Goal: Task Accomplishment & Management: Use online tool/utility

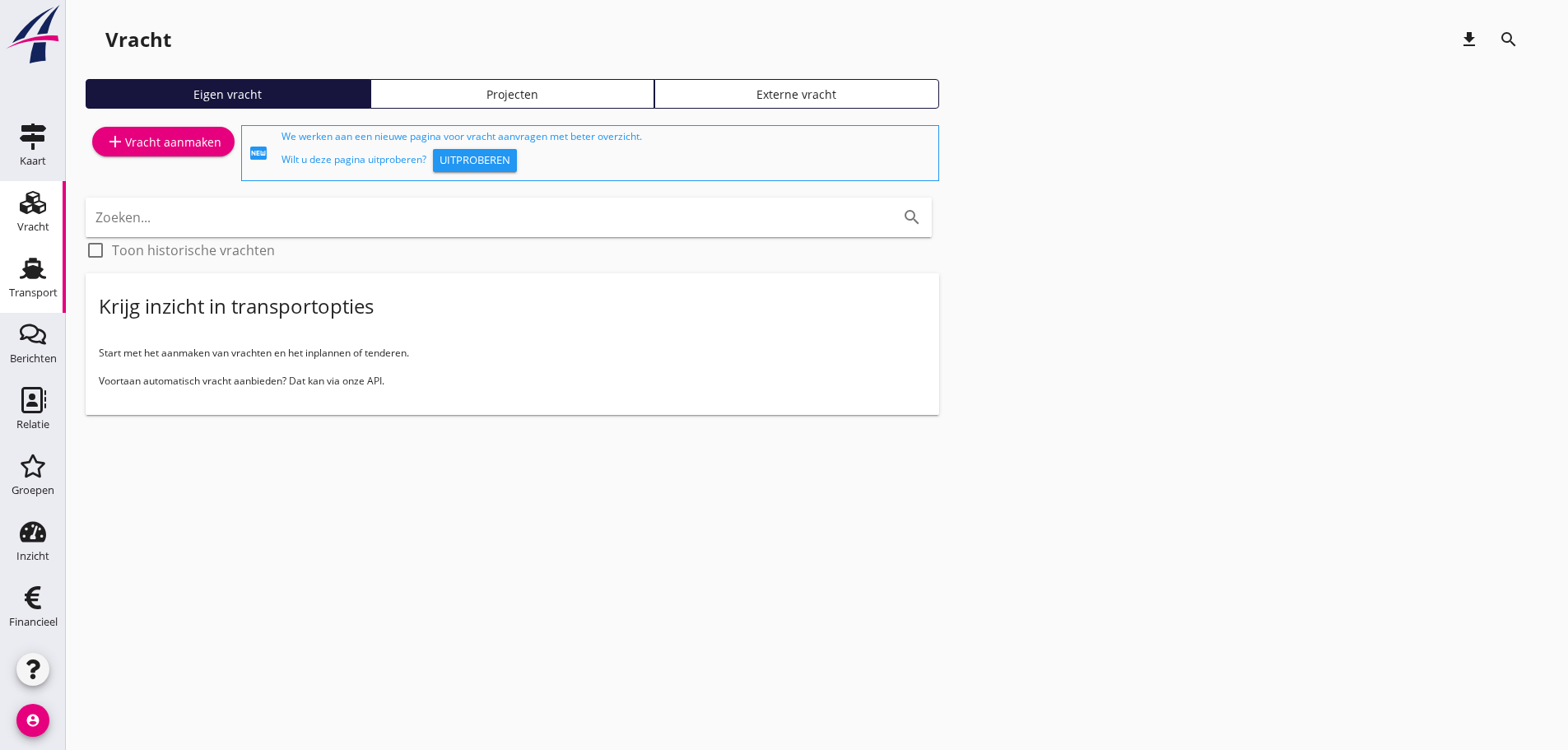
click at [28, 265] on icon "Transport" at bounding box center [32, 268] width 27 height 27
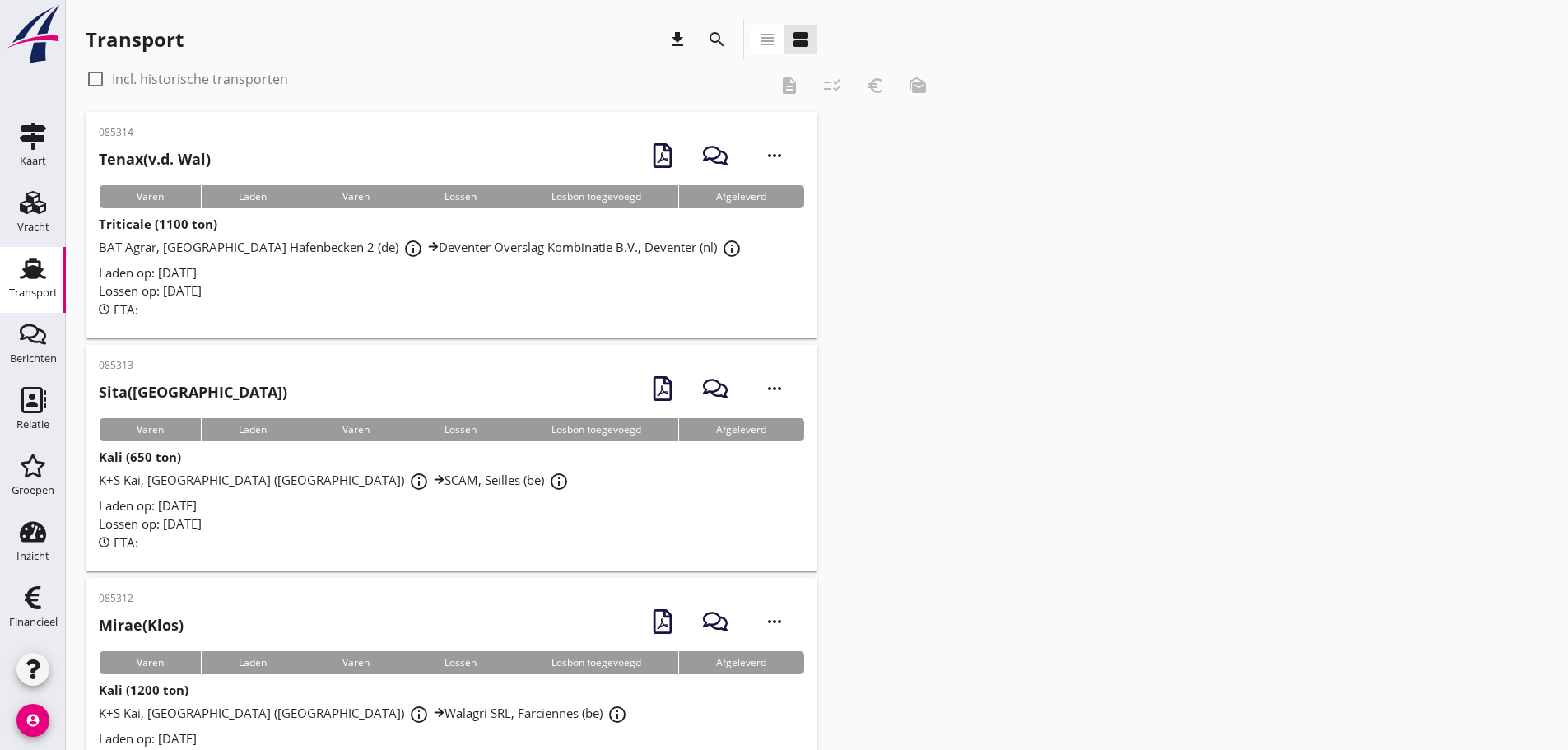
click at [34, 275] on use at bounding box center [32, 269] width 27 height 22
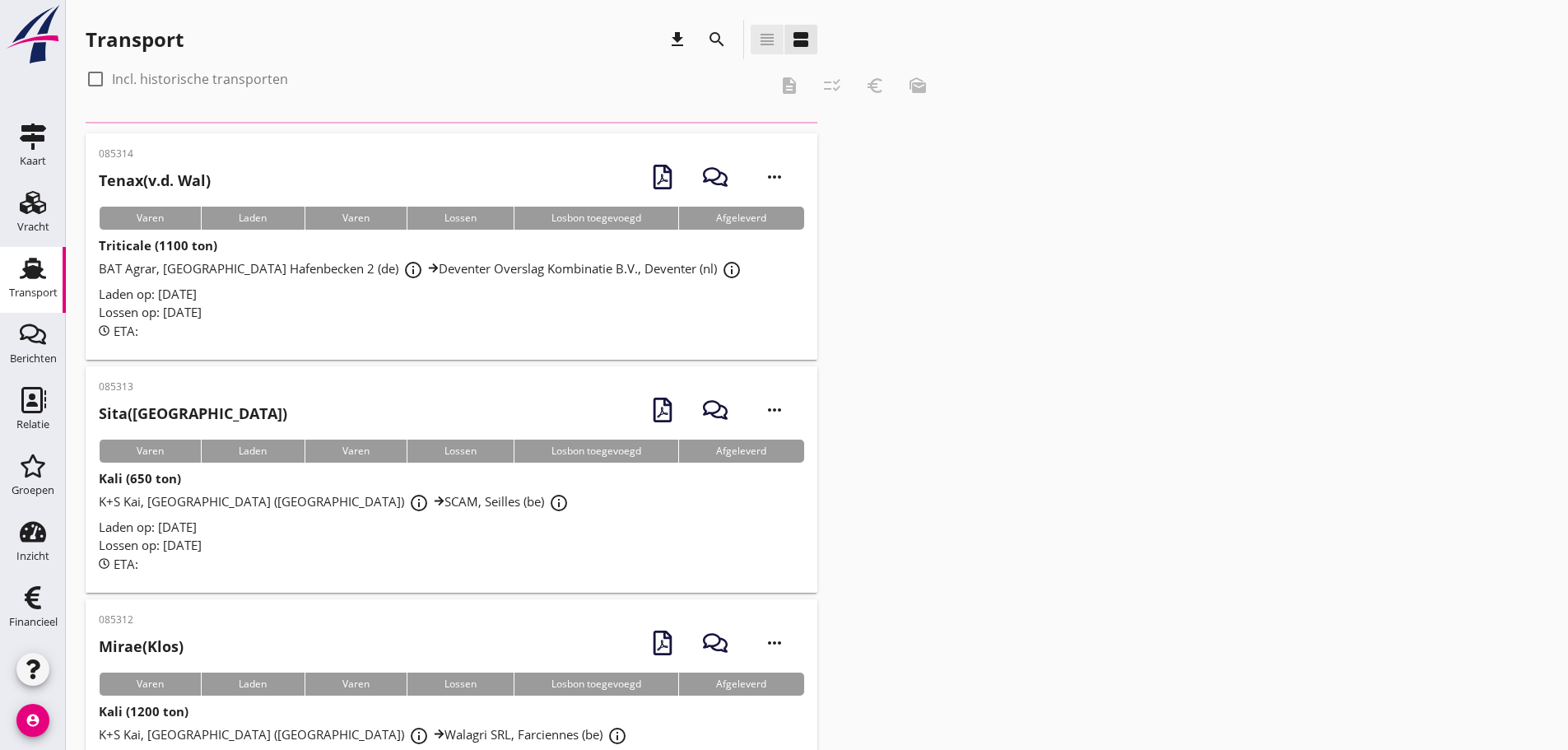
click at [770, 43] on icon "view_headline" at bounding box center [767, 39] width 20 height 20
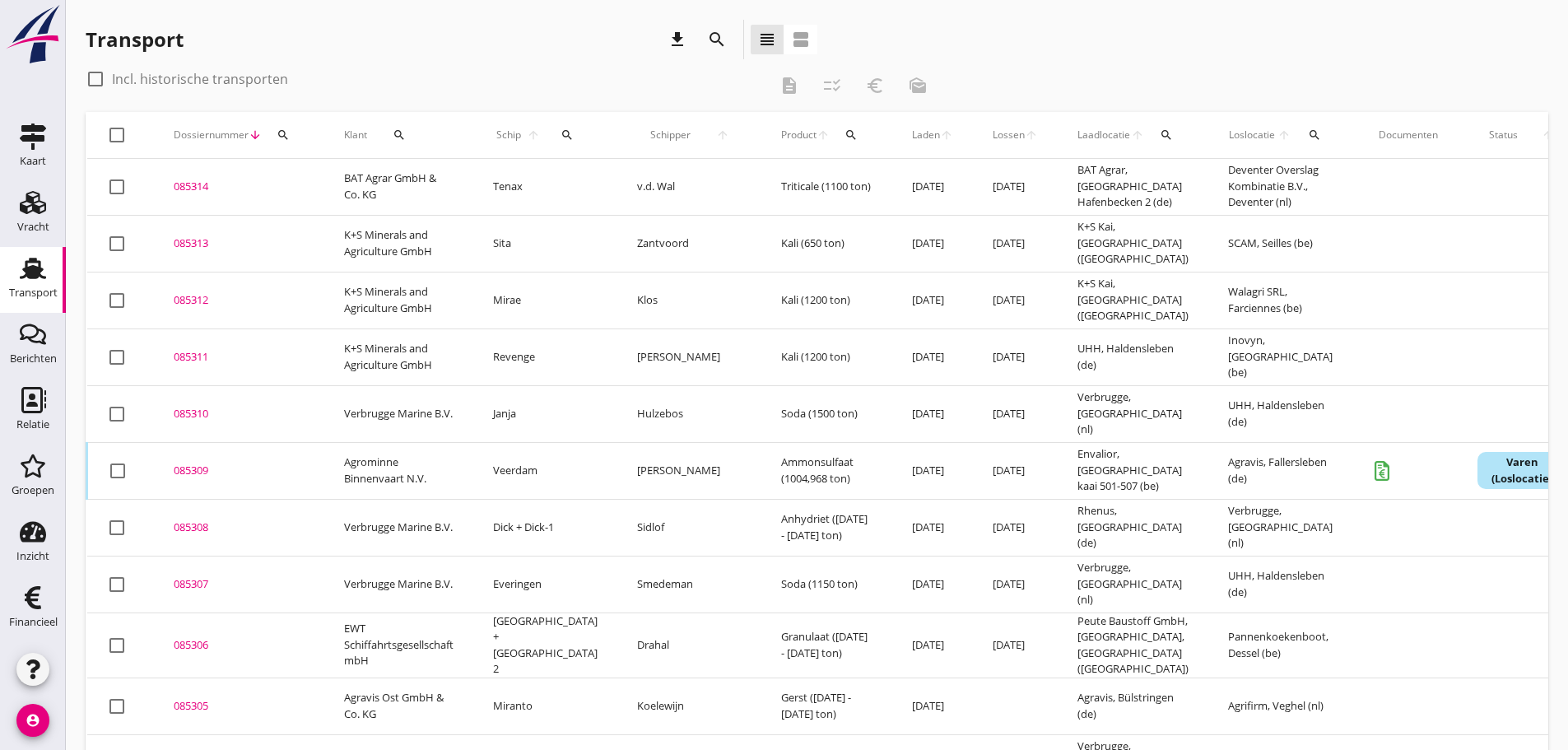
click at [284, 139] on icon "search" at bounding box center [282, 135] width 13 height 13
click at [324, 179] on input "Zoeken op dossiernummer..." at bounding box center [360, 182] width 171 height 27
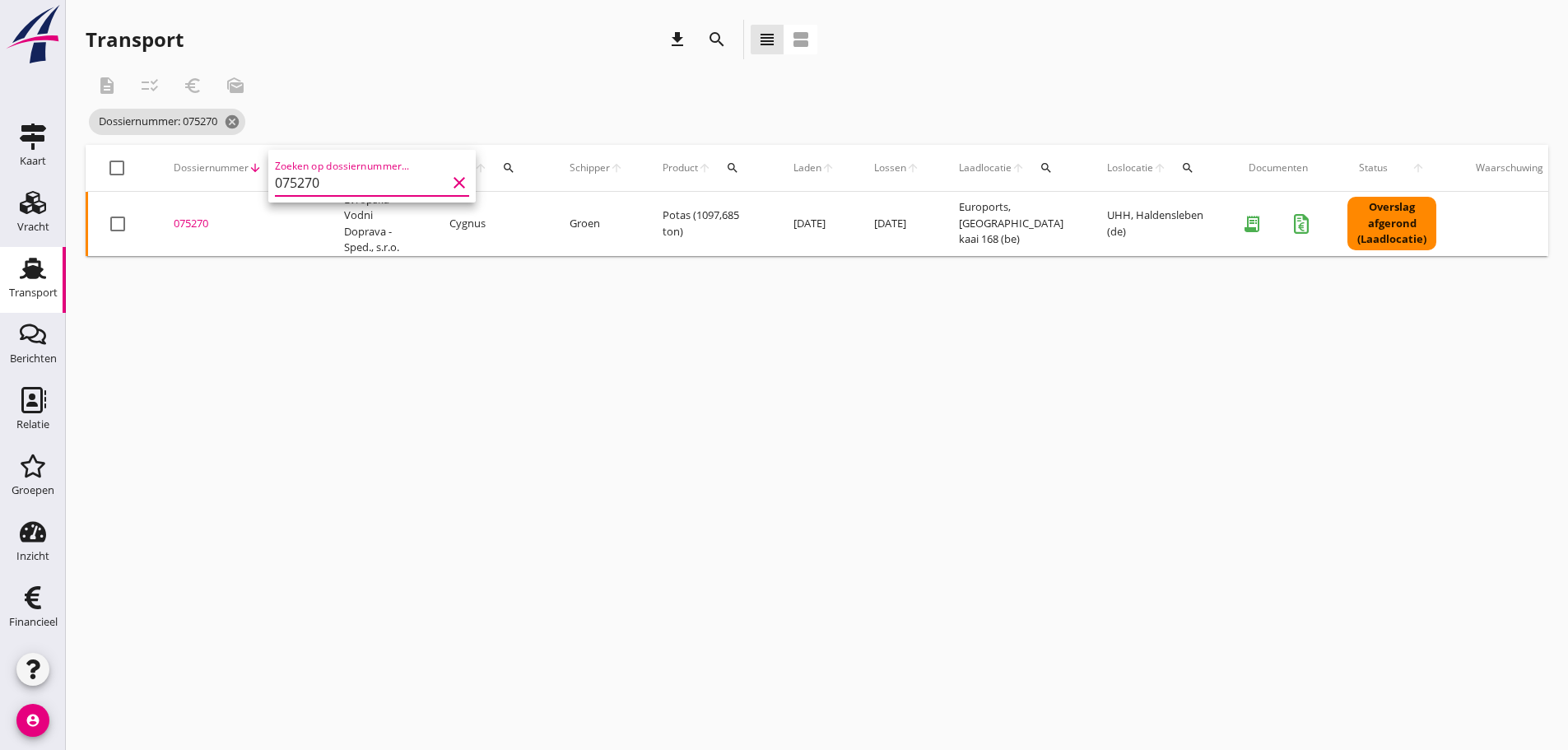
type input "075270"
click at [242, 222] on div "075270" at bounding box center [239, 223] width 131 height 17
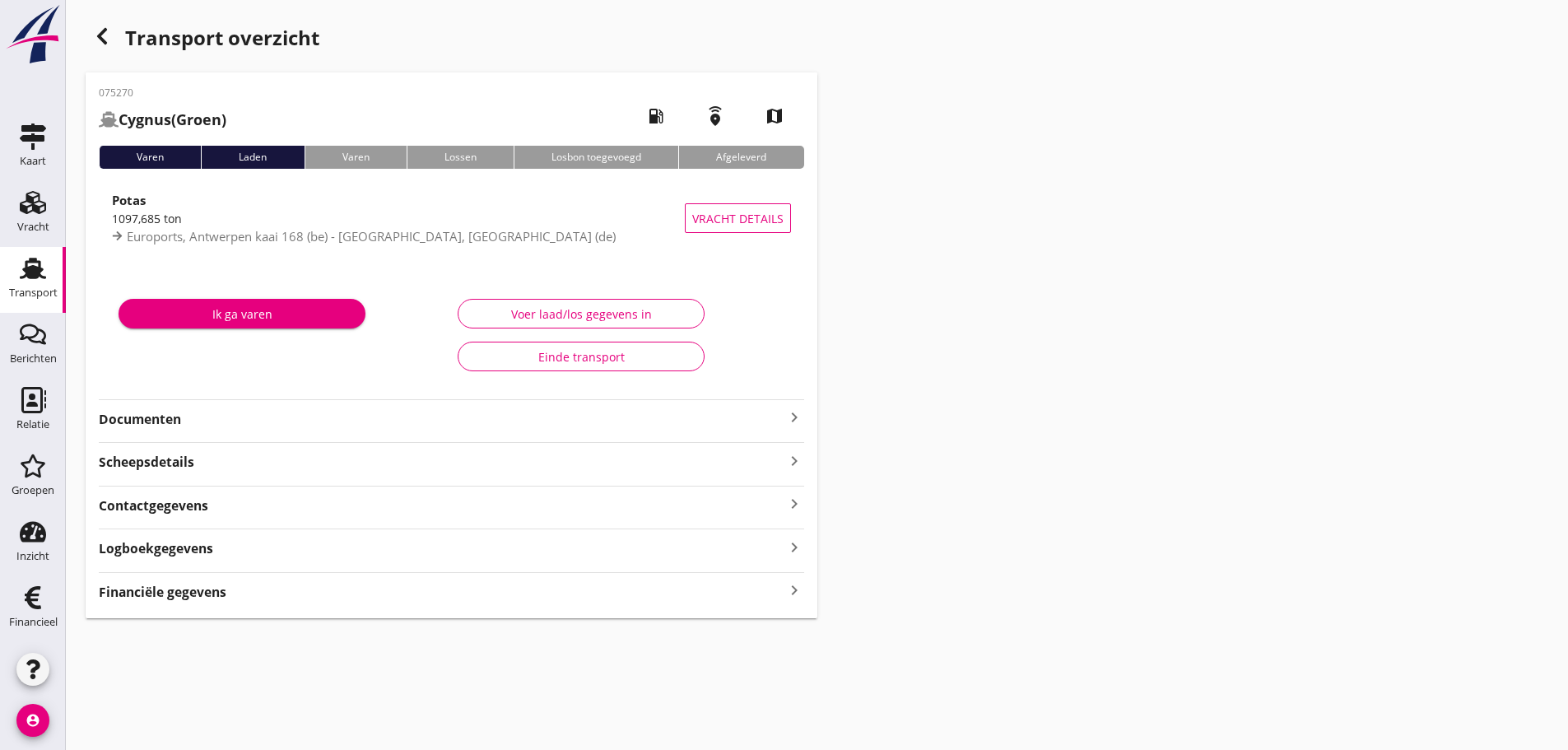
click at [789, 591] on icon "keyboard_arrow_right" at bounding box center [794, 591] width 20 height 23
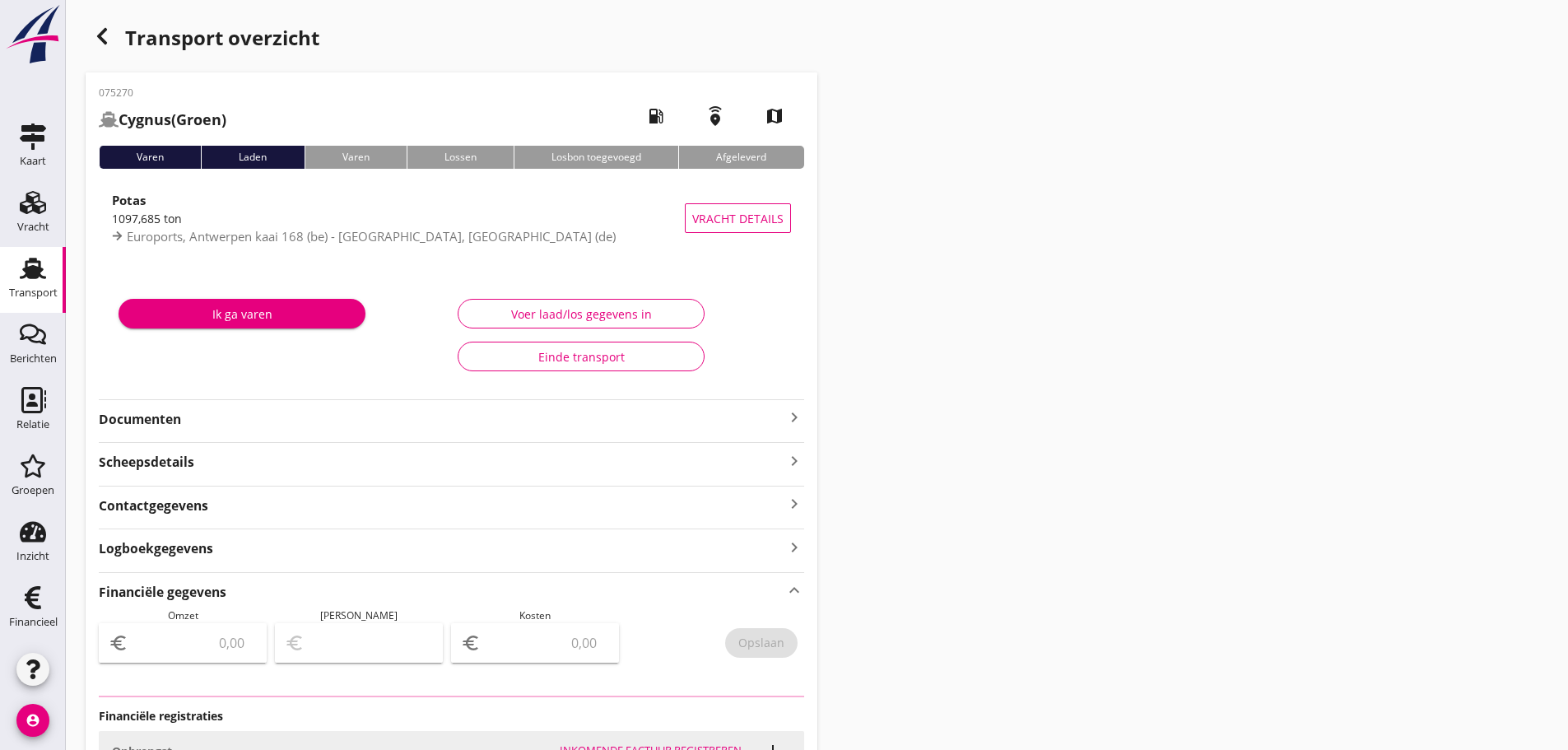
type input "16130.76"
type input "881.68"
type input "15249.08"
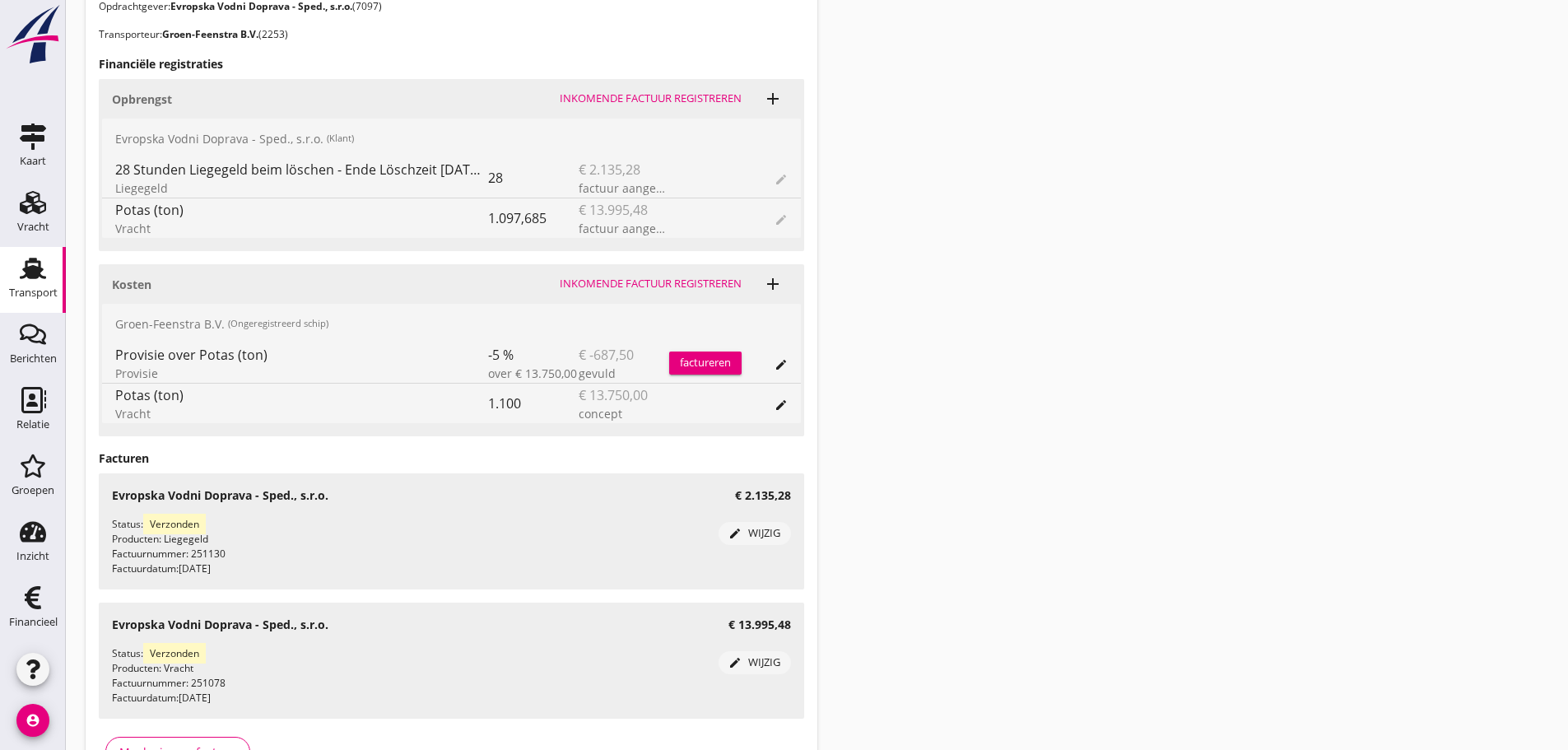
scroll to position [792, 0]
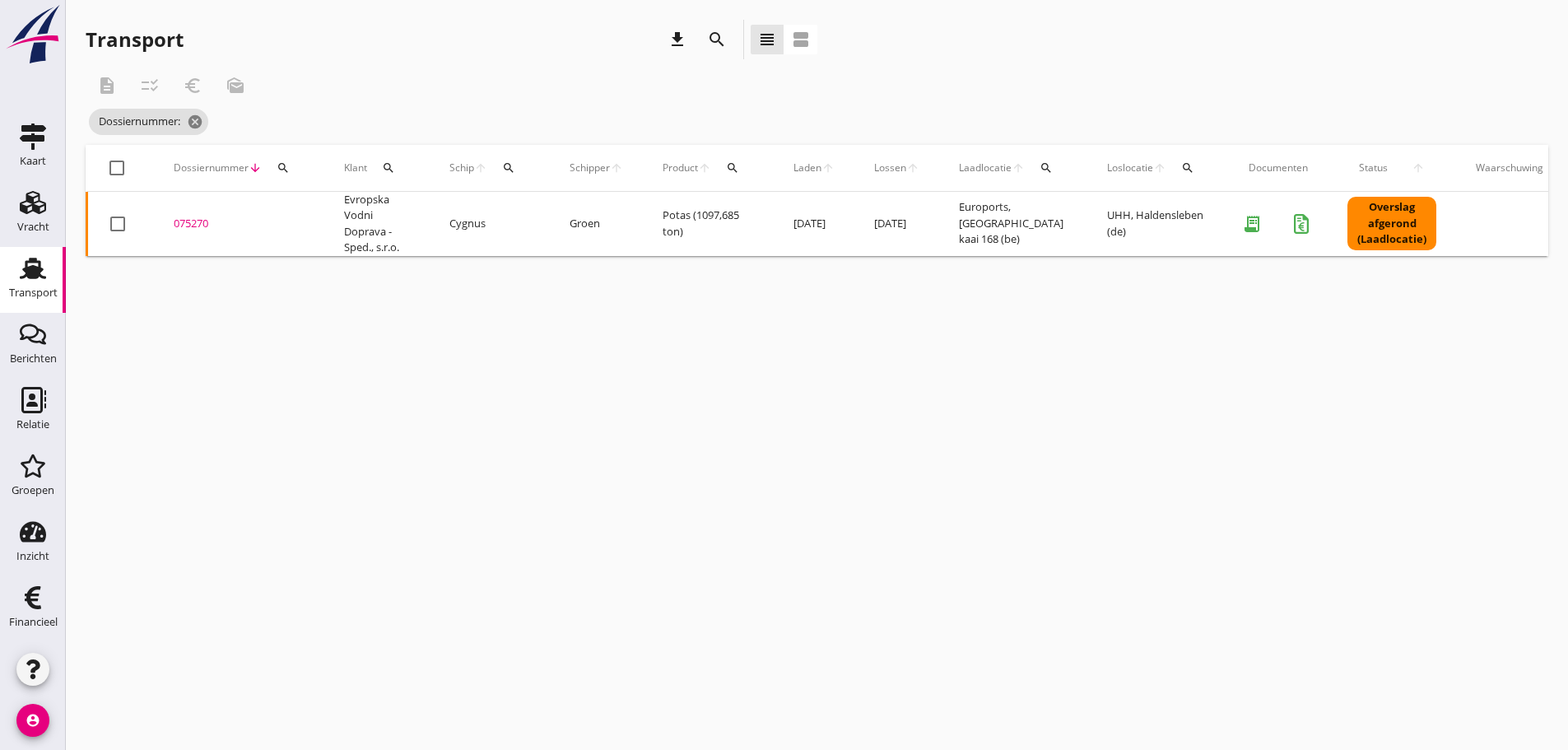
click at [276, 165] on icon "search" at bounding box center [282, 167] width 13 height 13
click at [322, 211] on input "Zoeken op dossiernummer..." at bounding box center [360, 216] width 171 height 27
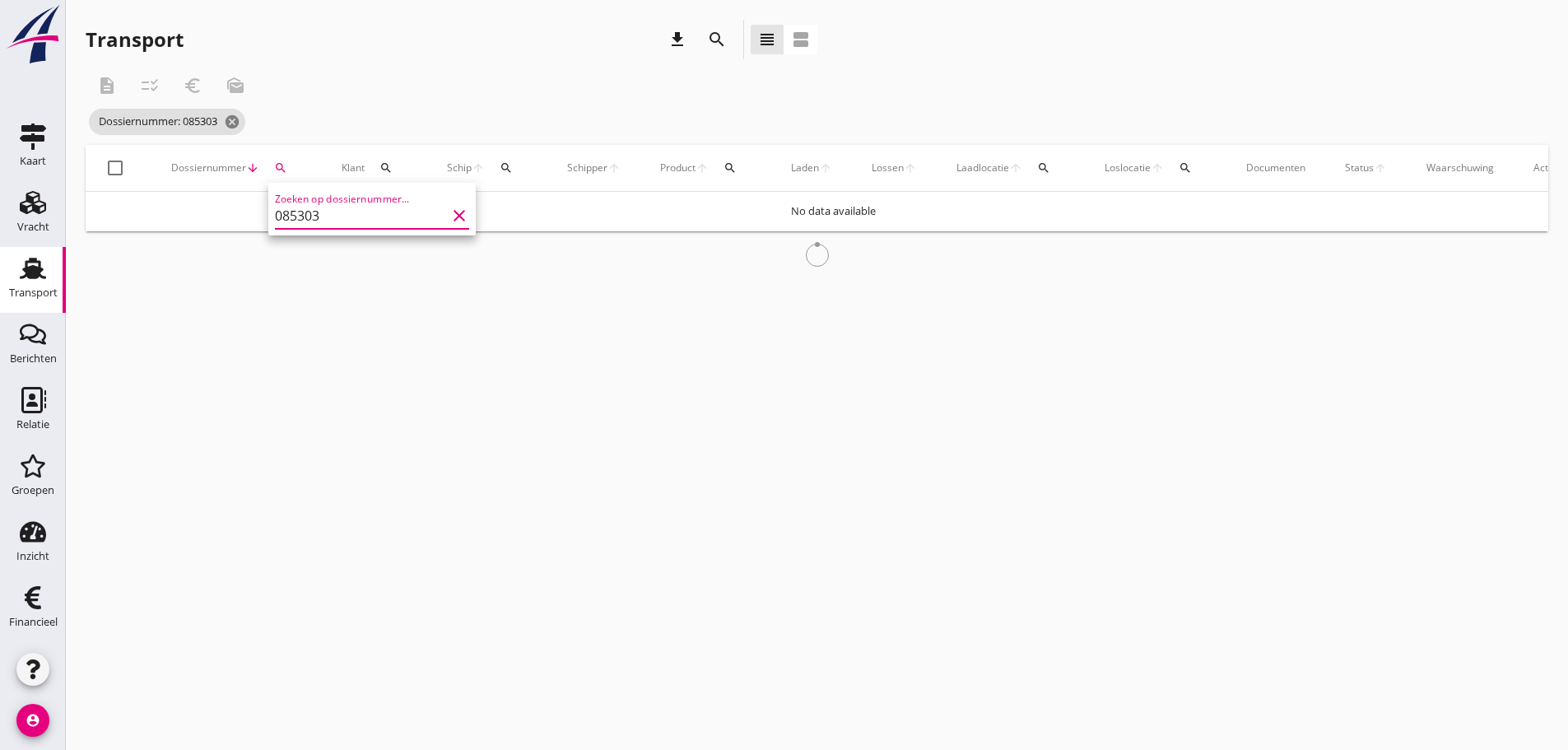
type input "085303"
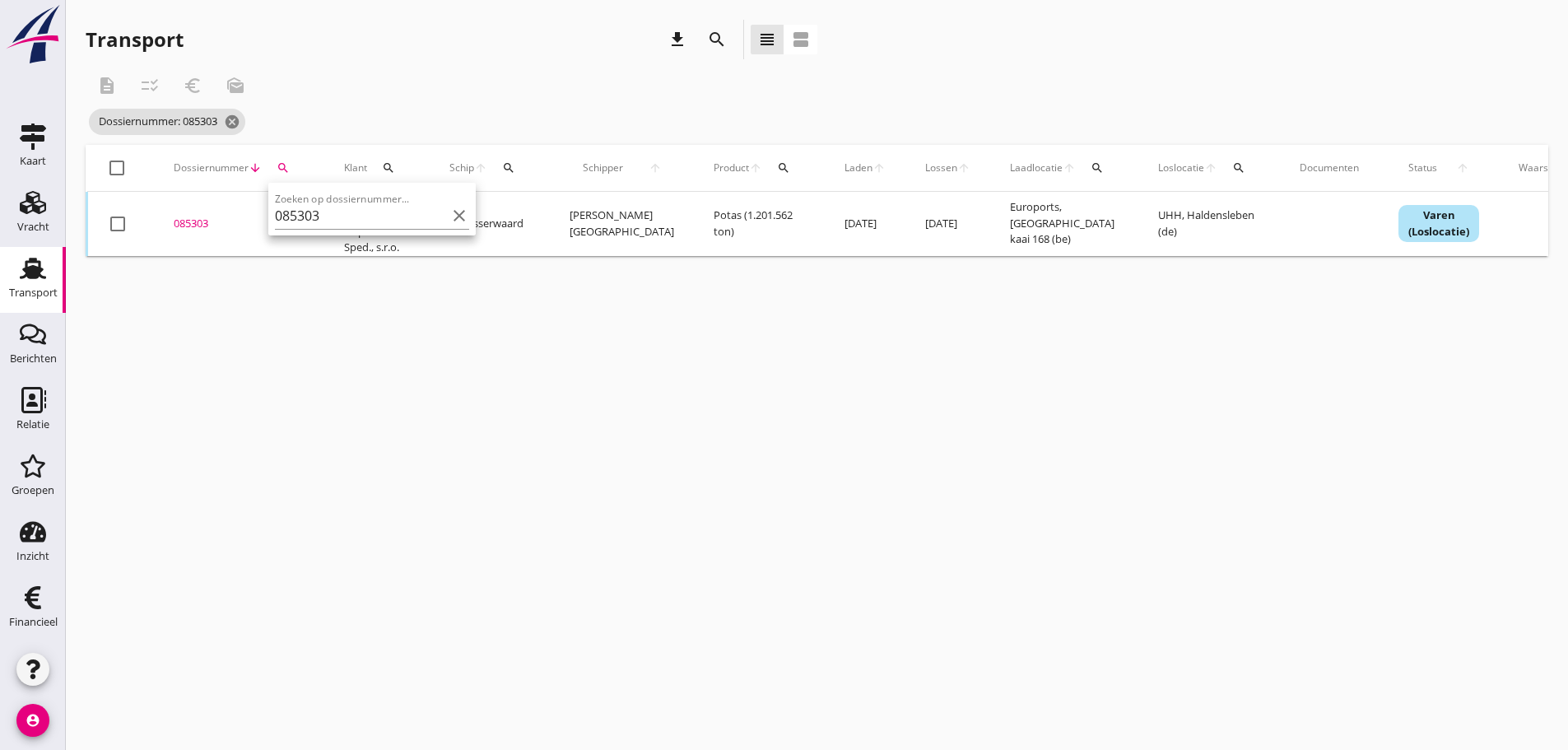
drag, startPoint x: 194, startPoint y: 229, endPoint x: 182, endPoint y: 200, distance: 31.4
click at [193, 229] on div "085303" at bounding box center [239, 223] width 131 height 17
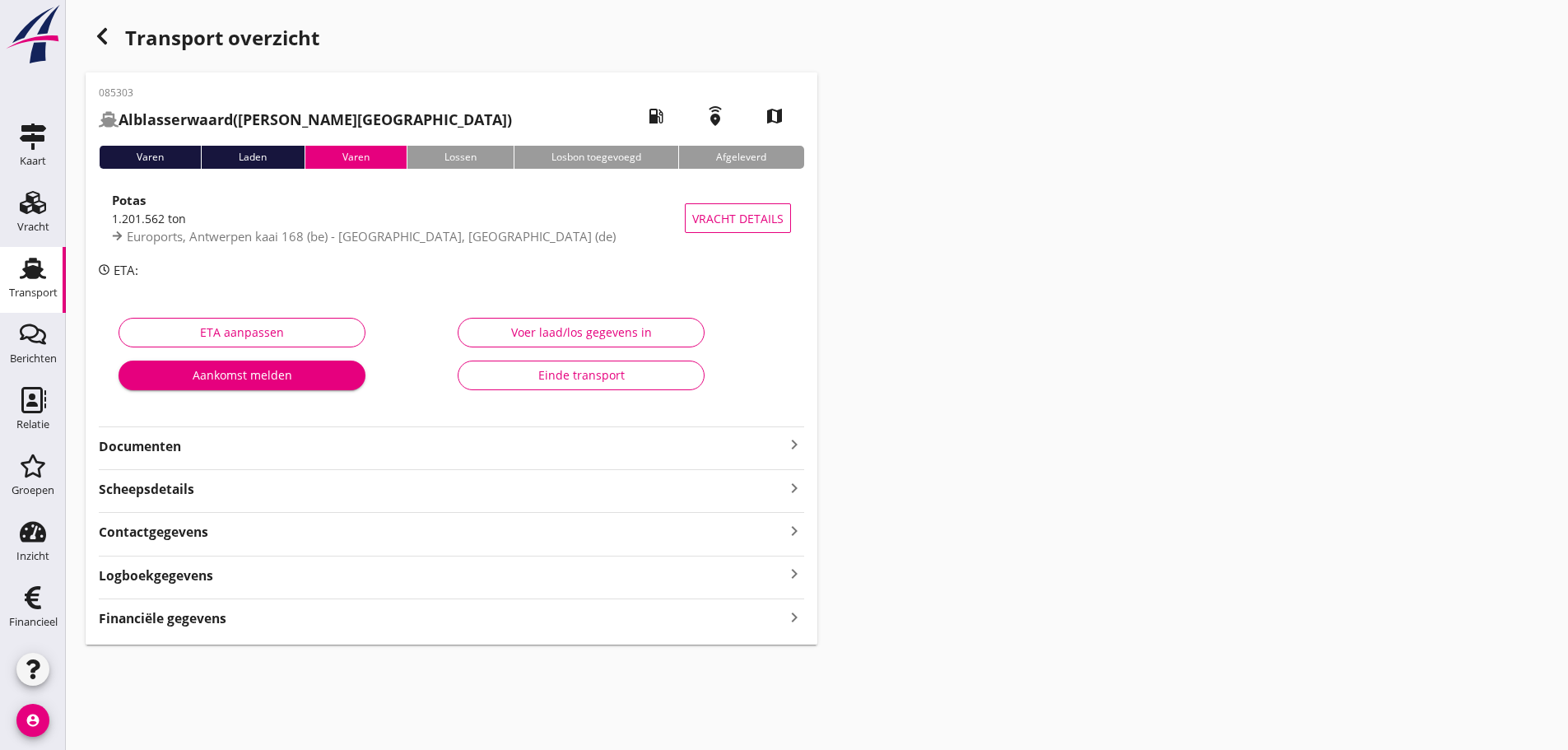
click at [791, 616] on icon "keyboard_arrow_right" at bounding box center [794, 617] width 20 height 23
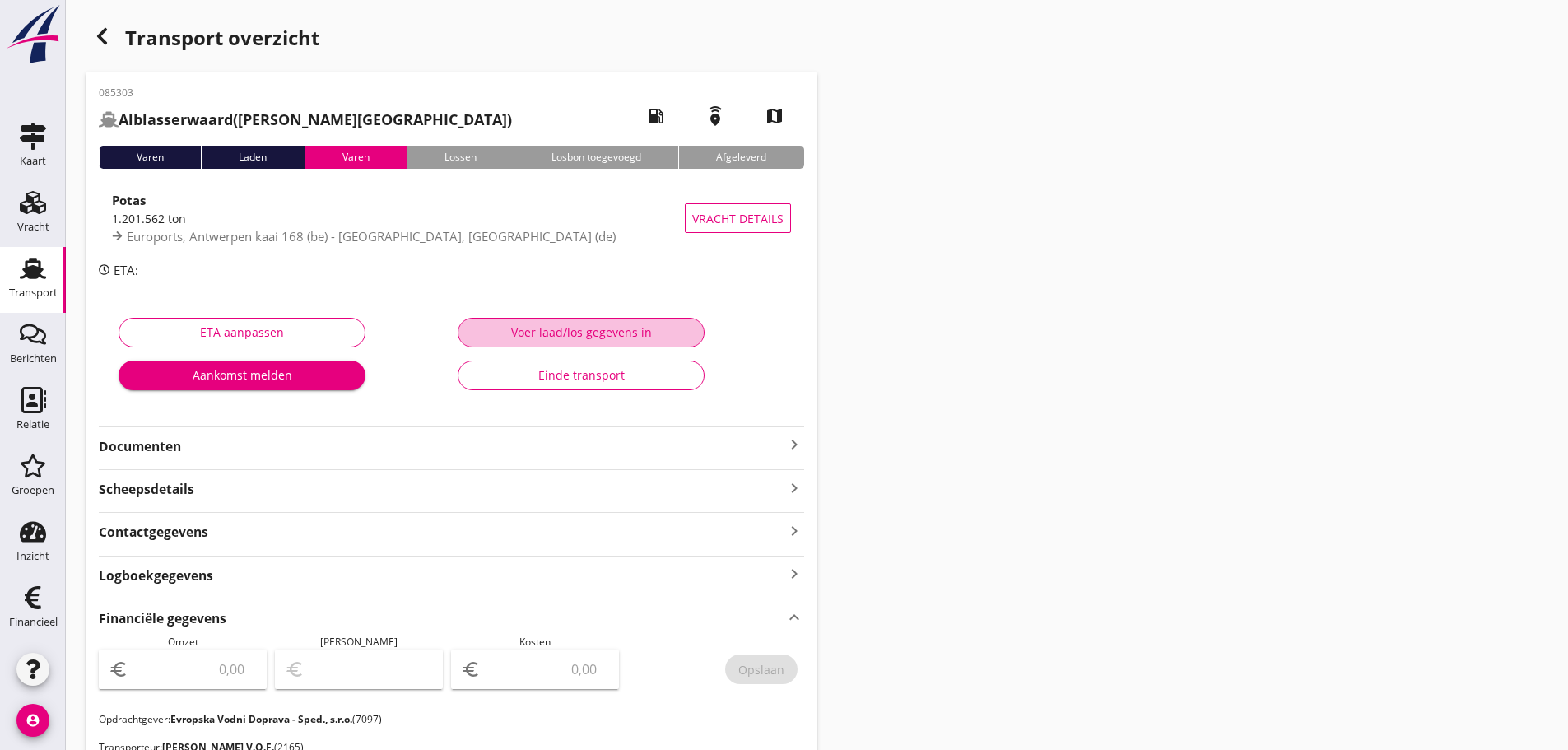
click at [640, 331] on div "Voer laad/los gegevens in" at bounding box center [580, 333] width 219 height 18
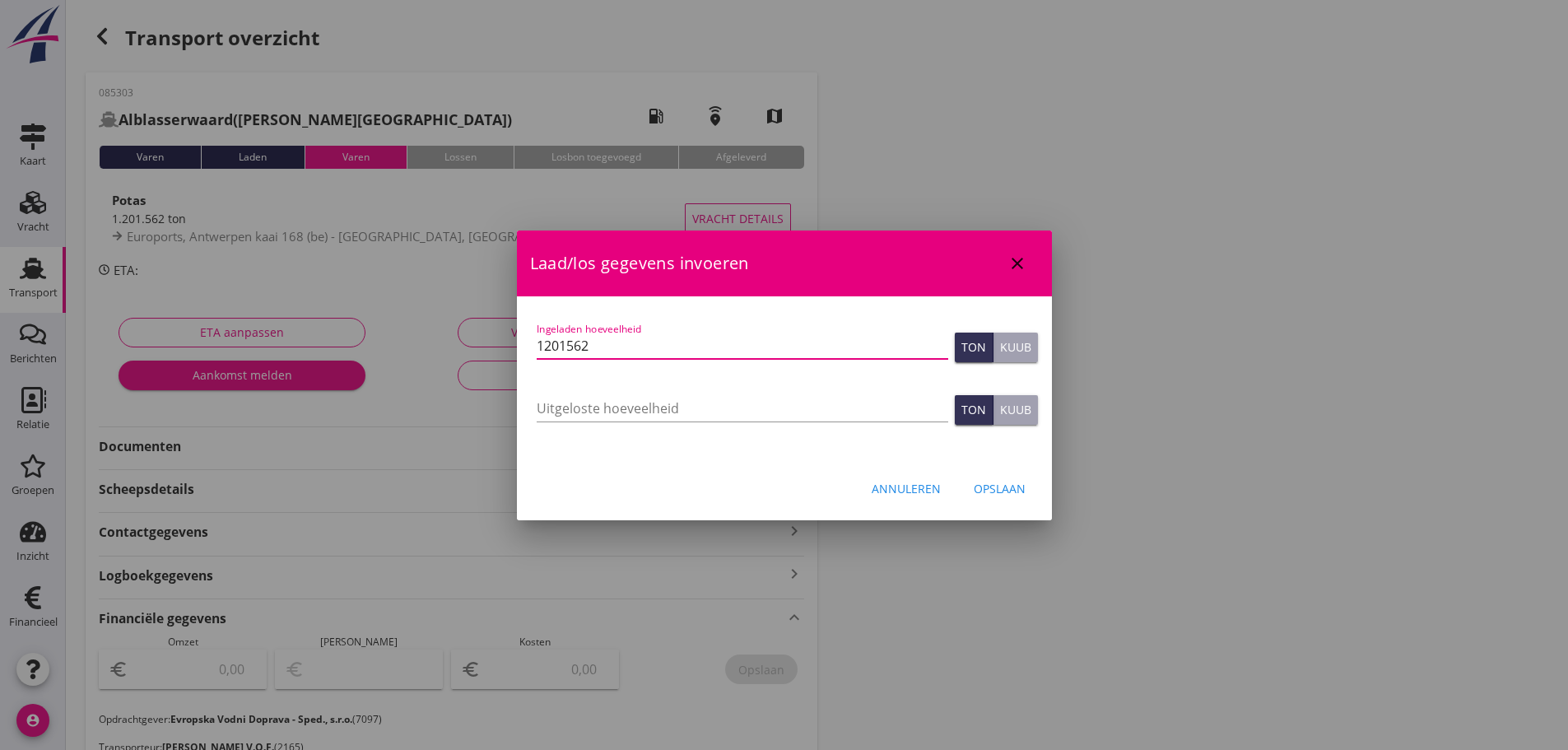
click at [568, 346] on input "1201562" at bounding box center [743, 345] width 411 height 27
type input "1201.562"
click at [1006, 480] on div "Opslaan" at bounding box center [999, 489] width 52 height 18
type input "0"
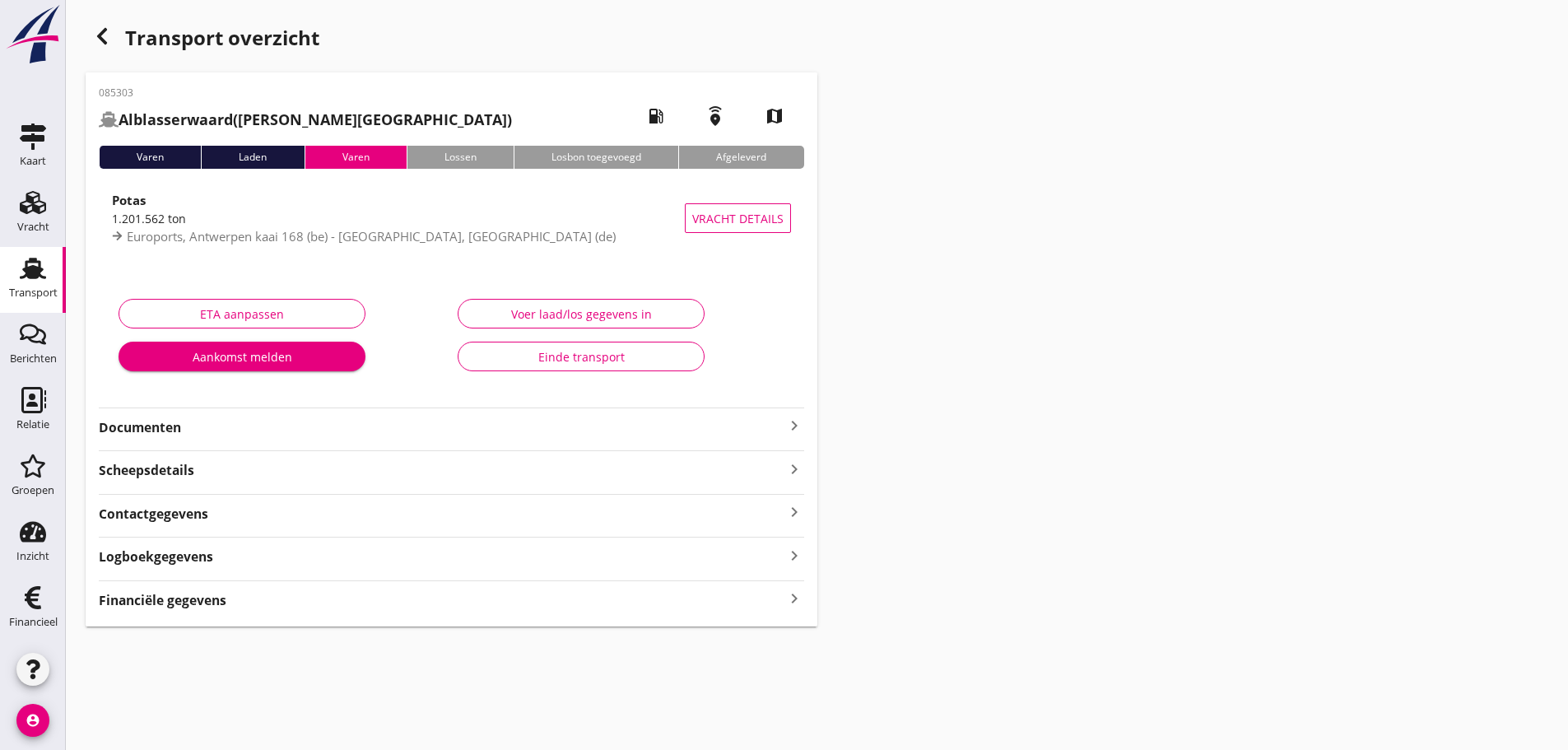
click at [794, 593] on icon "keyboard_arrow_right" at bounding box center [794, 598] width 20 height 23
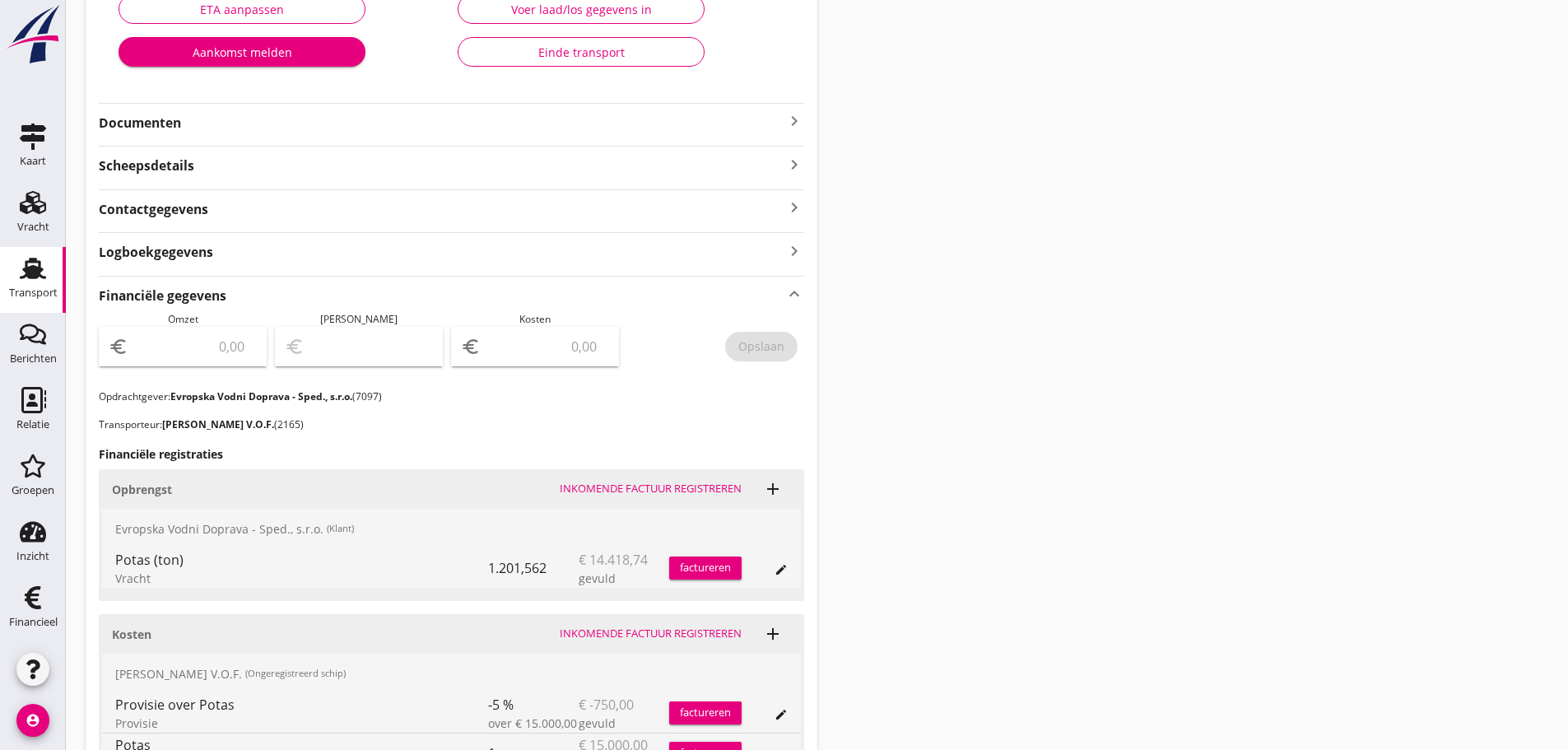
scroll to position [66, 0]
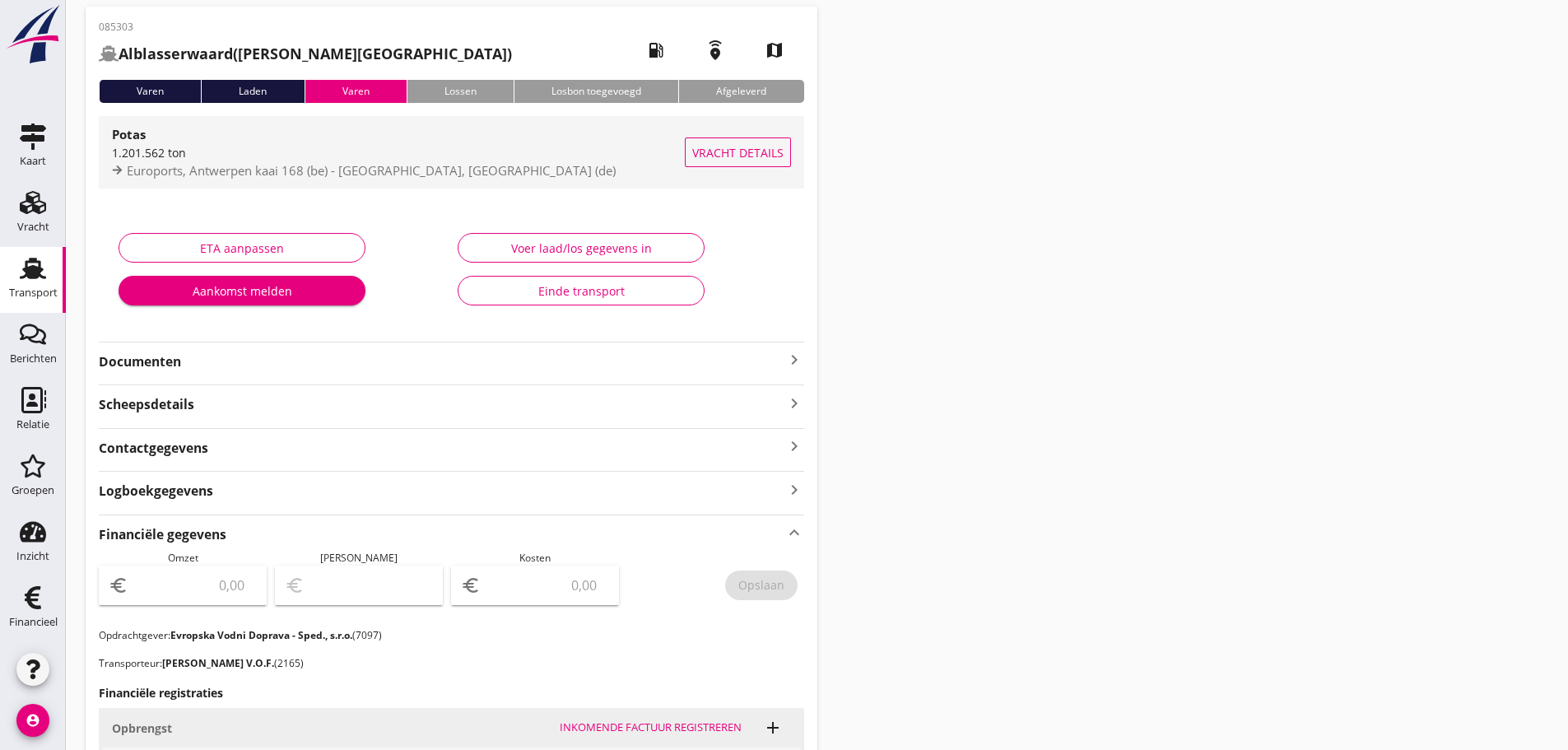
click at [182, 167] on span "Euroports, Antwerpen kaai 168 (be) - [GEOGRAPHIC_DATA], [GEOGRAPHIC_DATA] (de)" at bounding box center [371, 170] width 489 height 17
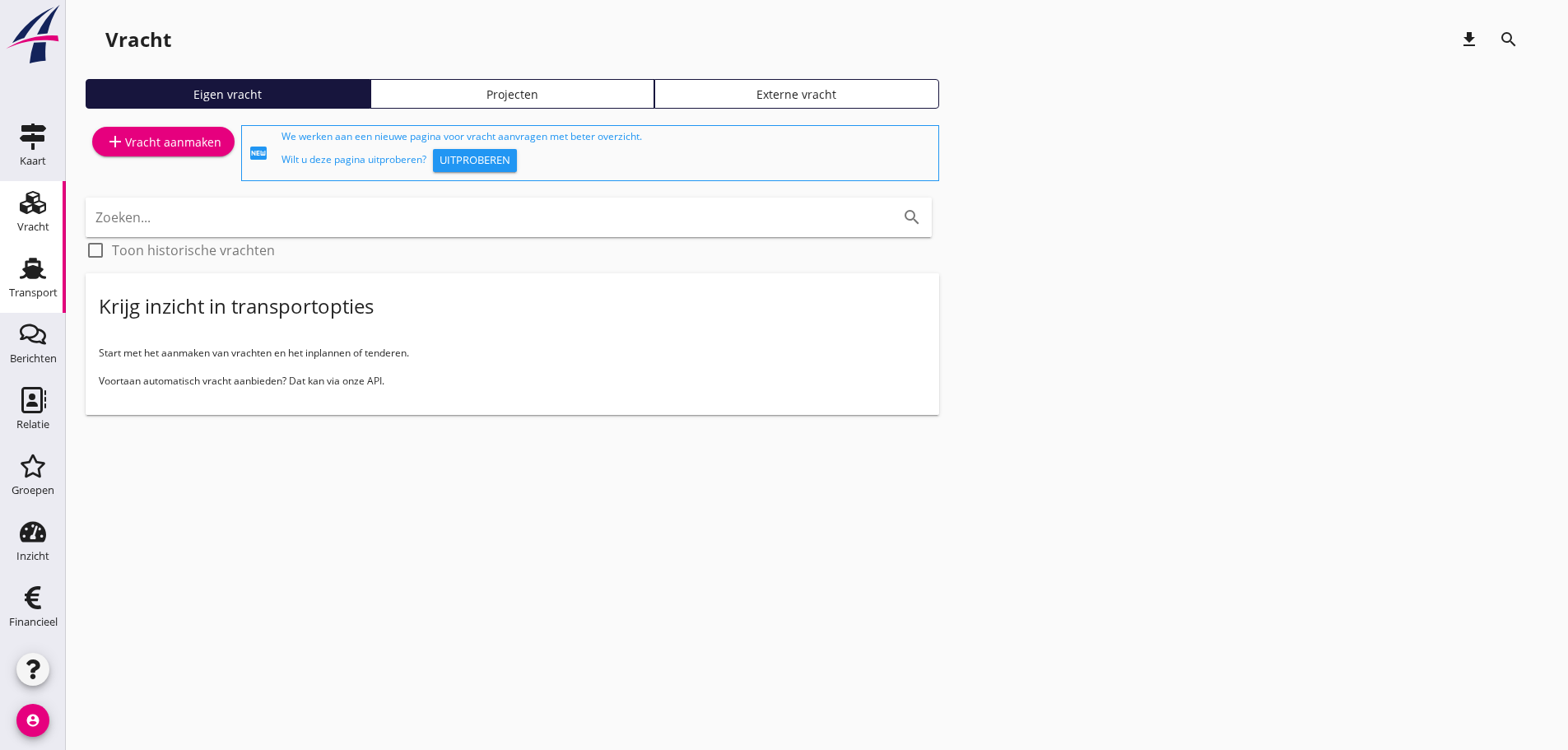
click at [34, 276] on use at bounding box center [32, 269] width 27 height 22
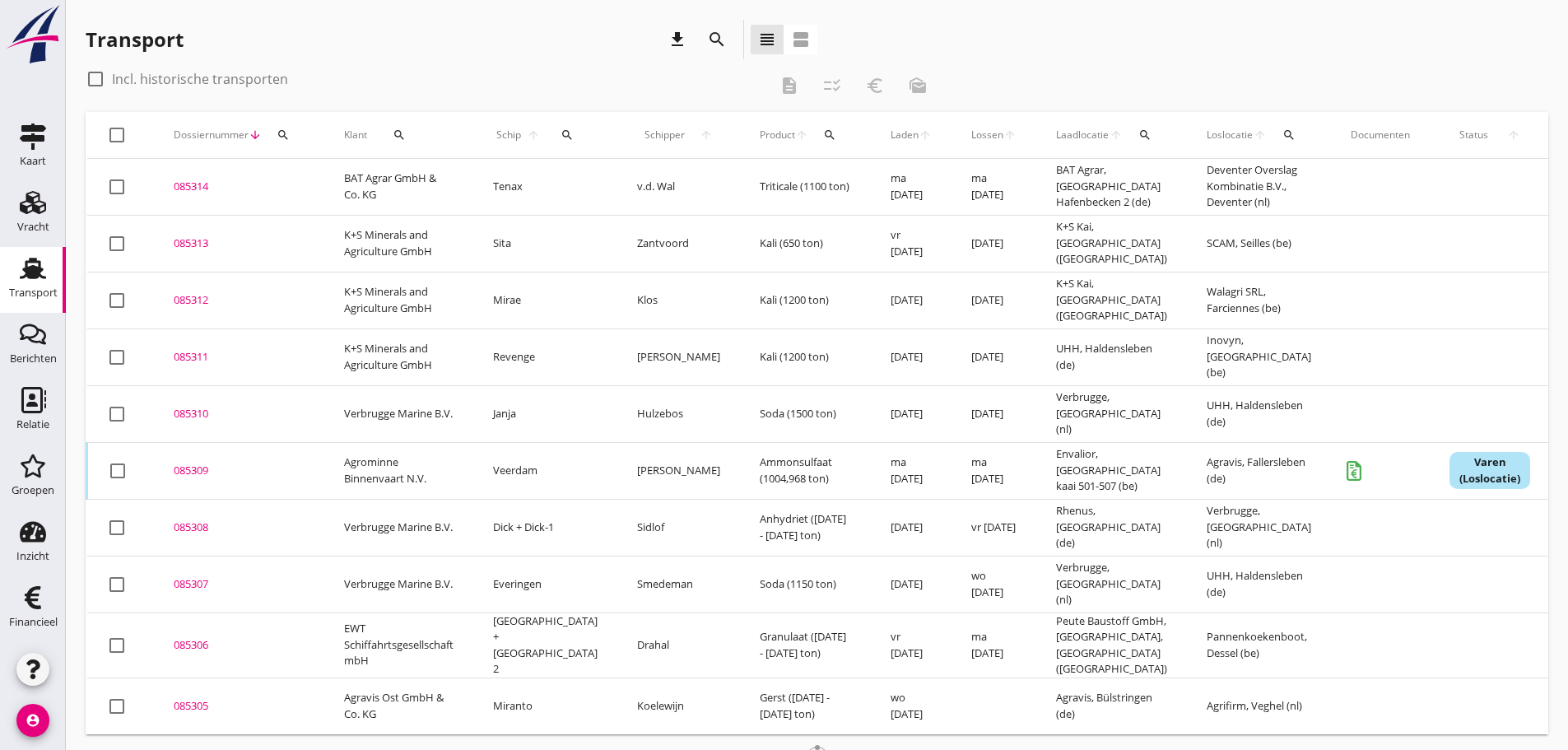
click at [284, 129] on icon "search" at bounding box center [282, 135] width 13 height 13
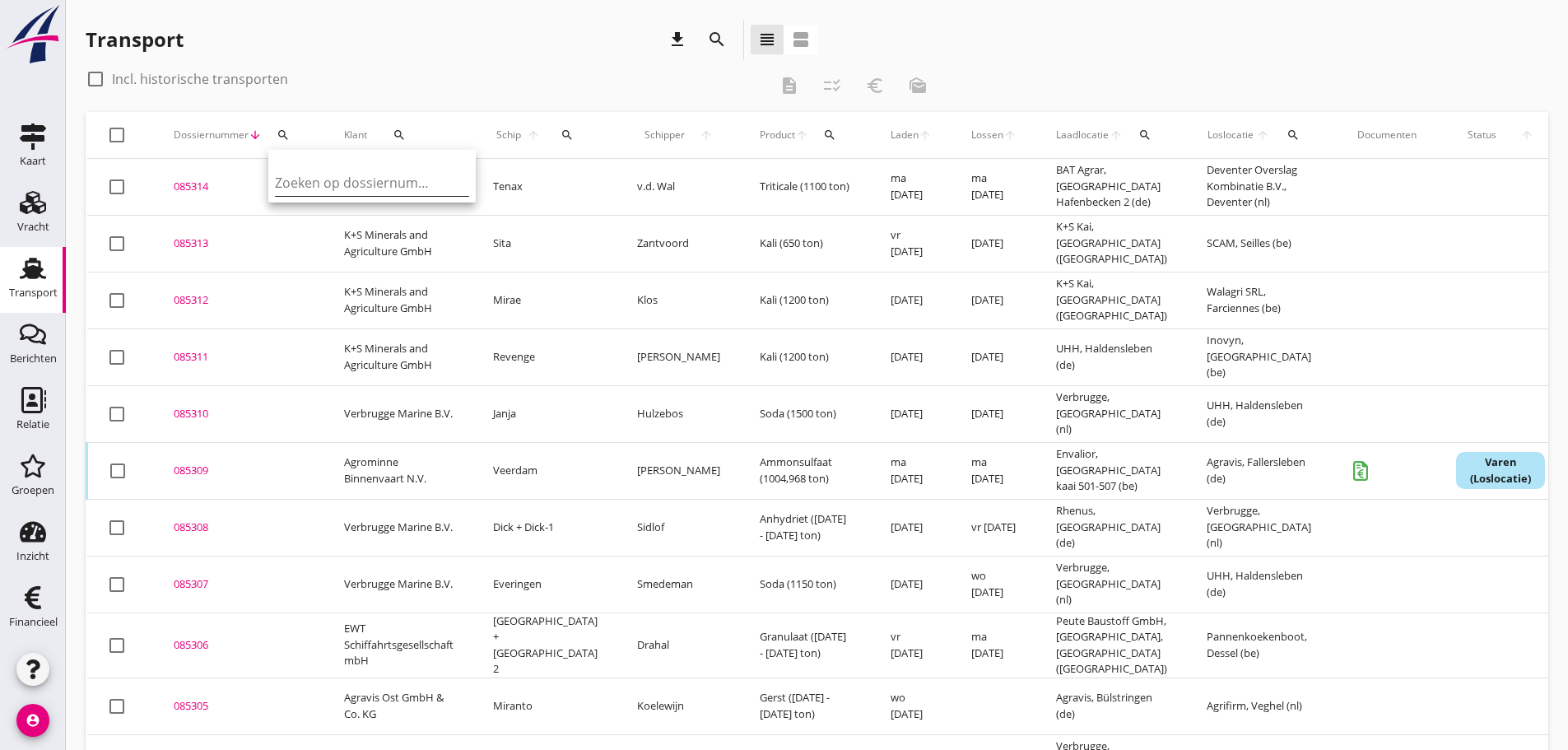
click at [310, 184] on input "Zoeken op dossiernummer..." at bounding box center [360, 182] width 171 height 27
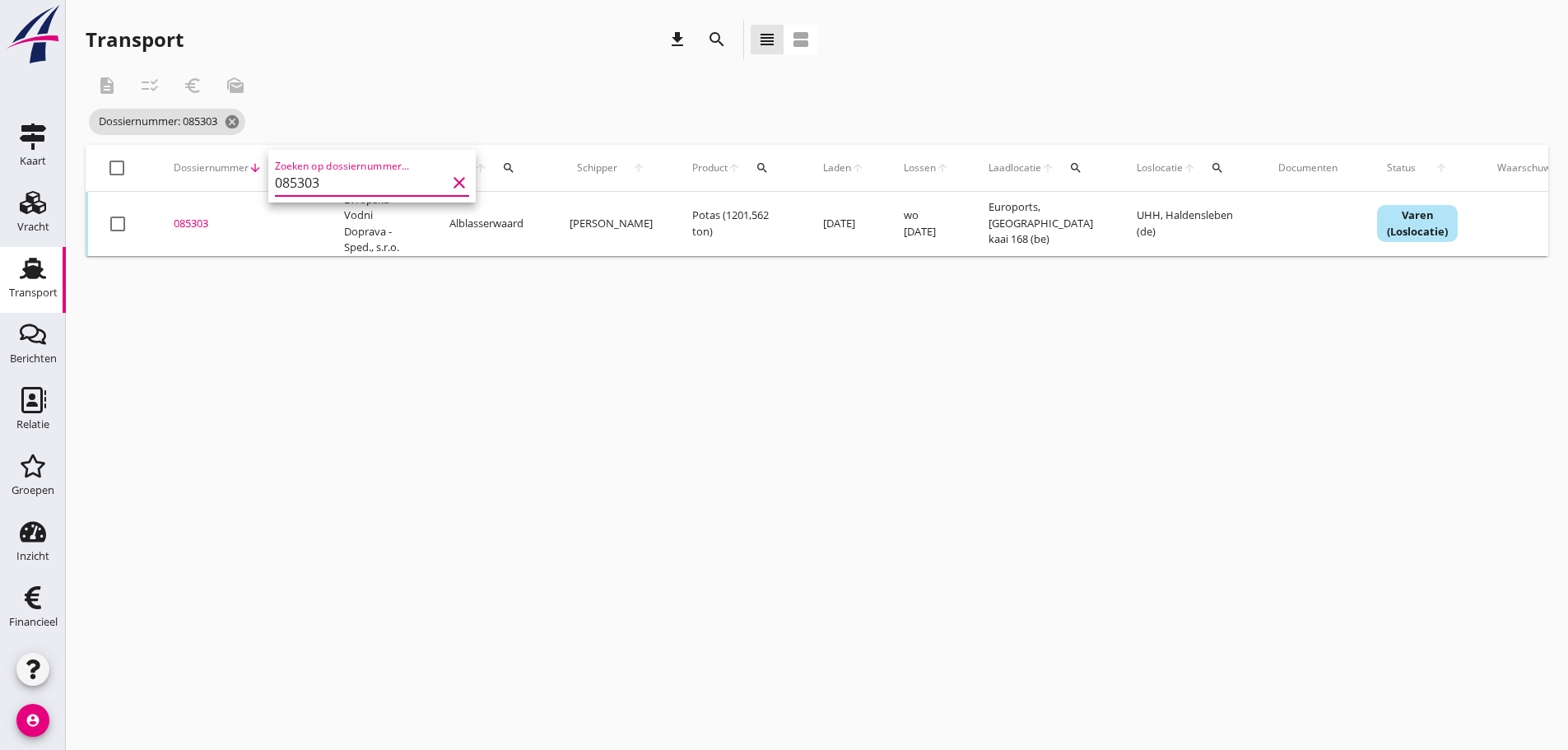
type input "085303"
click at [191, 223] on div "085303" at bounding box center [239, 223] width 131 height 17
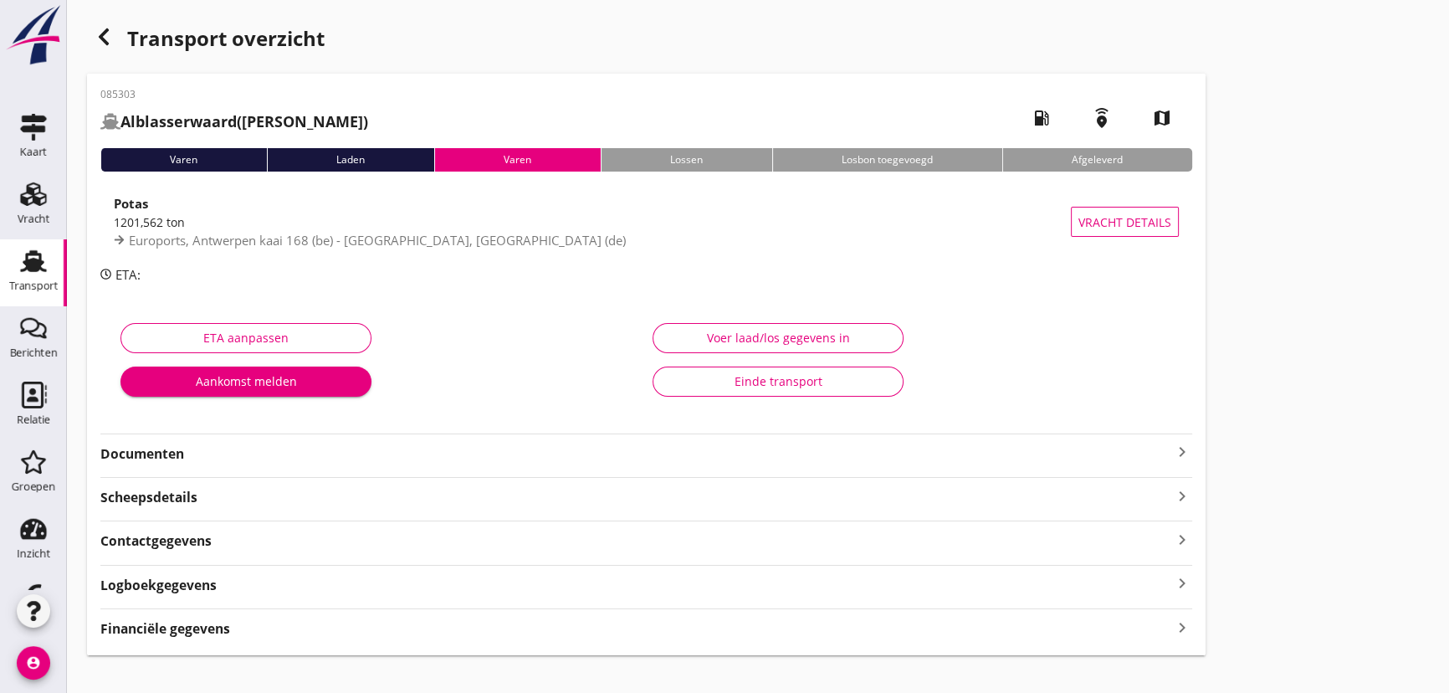
scroll to position [22, 0]
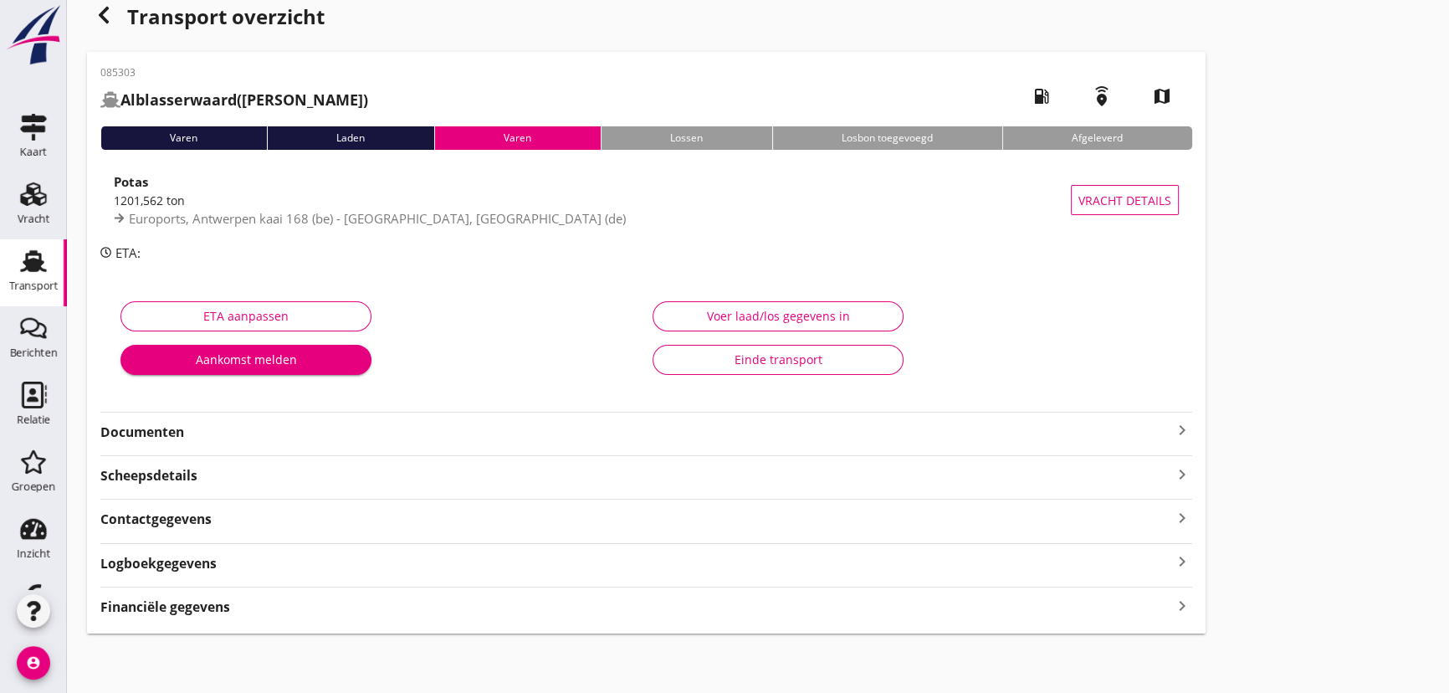
click at [178, 602] on strong "Financiële gegevens" at bounding box center [165, 606] width 130 height 19
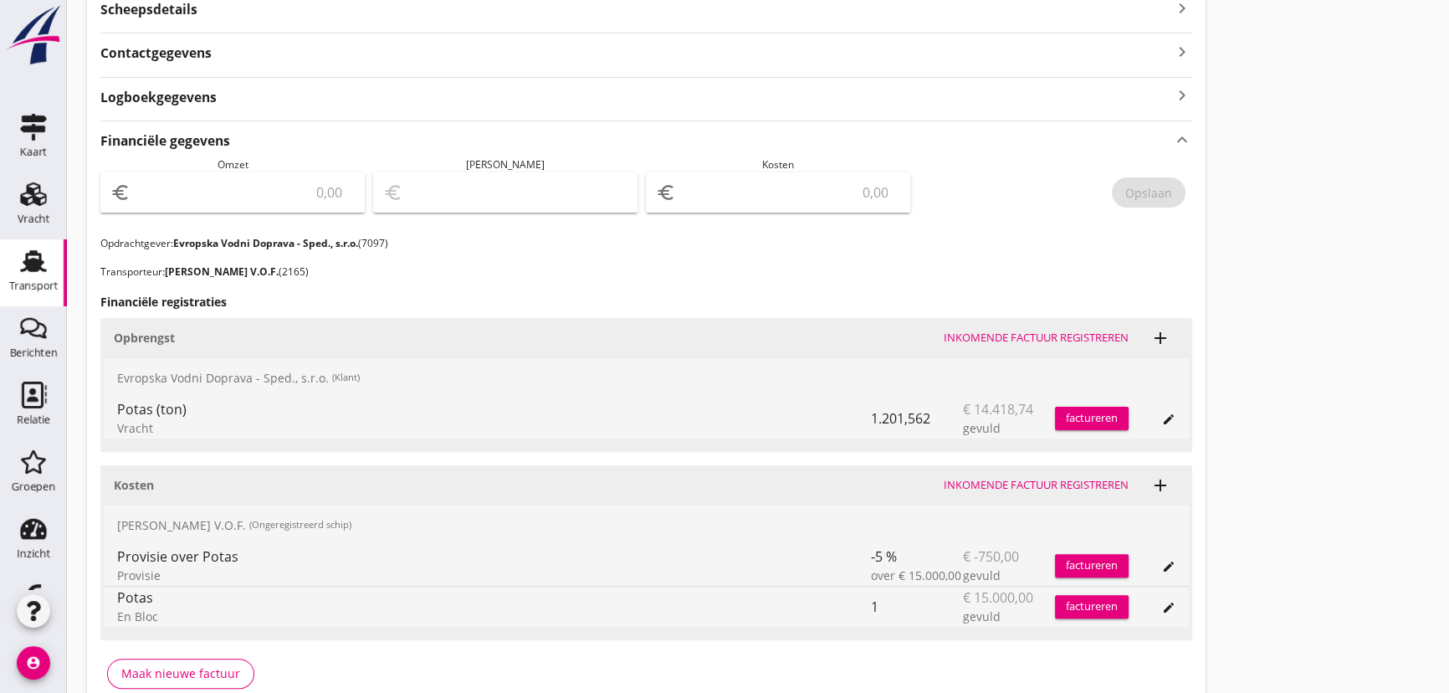
scroll to position [572, 0]
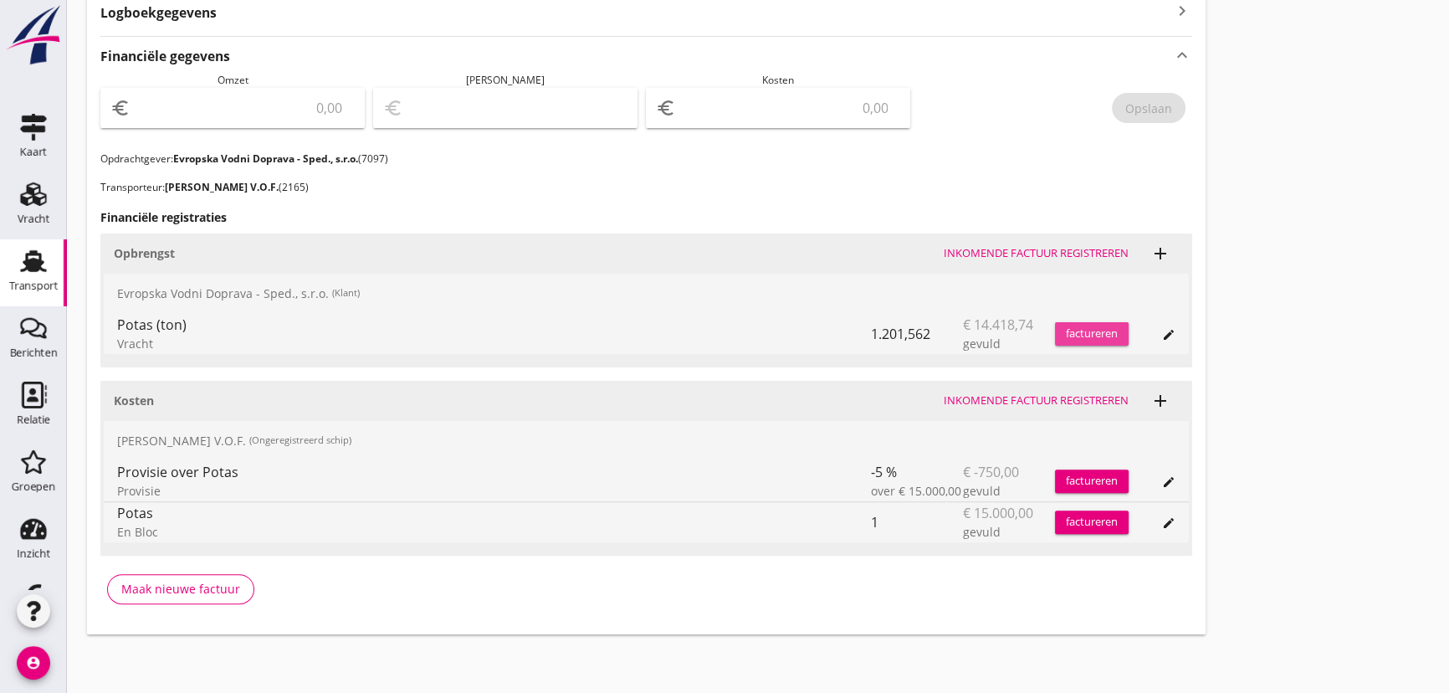
click at [1071, 341] on button "factureren" at bounding box center [1092, 333] width 74 height 23
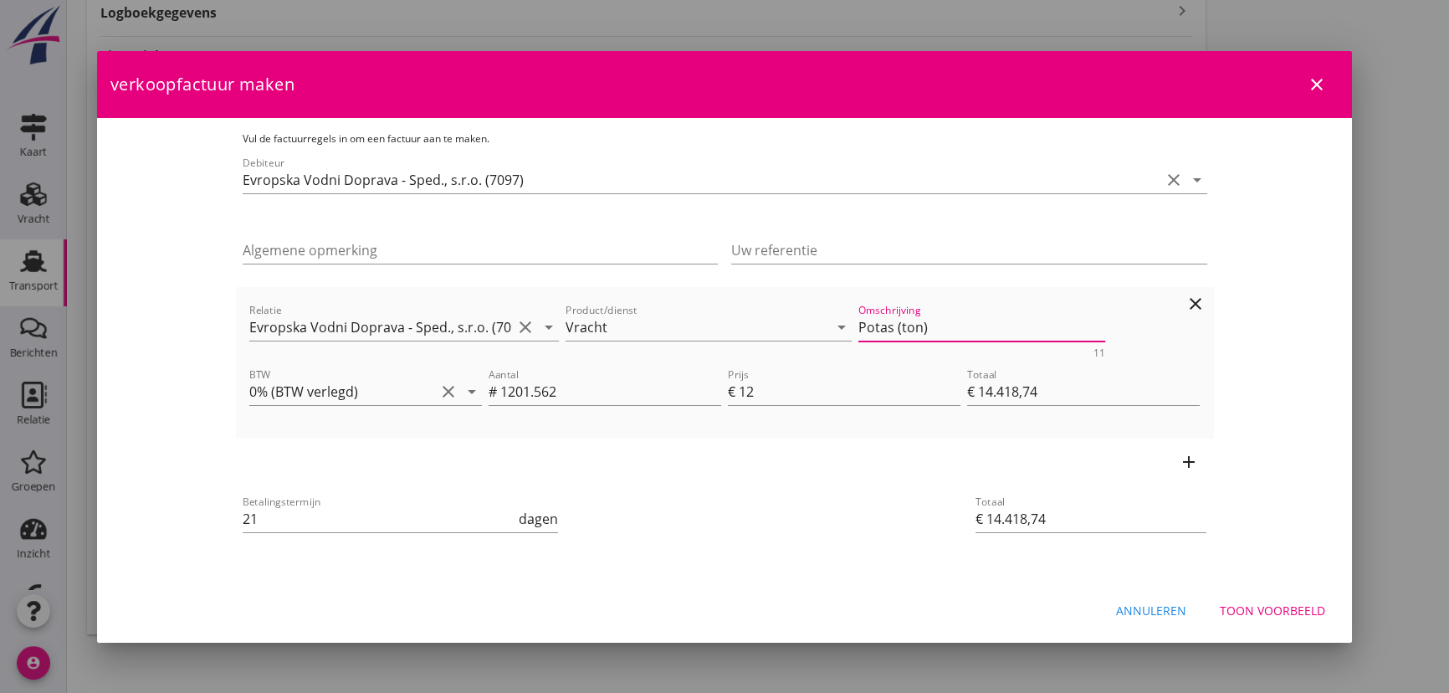
drag, startPoint x: 966, startPoint y: 318, endPoint x: 409, endPoint y: 344, distance: 557.9
click at [409, 344] on div "Relatie Evropska Vodni Doprava - Sped., s.r.o. (7097) clear arrow_drop_down Pro…" at bounding box center [725, 329] width 958 height 64
click at [1294, 613] on div "Toon voorbeeld" at bounding box center [1272, 611] width 105 height 18
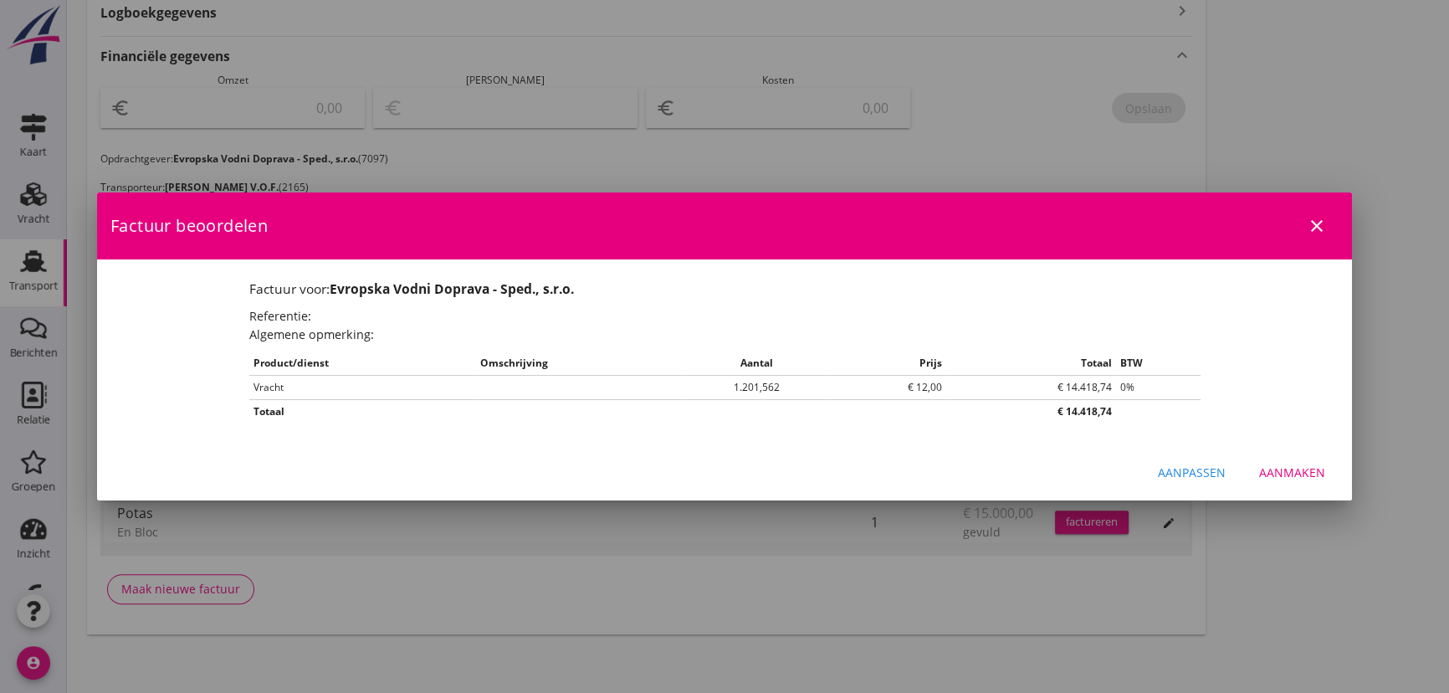
click at [1315, 469] on div "Aanmaken" at bounding box center [1292, 473] width 66 height 18
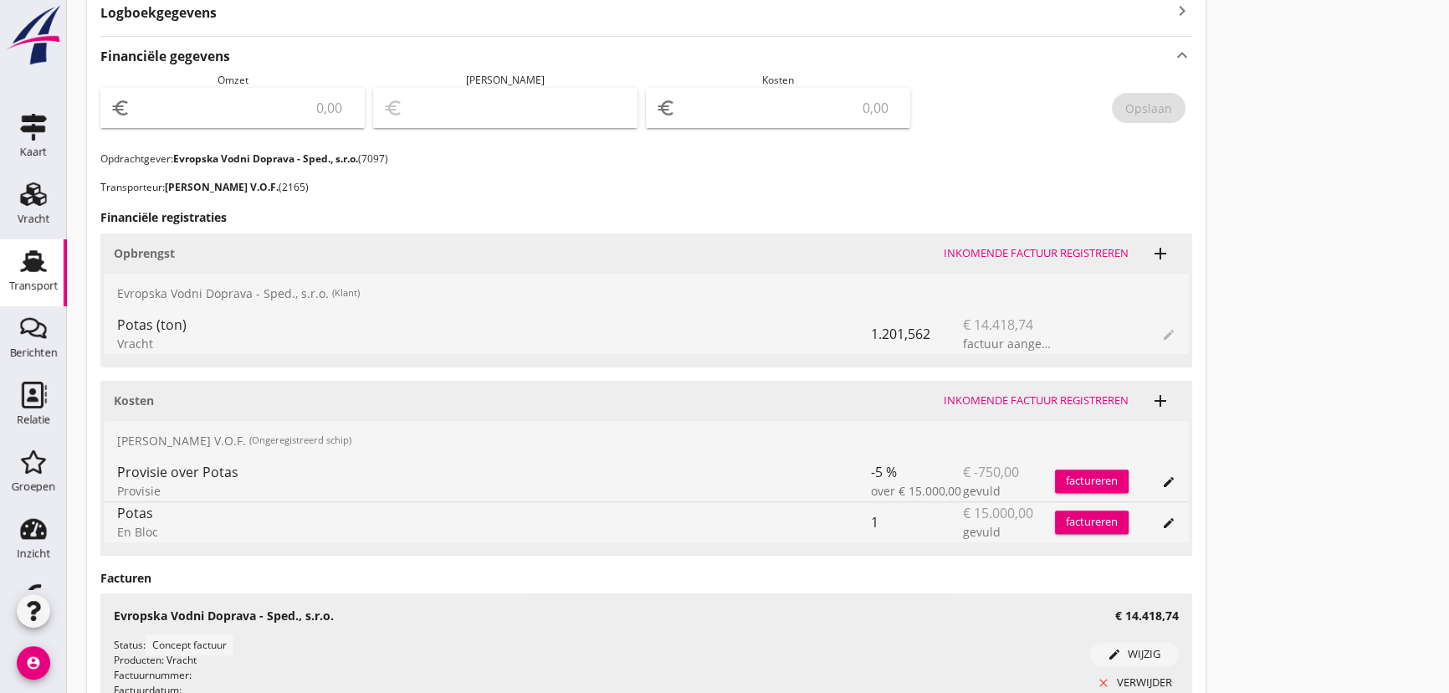
click at [272, 97] on input "number" at bounding box center [244, 108] width 221 height 27
type input "14418"
type input "14418.74"
click at [1141, 109] on div "Opslaan" at bounding box center [1148, 109] width 47 height 18
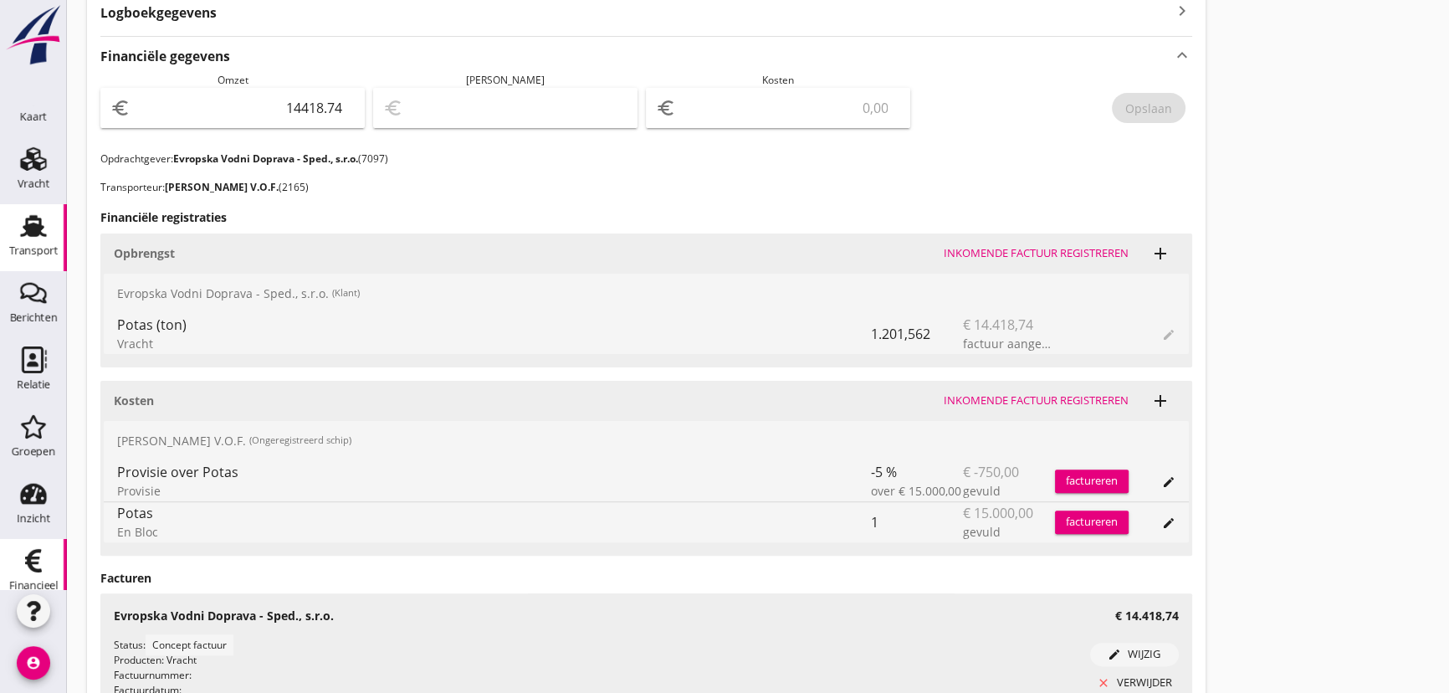
scroll to position [54, 0]
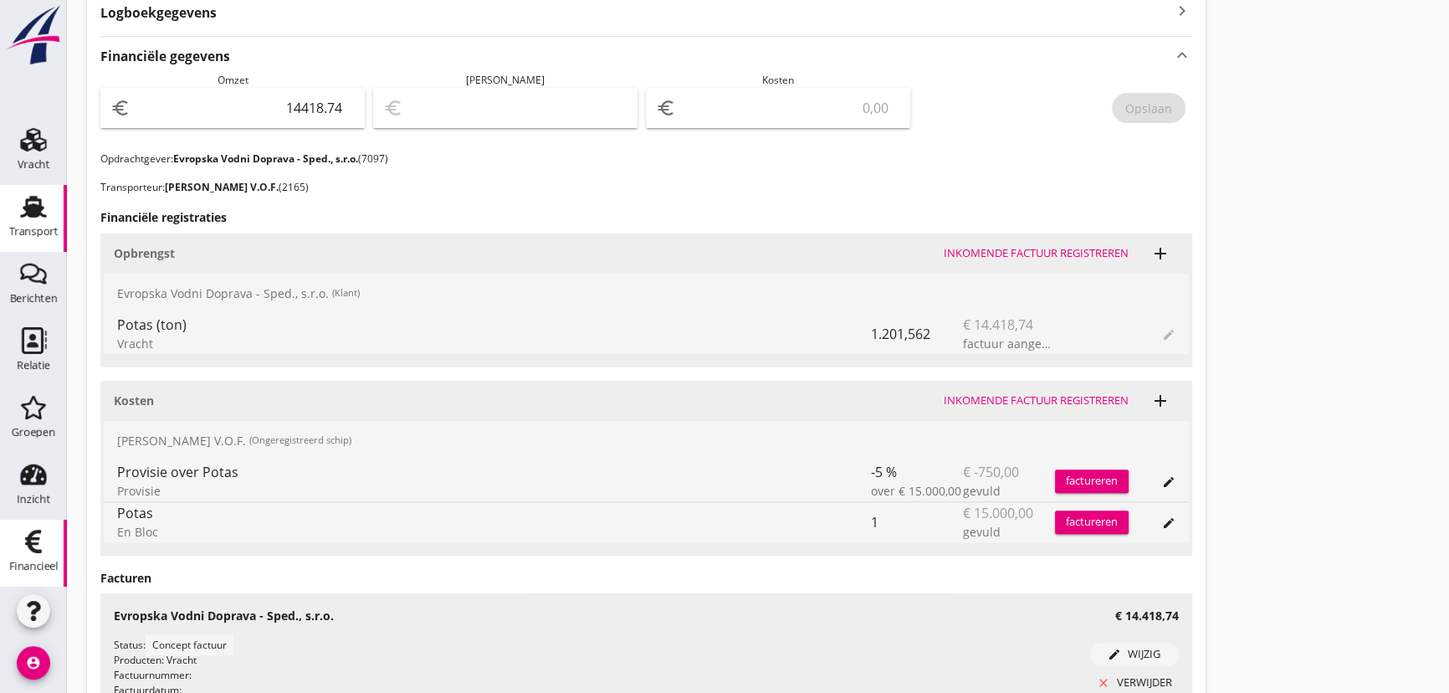
click at [39, 544] on icon "Financieel" at bounding box center [33, 541] width 27 height 27
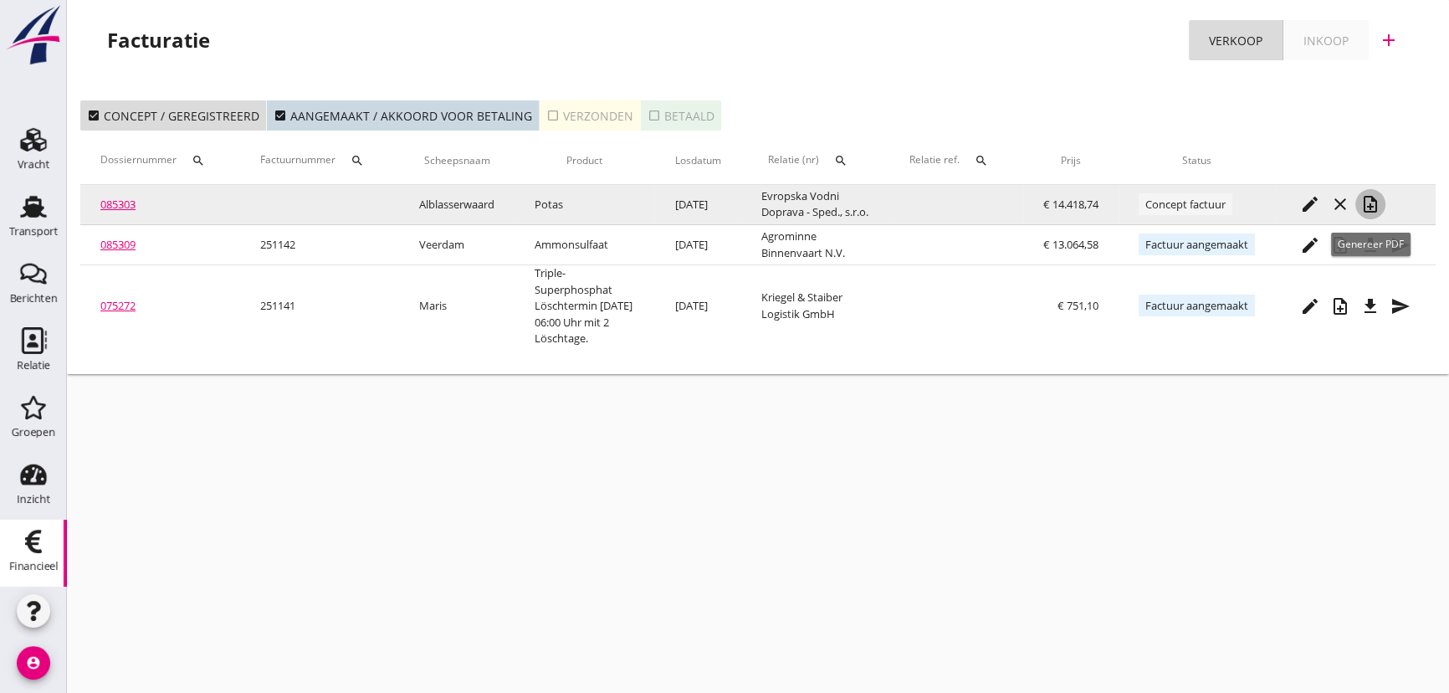
click at [1381, 202] on div "note_add" at bounding box center [1371, 204] width 30 height 20
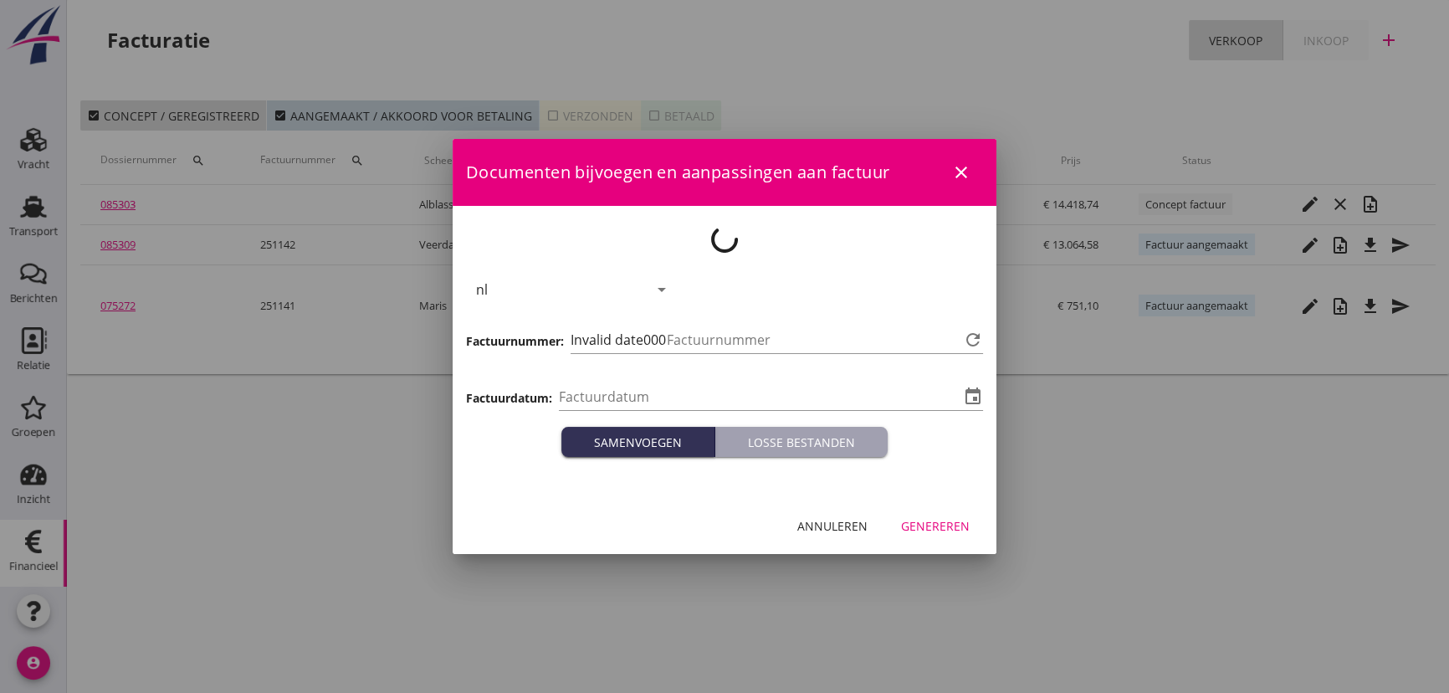
type input "[DATE]"
type input "1143"
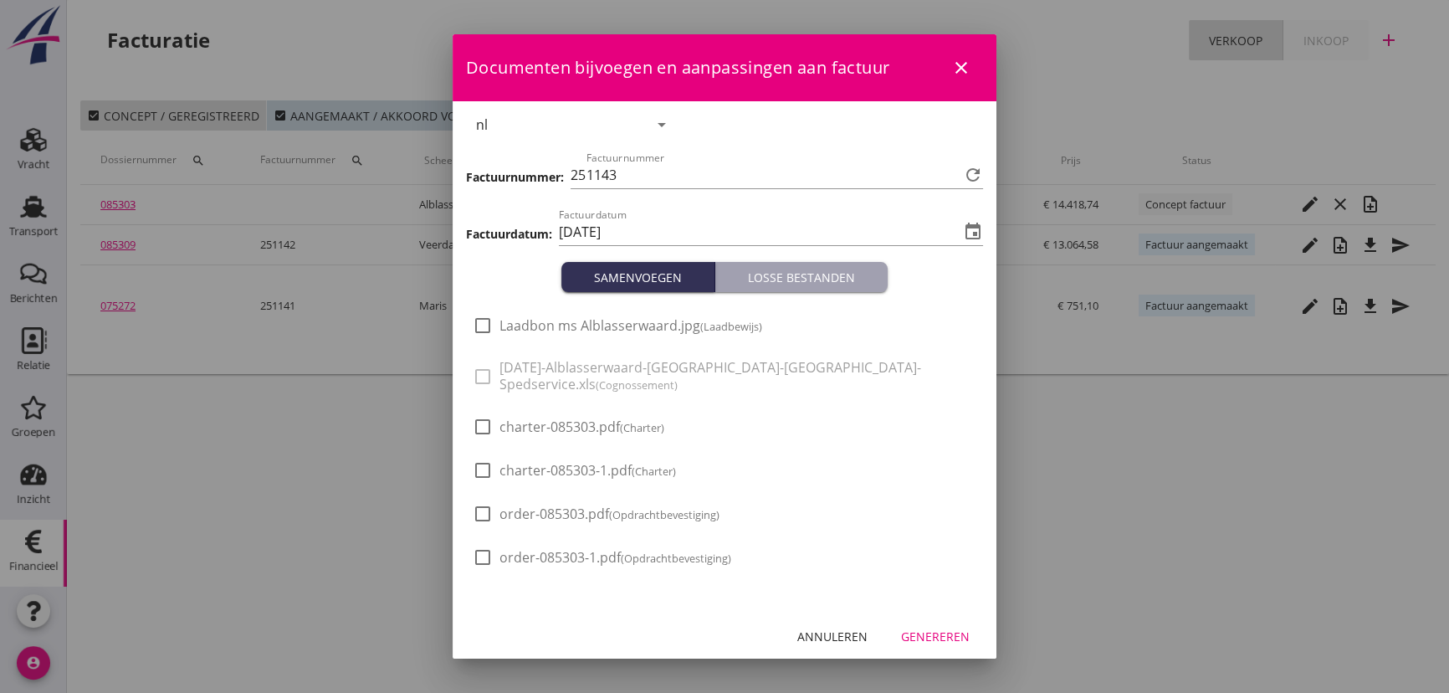
click at [946, 642] on div "Genereren" at bounding box center [935, 637] width 69 height 18
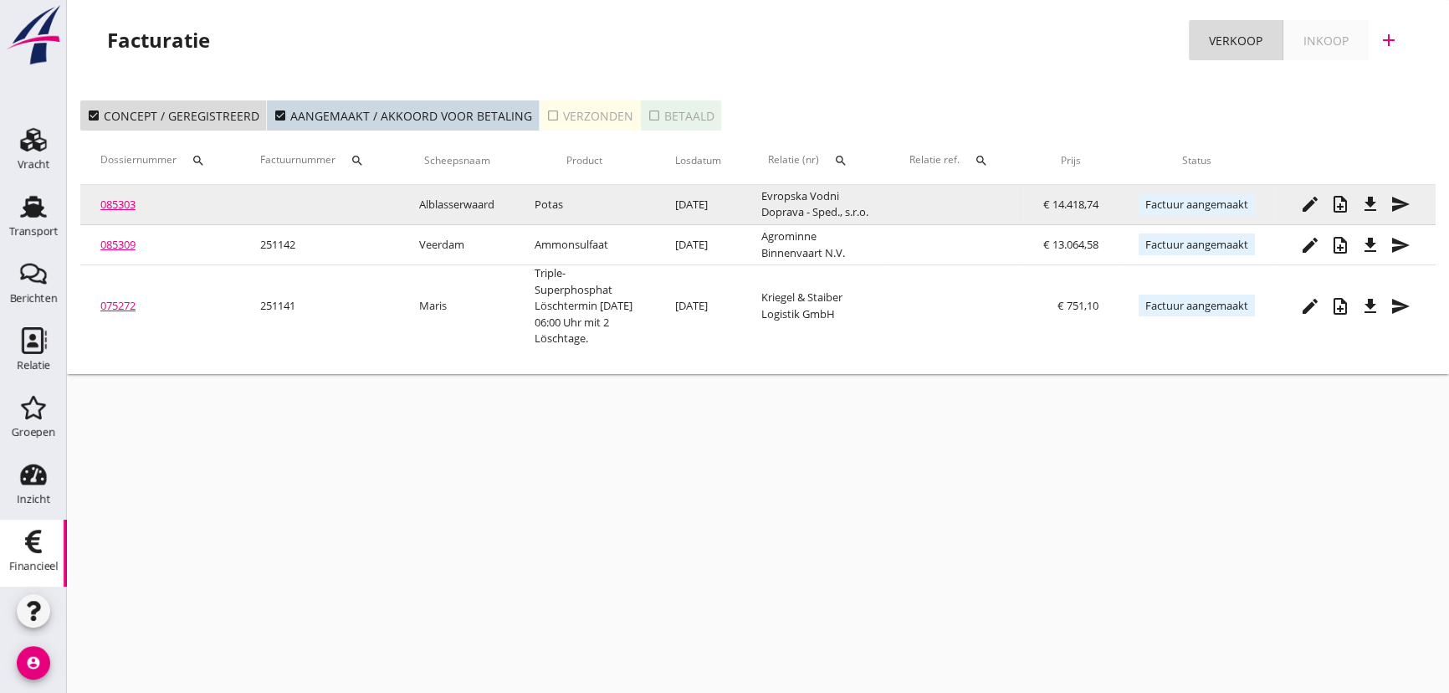
click at [1377, 213] on icon "file_download" at bounding box center [1371, 204] width 20 height 20
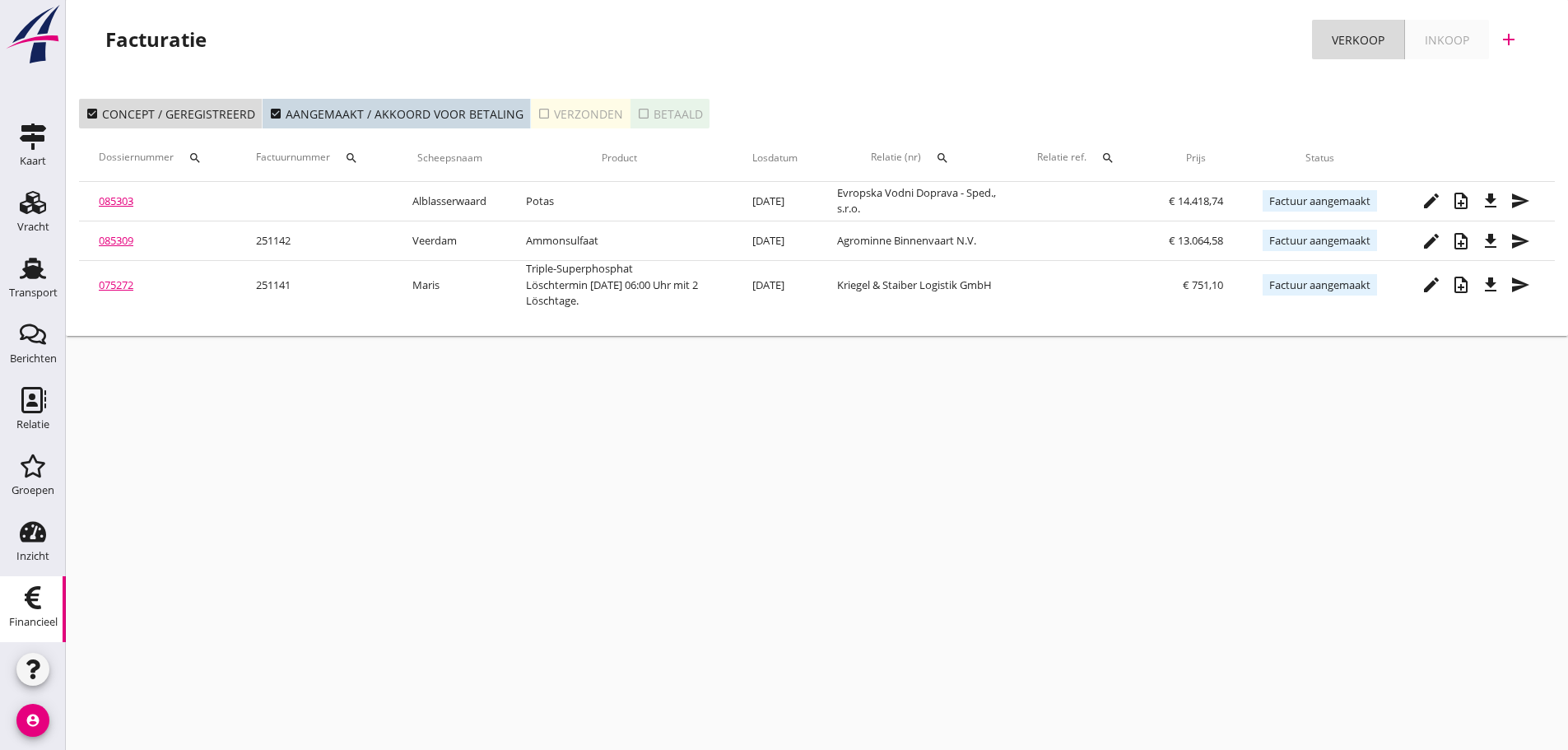
click at [1514, 44] on icon "add" at bounding box center [1509, 39] width 20 height 20
click at [1528, 83] on div "Verkoopfactuur" at bounding box center [1499, 81] width 98 height 20
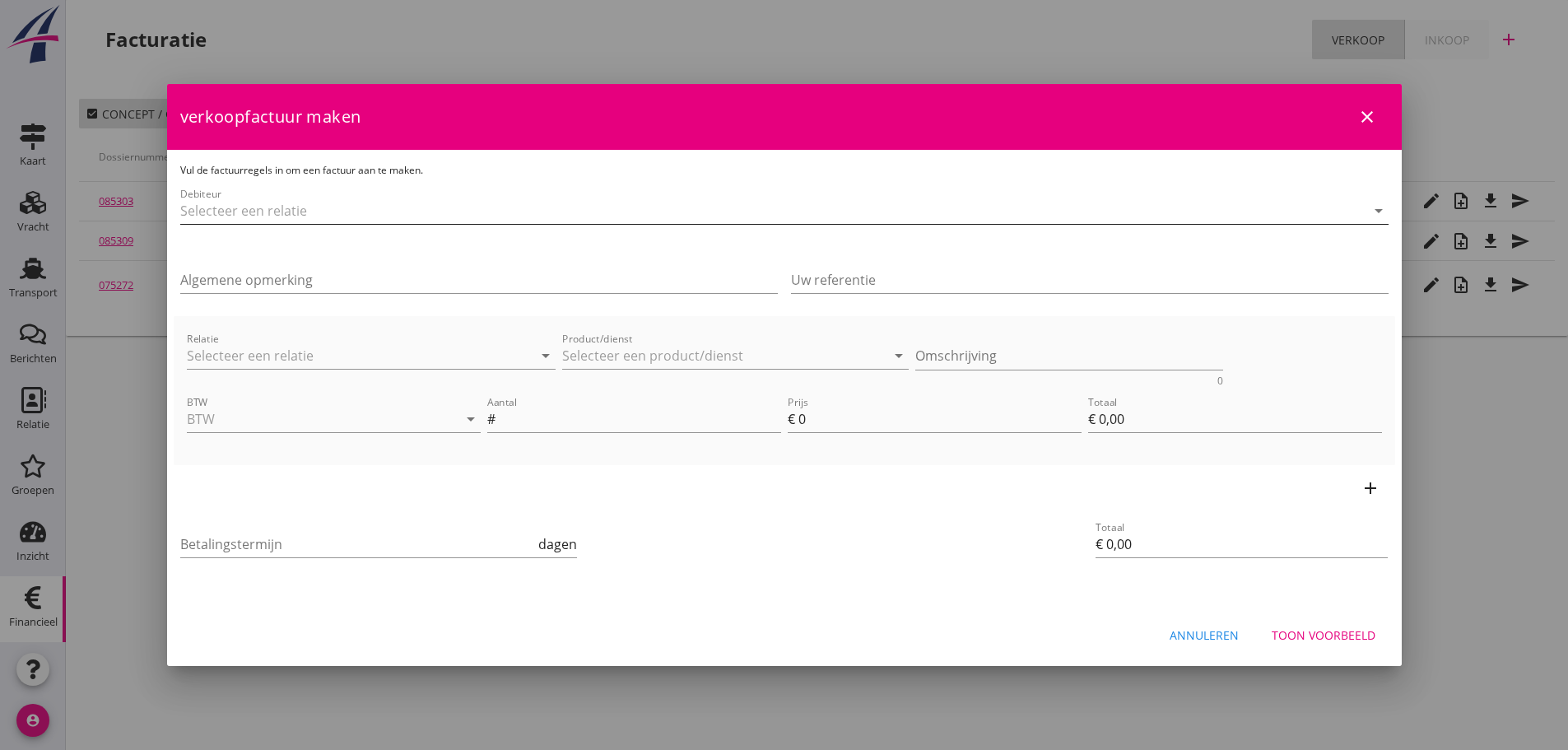
click at [345, 215] on input "Debiteur" at bounding box center [761, 211] width 1163 height 27
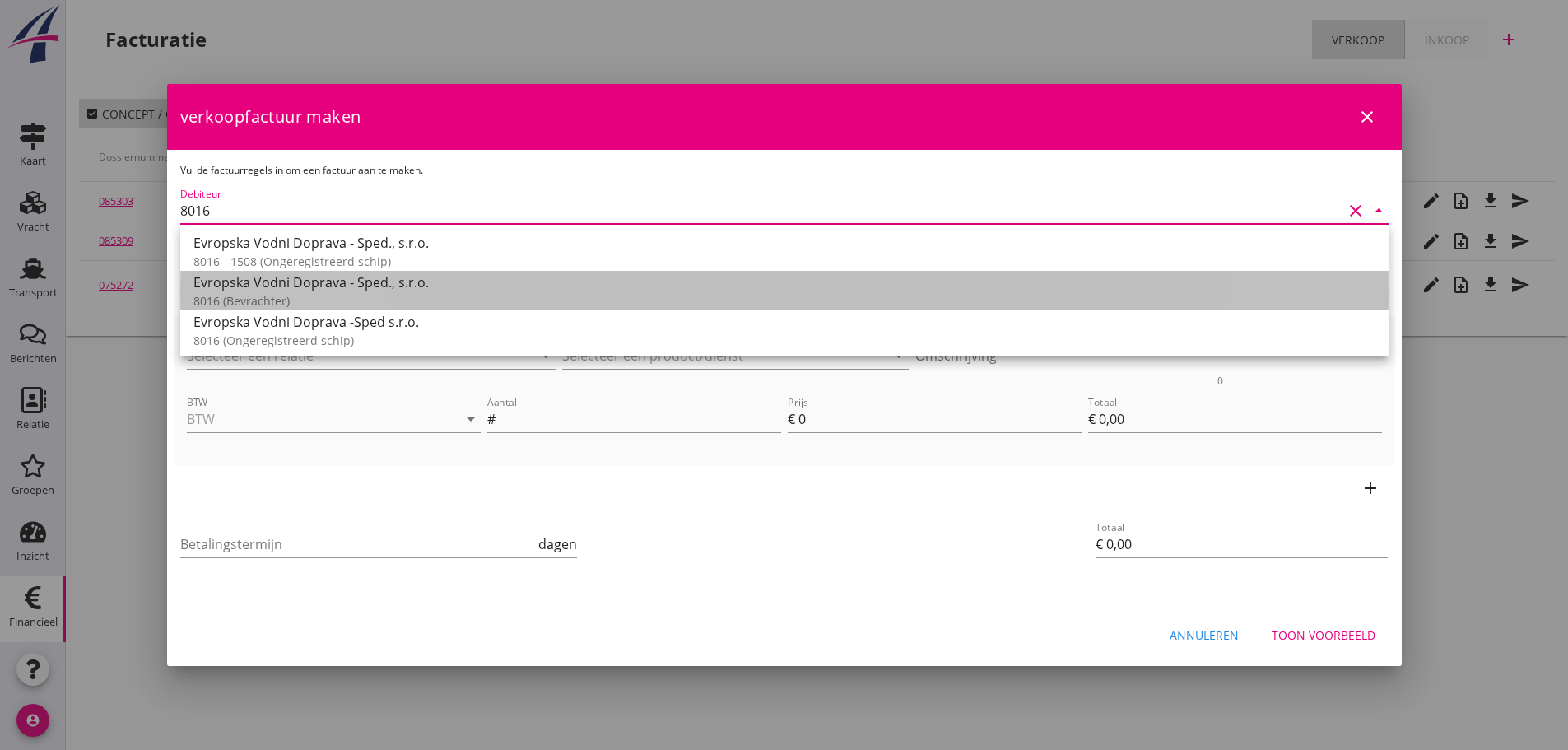
click at [252, 288] on div "Evropska Vodni Doprava - Sped., s.r.o." at bounding box center [785, 282] width 1182 height 20
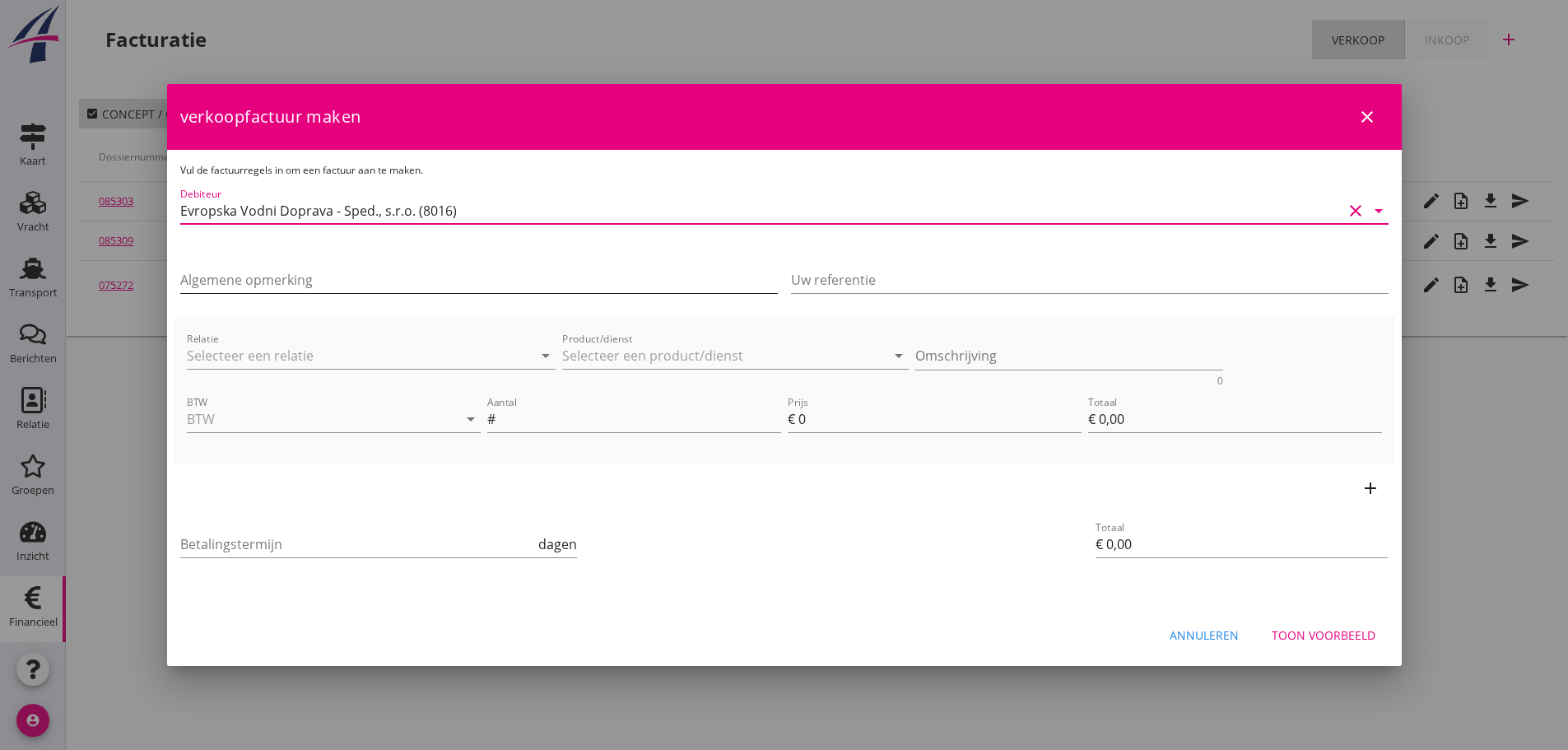
type input "Evropska Vodni Doprava - Sped., s.r.o. (8016)"
click at [339, 278] on input "Algemene opmerking" at bounding box center [478, 280] width 597 height 27
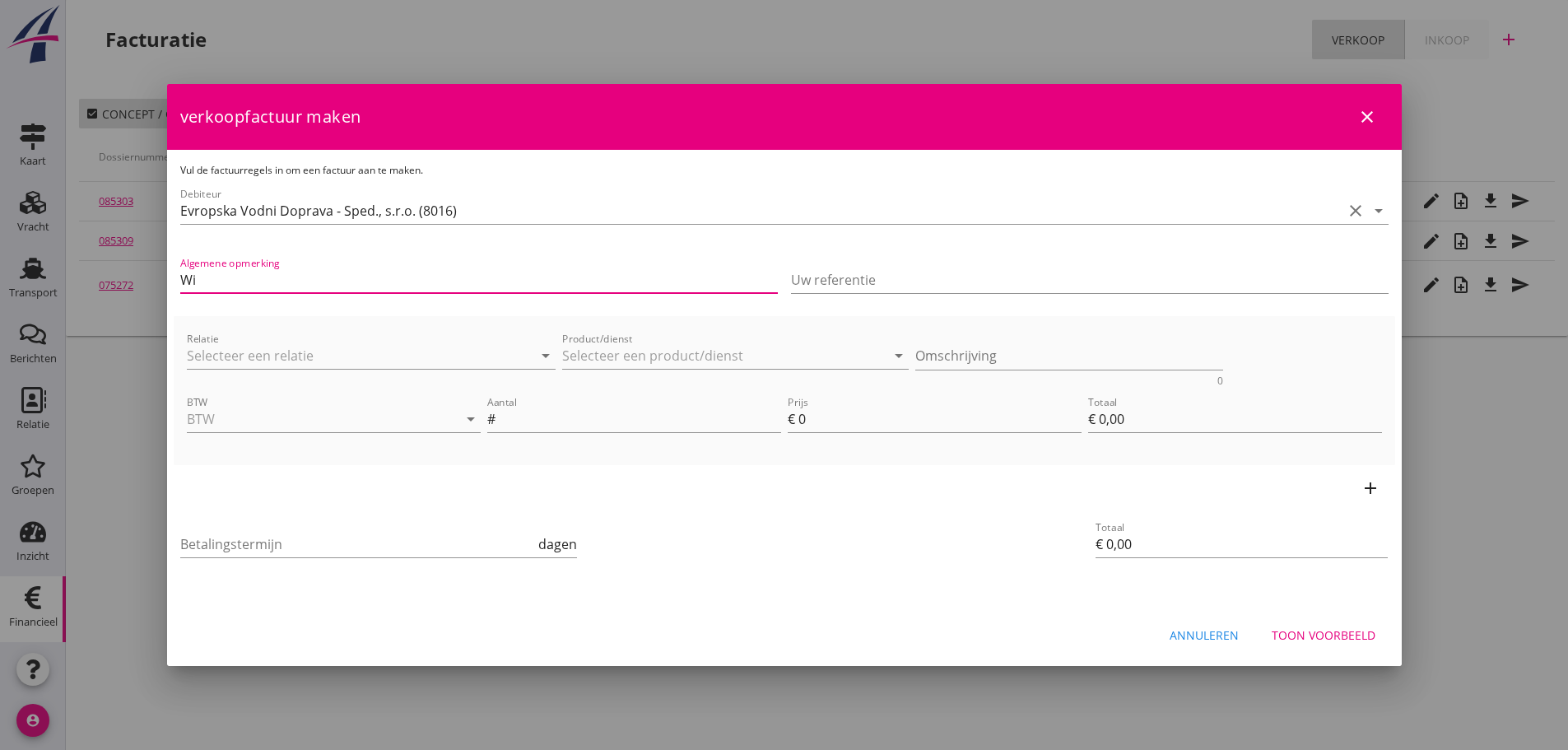
type input "W"
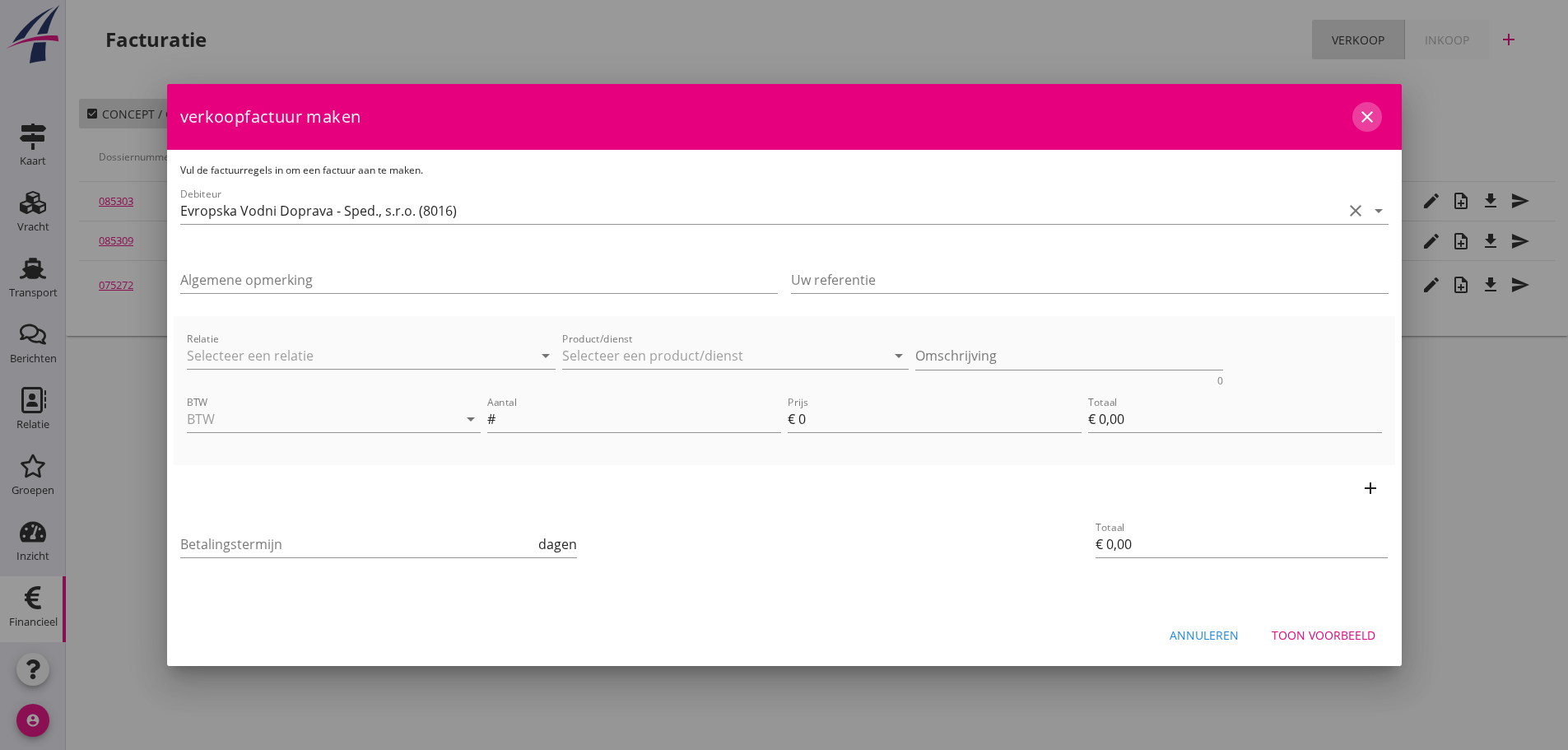
click at [1360, 120] on icon "close" at bounding box center [1367, 117] width 20 height 20
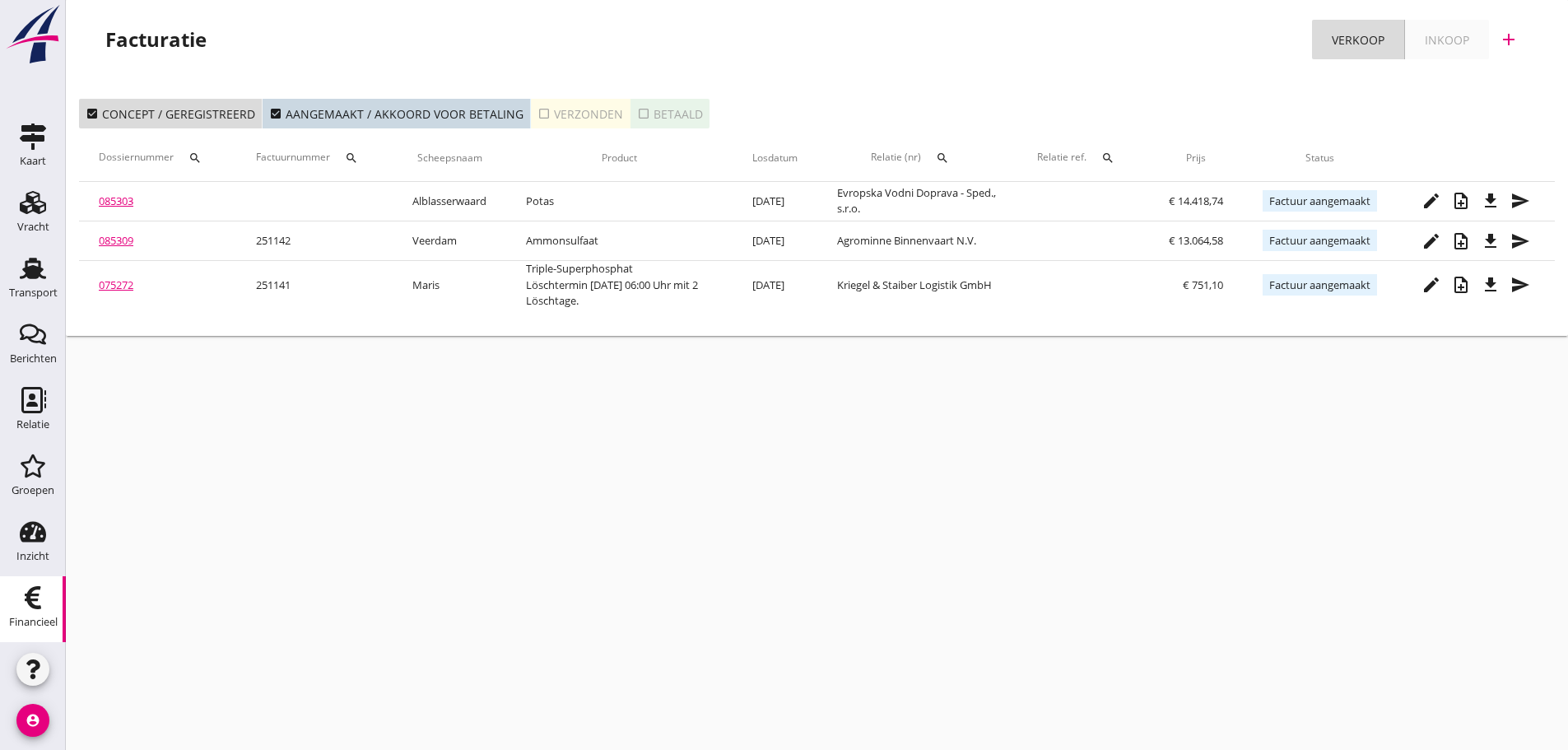
click at [281, 563] on div "cancel You are impersonating another user. Facturatie Verkoop Inkoop add check_…" at bounding box center [816, 375] width 1502 height 750
click at [1511, 32] on icon "add" at bounding box center [1509, 39] width 20 height 20
click at [1518, 78] on div "Verkoopfactuur" at bounding box center [1499, 81] width 98 height 20
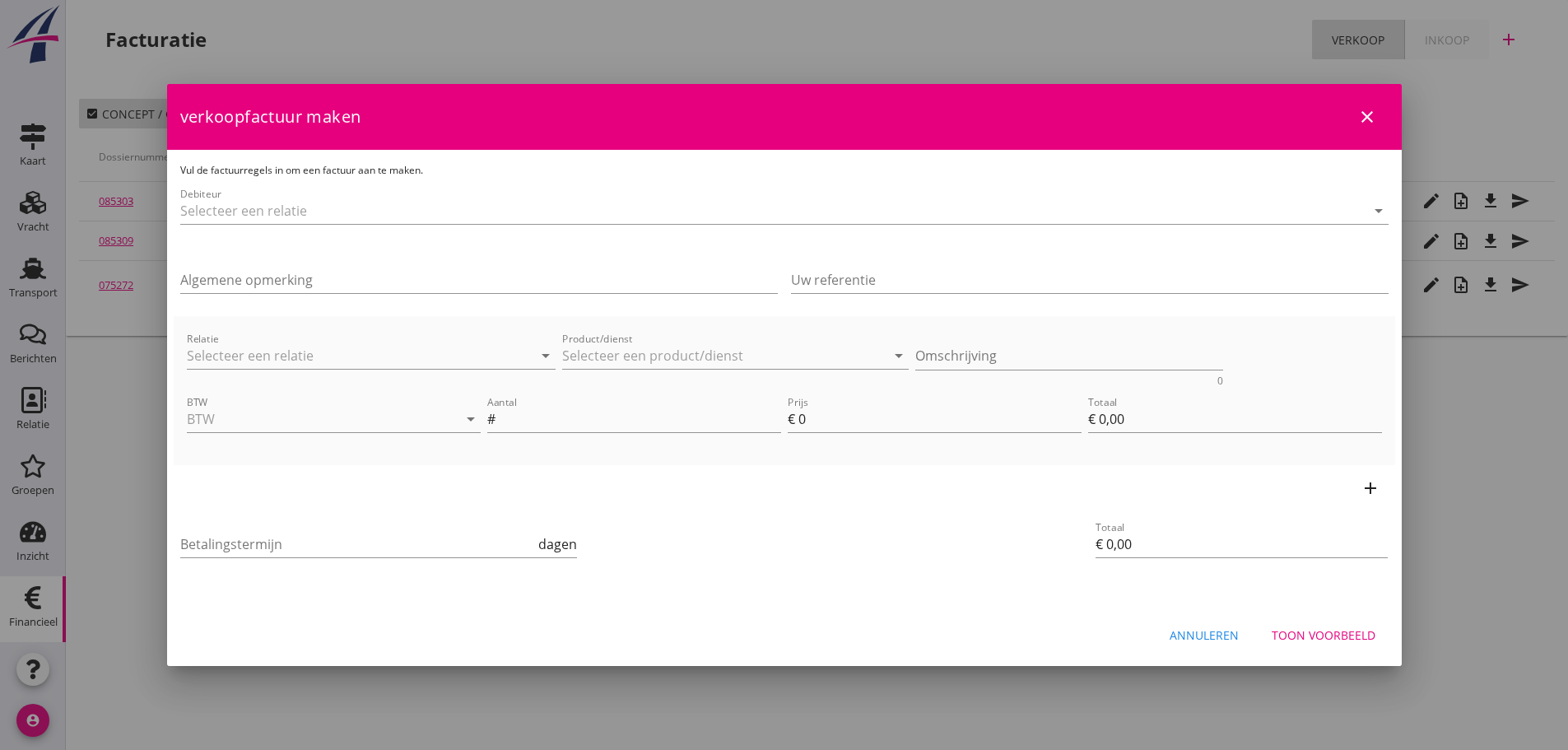
click at [386, 197] on div "Debiteur arrow_drop_down" at bounding box center [784, 215] width 1208 height 53
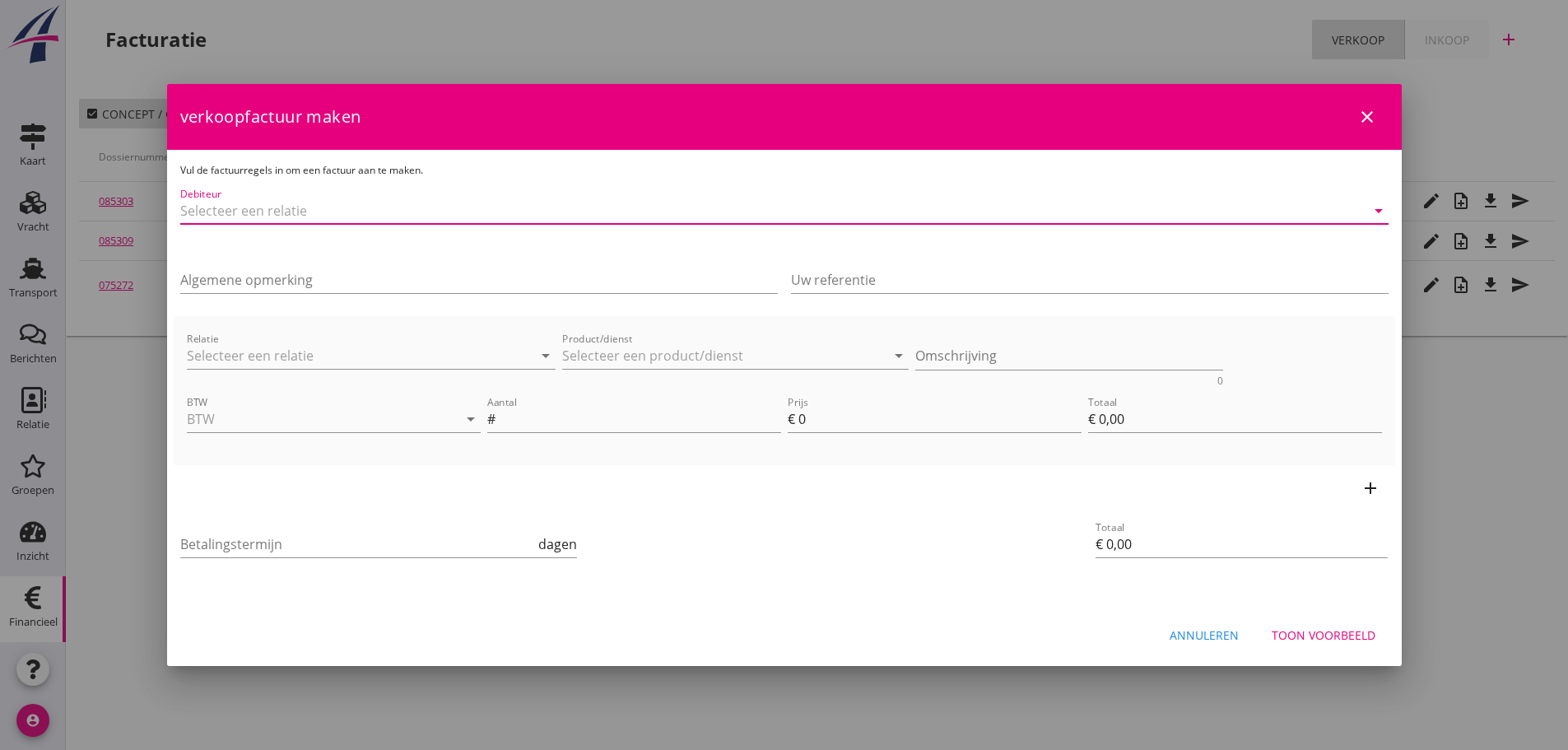
click at [260, 210] on input "Debiteur" at bounding box center [761, 211] width 1163 height 27
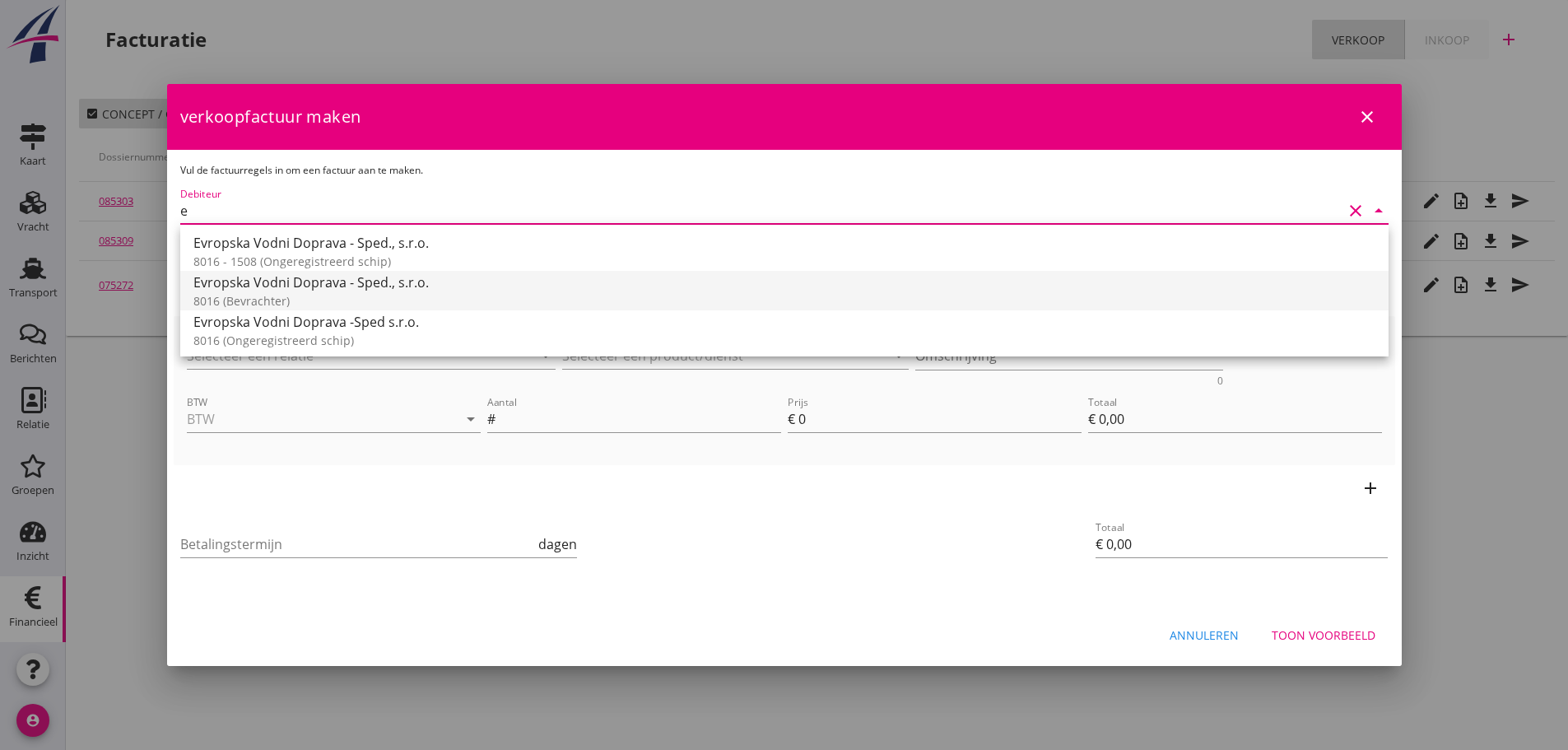
click at [285, 289] on div "Evropska Vodni Doprava - Sped., s.r.o." at bounding box center [785, 282] width 1182 height 20
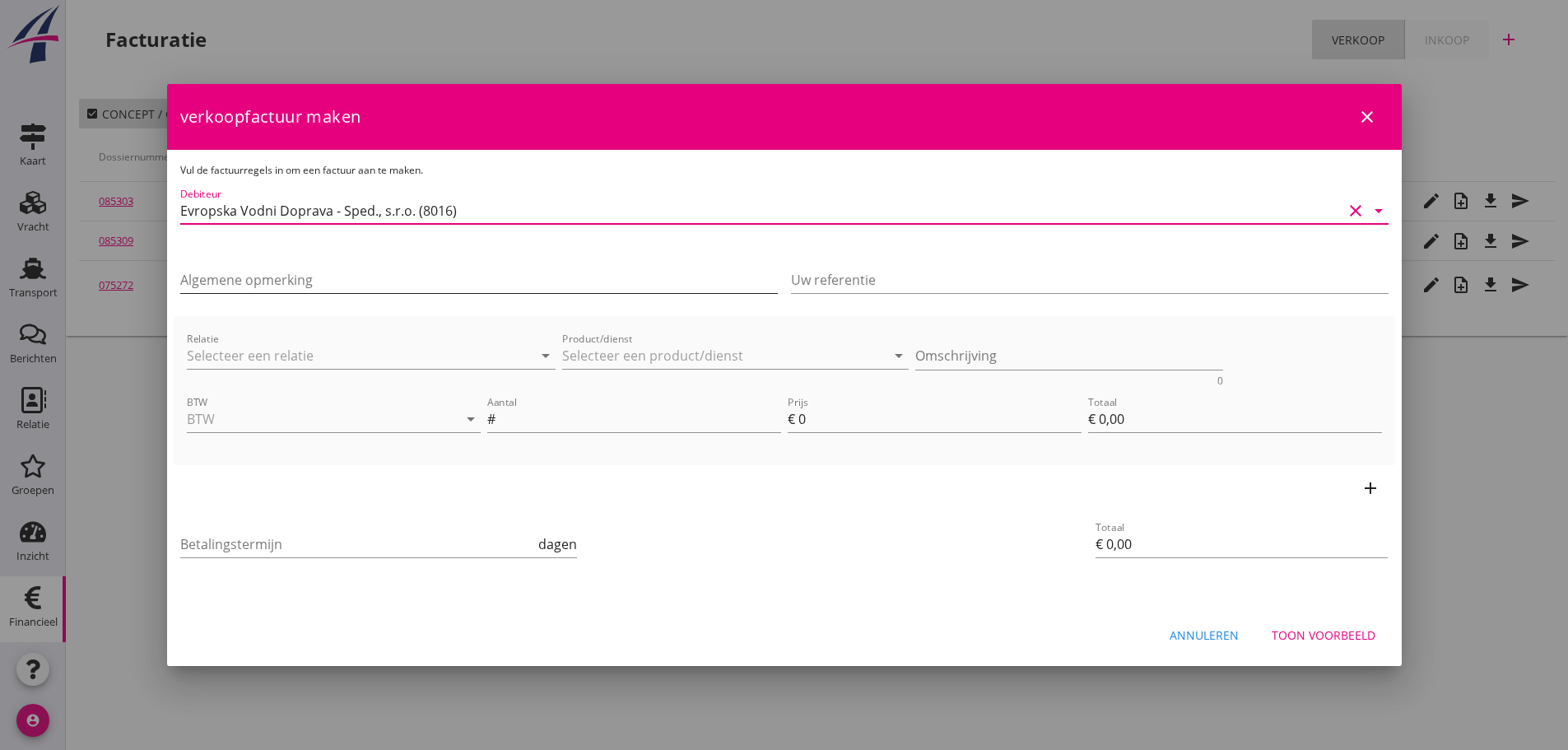
type input "Evropska Vodni Doprava - Sped., s.r.o. (8016)"
click at [283, 285] on input "Algemene opmerking" at bounding box center [478, 280] width 597 height 27
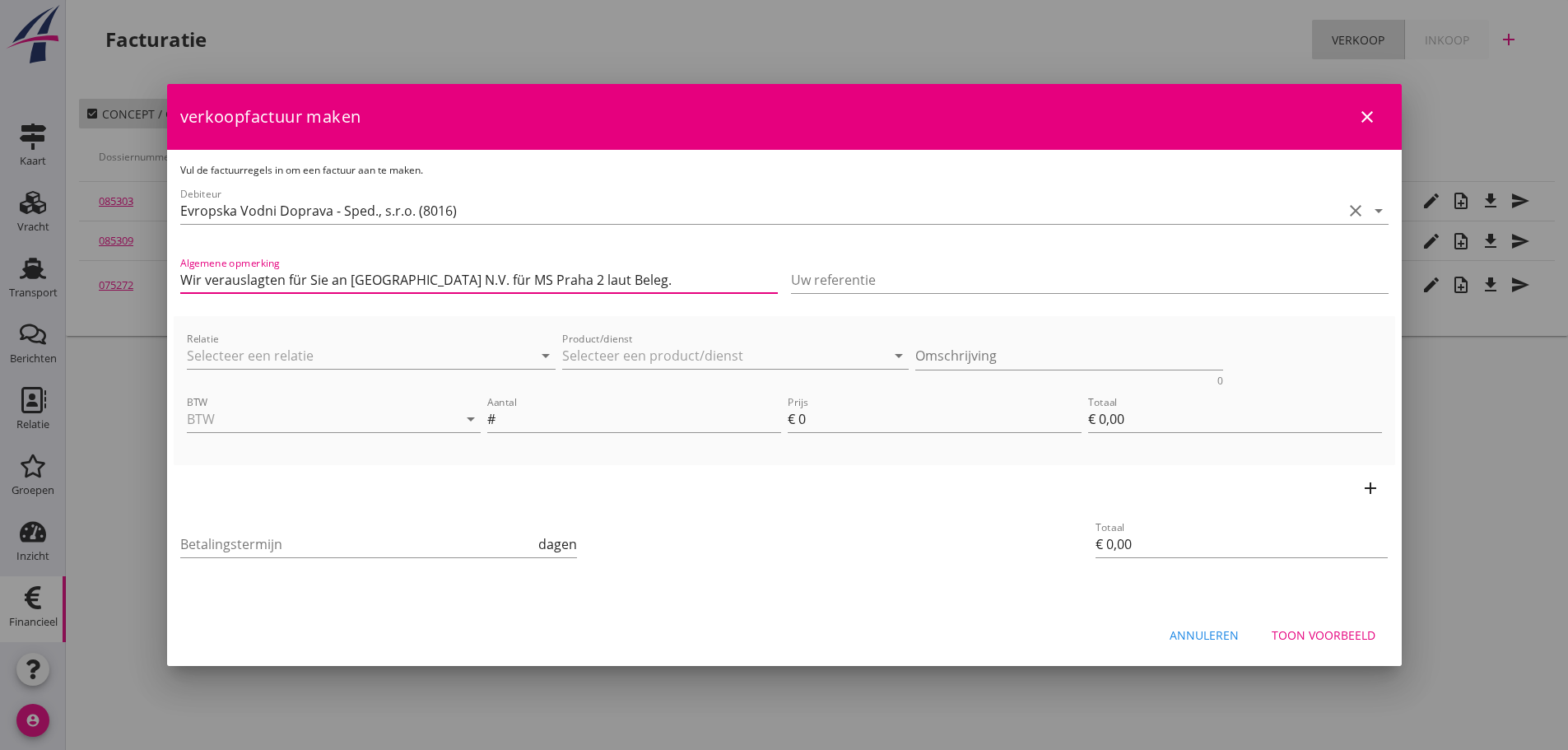
drag, startPoint x: 577, startPoint y: 276, endPoint x: 565, endPoint y: 239, distance: 38.9
click at [569, 267] on input "Wir verauslagten für Sie an [GEOGRAPHIC_DATA] N.V. für MS Praha 2 laut Beleg." at bounding box center [478, 280] width 597 height 27
type input "Wir verauslagten für Sie an [GEOGRAPHIC_DATA] N.V. für MS Praha am [DATE] laut …"
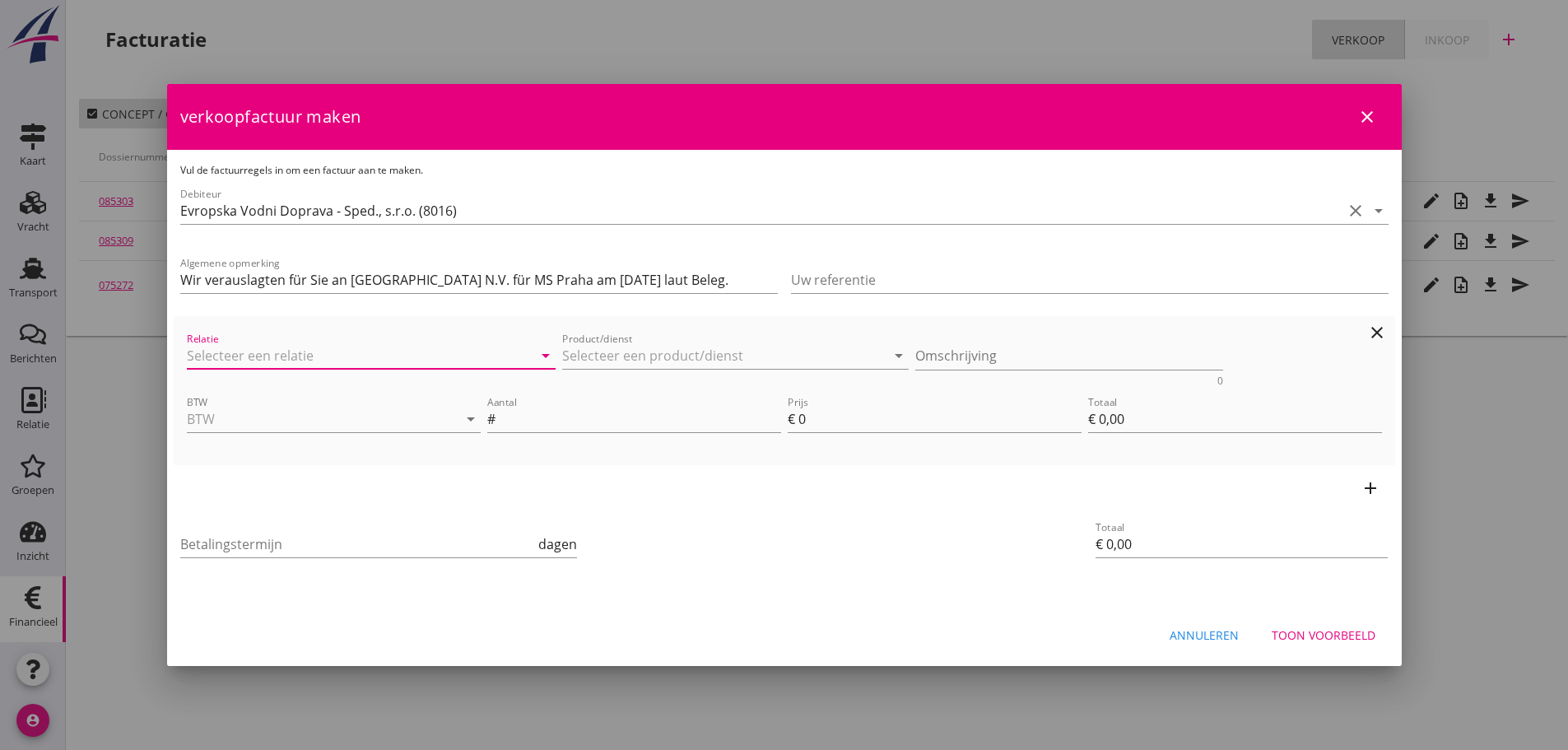
click at [323, 364] on input "Relatie" at bounding box center [348, 355] width 324 height 27
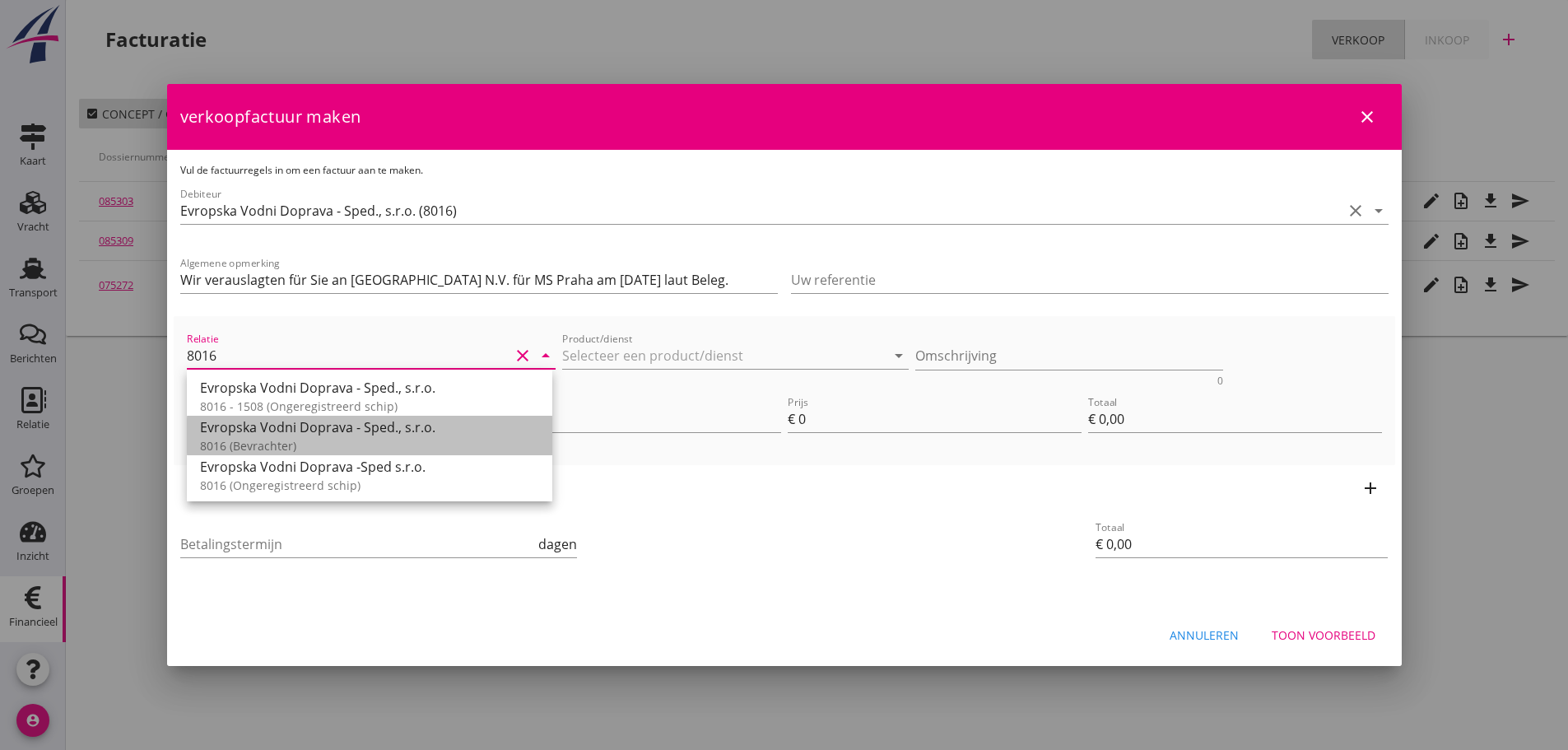
click at [279, 437] on div "8016 (Bevrachter)" at bounding box center [369, 446] width 339 height 18
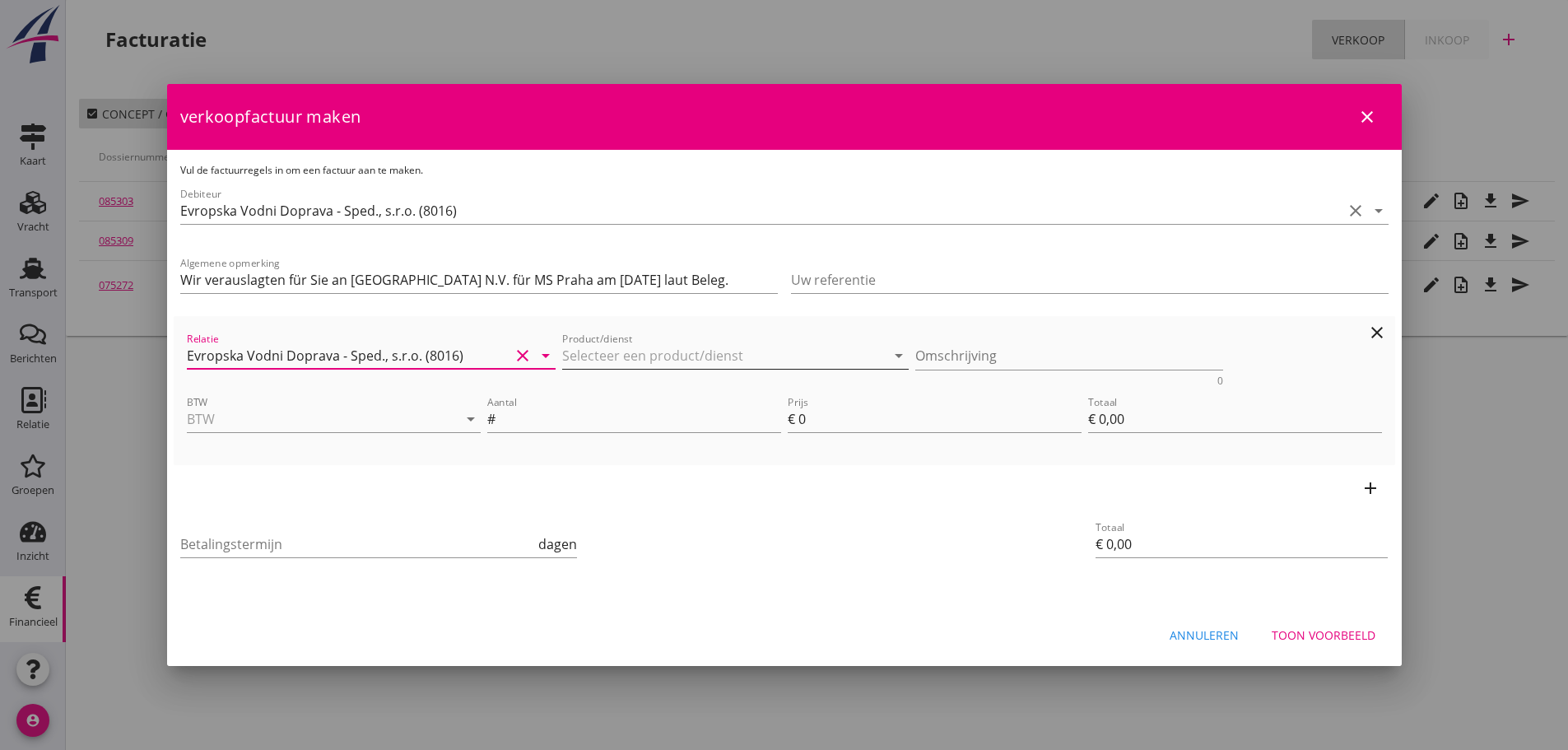
type input "Evropska Vodni Doprava - Sped., s.r.o. (8016)"
click at [619, 359] on input "Product/dienst" at bounding box center [724, 355] width 324 height 27
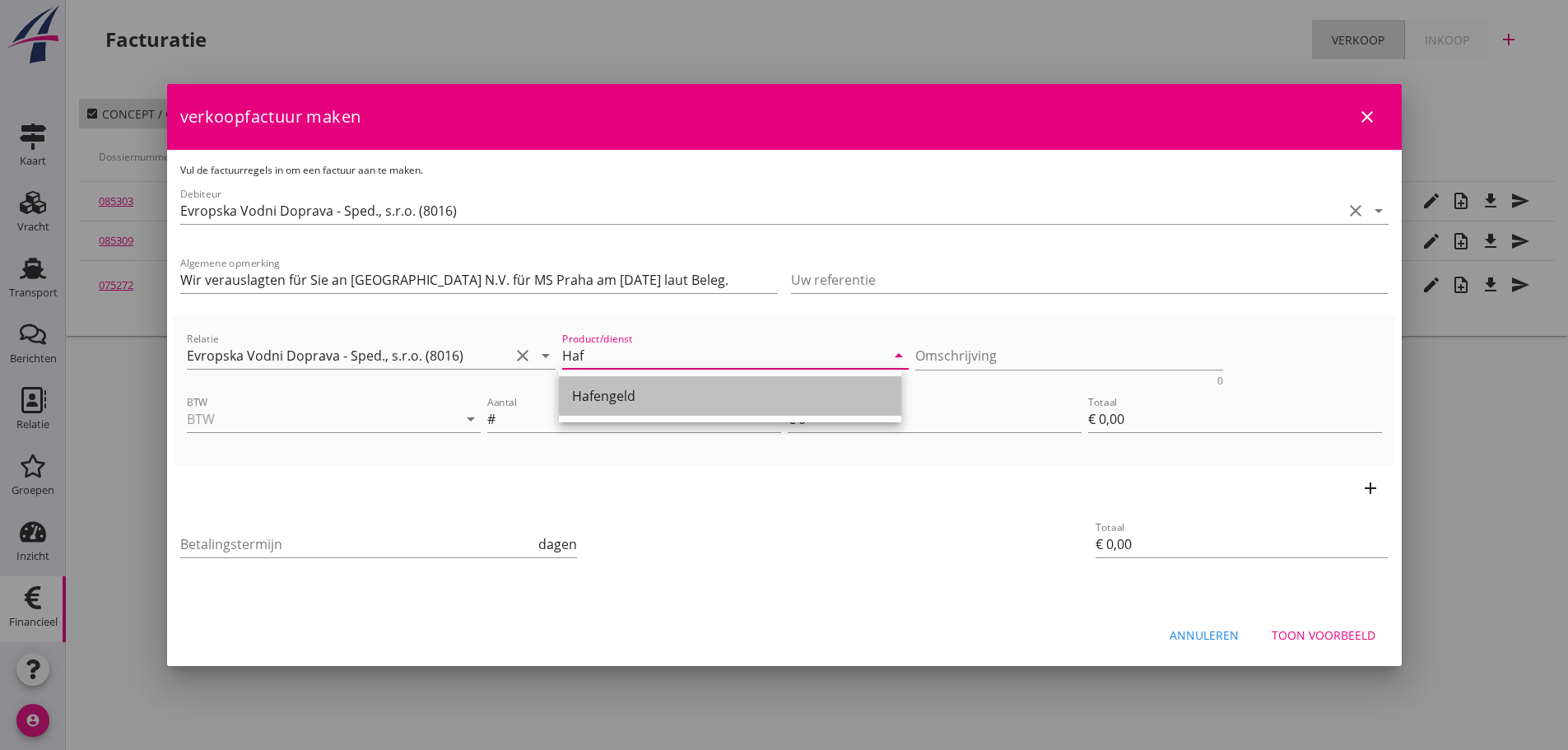
click at [629, 391] on div "Hafengeld" at bounding box center [730, 396] width 316 height 20
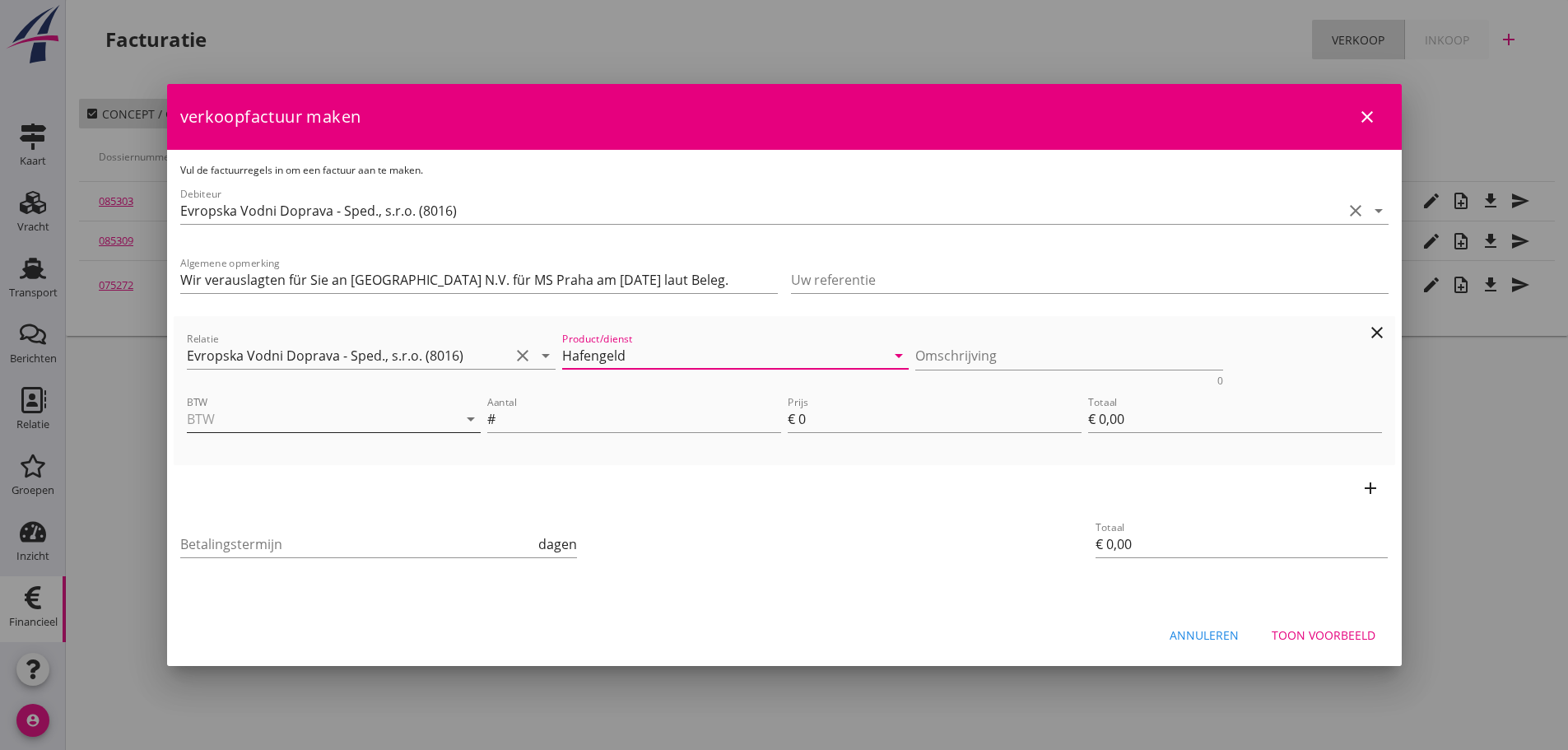
type input "Hafengeld"
click at [218, 419] on input "BTW" at bounding box center [311, 419] width 248 height 27
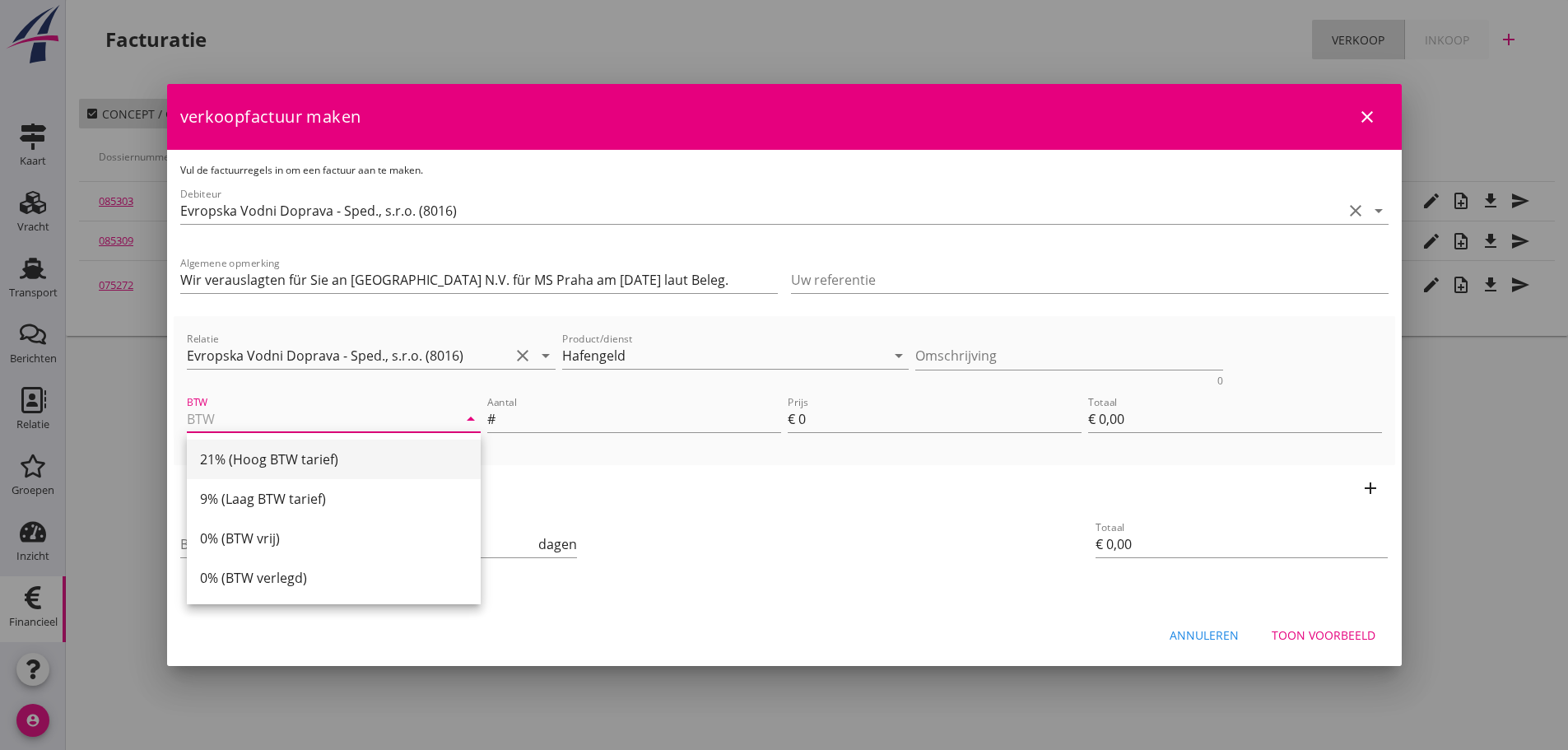
drag, startPoint x: 237, startPoint y: 471, endPoint x: 344, endPoint y: 458, distance: 107.8
click at [242, 470] on div "21% (Hoog BTW tarief)" at bounding box center [333, 460] width 268 height 39
type input "21% (Hoog BTW tarief)"
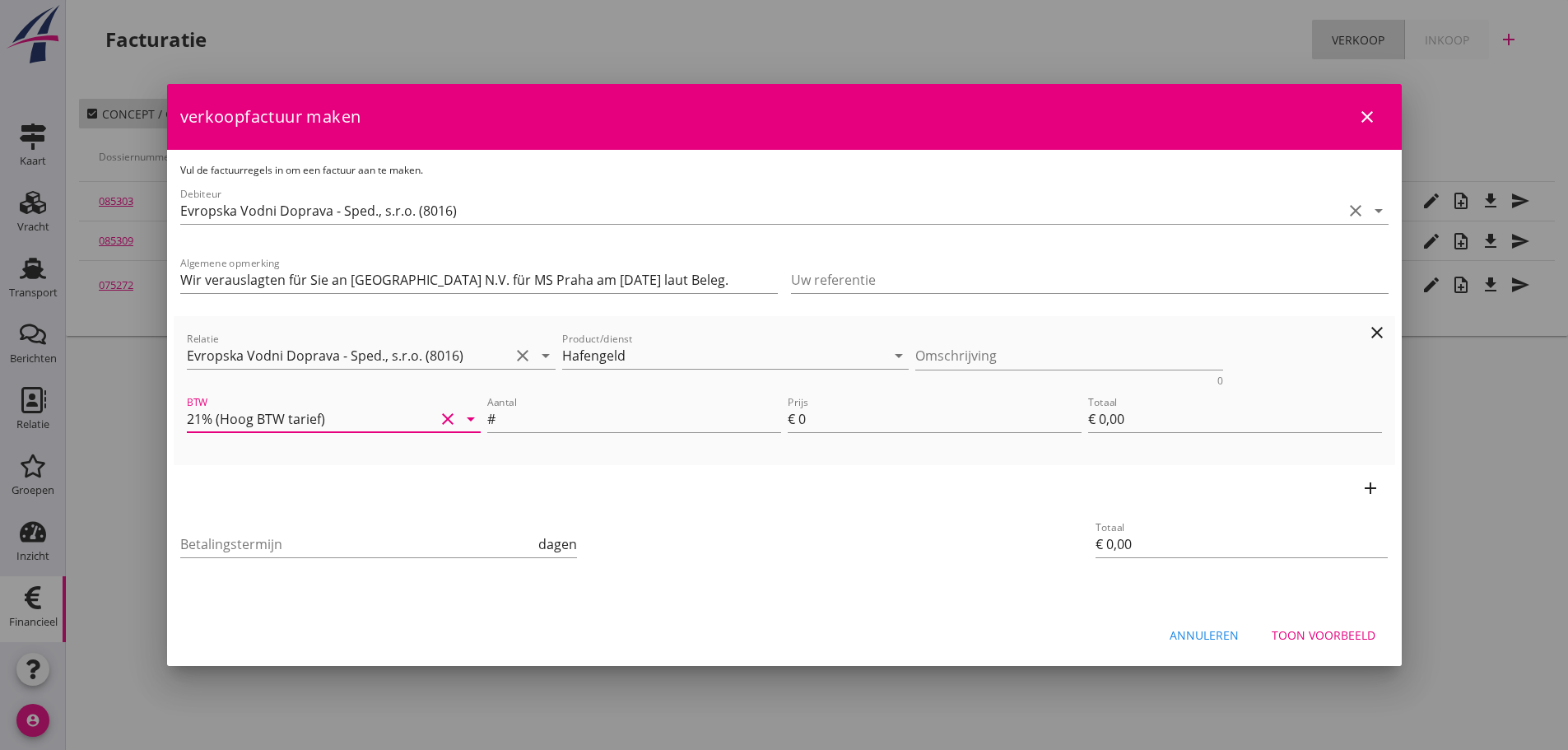
click at [594, 415] on input "Aantal" at bounding box center [639, 419] width 282 height 27
type input "1"
type input "€ 1,00"
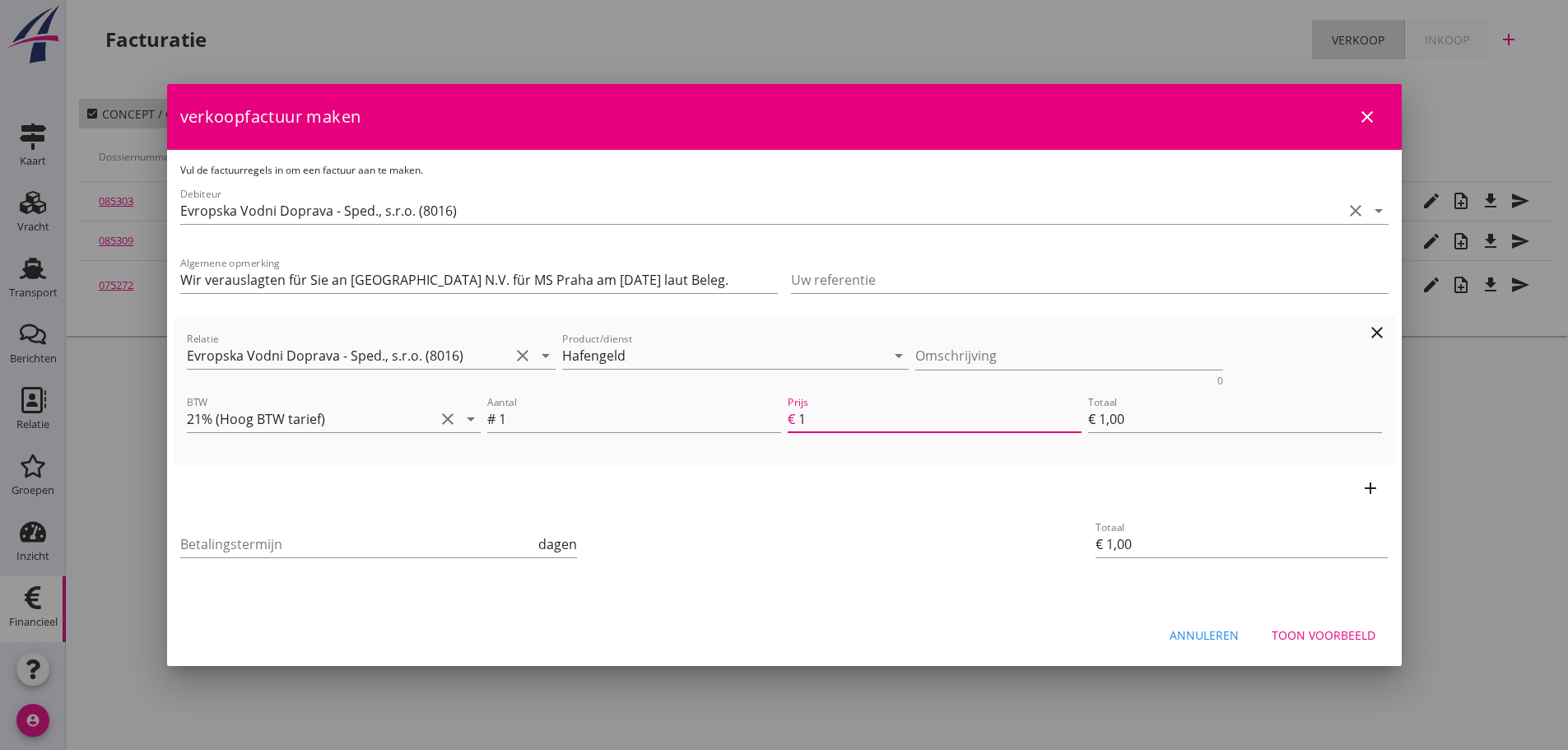
type input "10"
type input "€ 10,00"
type input "105"
type input "€ 105,00"
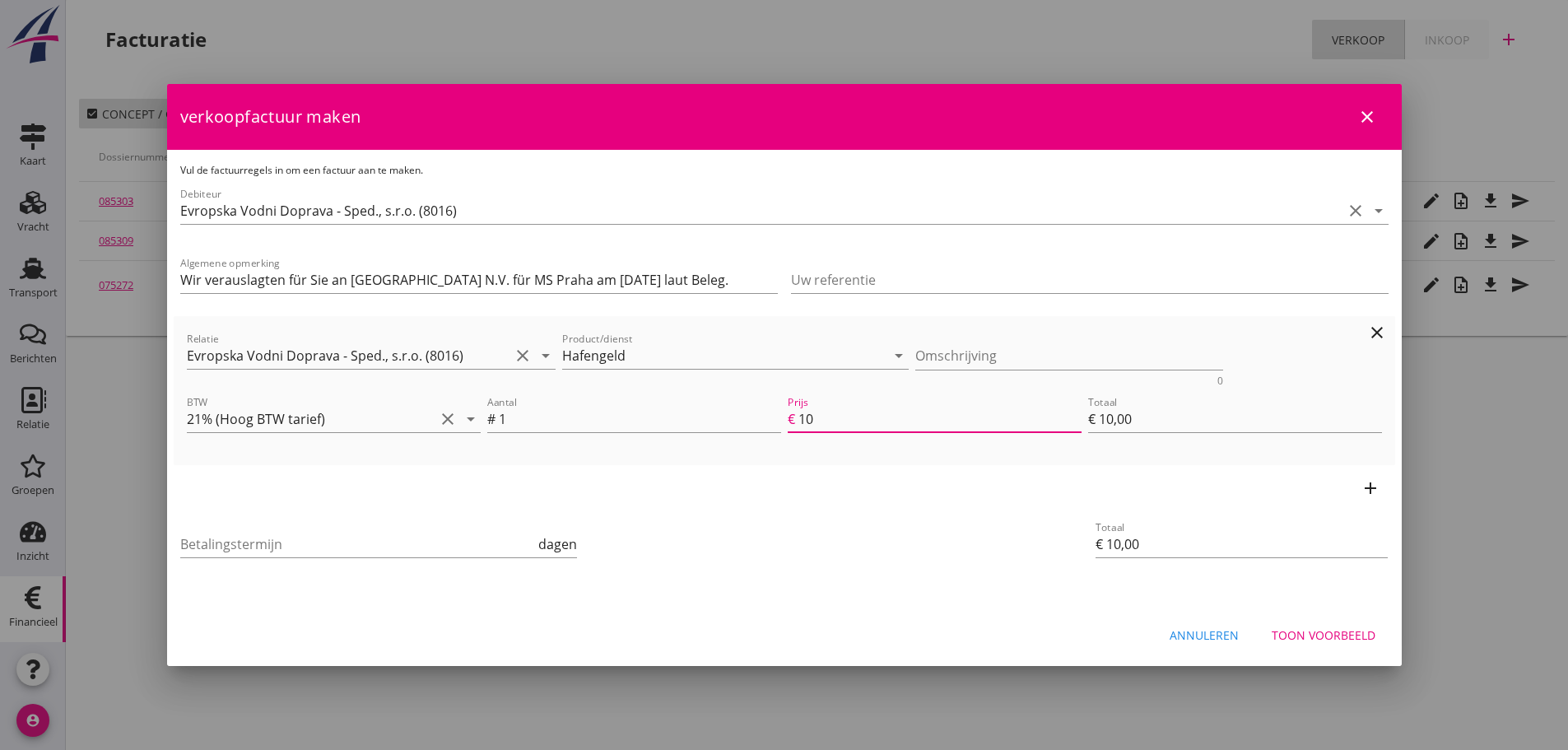
type input "€ 105,00"
type input "€ 0,00"
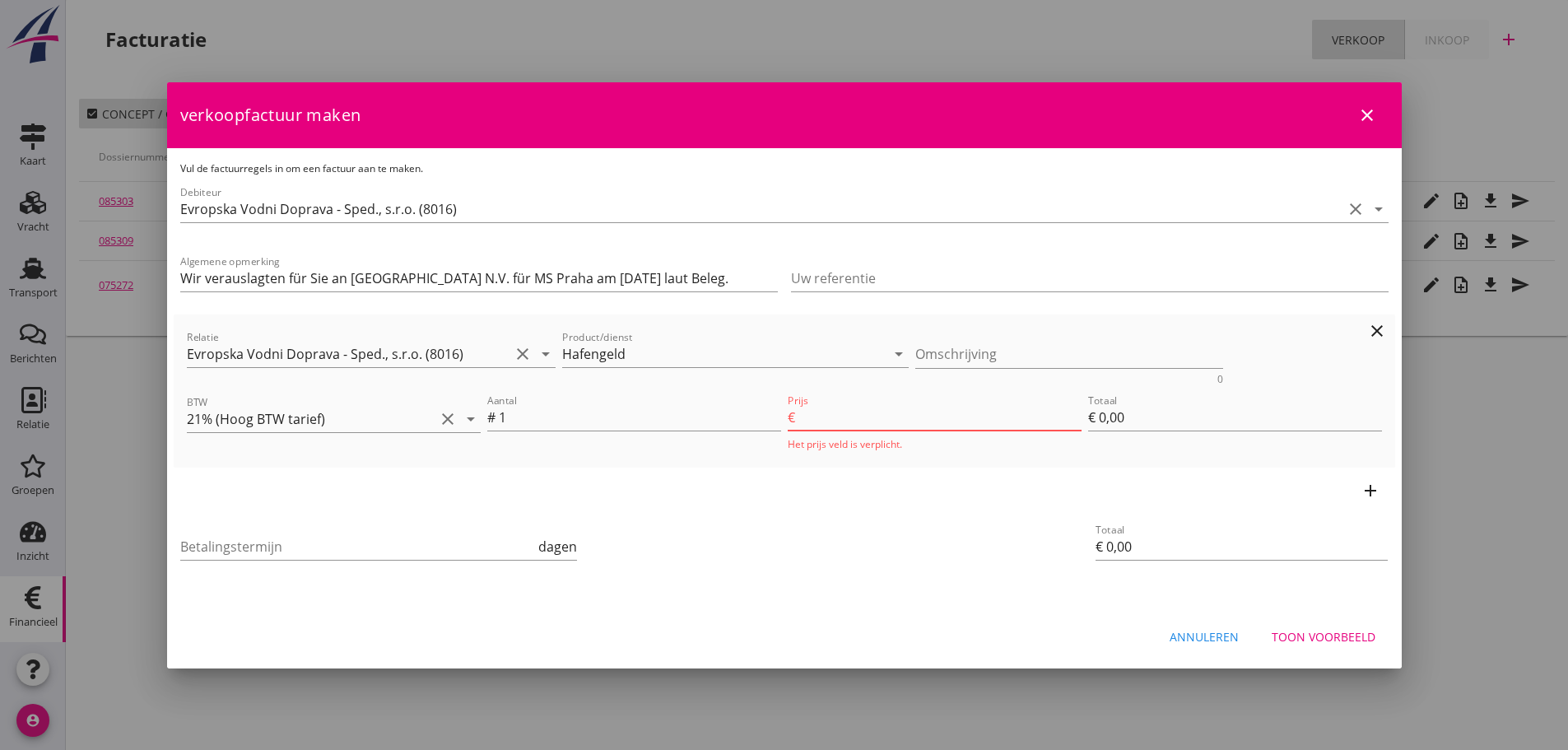
type input "105.0"
type input "€ 105,00"
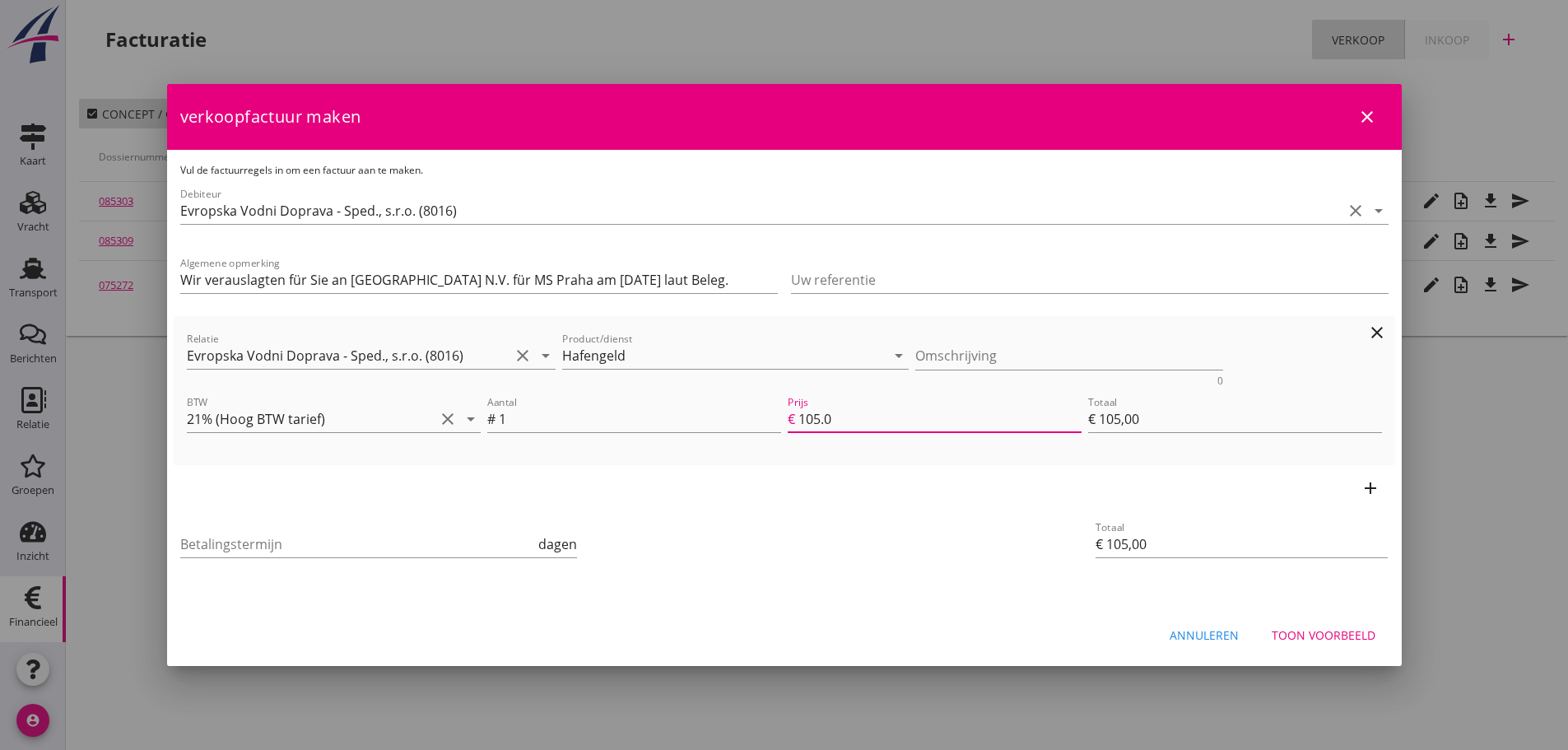
type input "105.01"
type input "€ 105,01"
type input "105.01"
drag, startPoint x: 210, startPoint y: 547, endPoint x: 202, endPoint y: 527, distance: 21.5
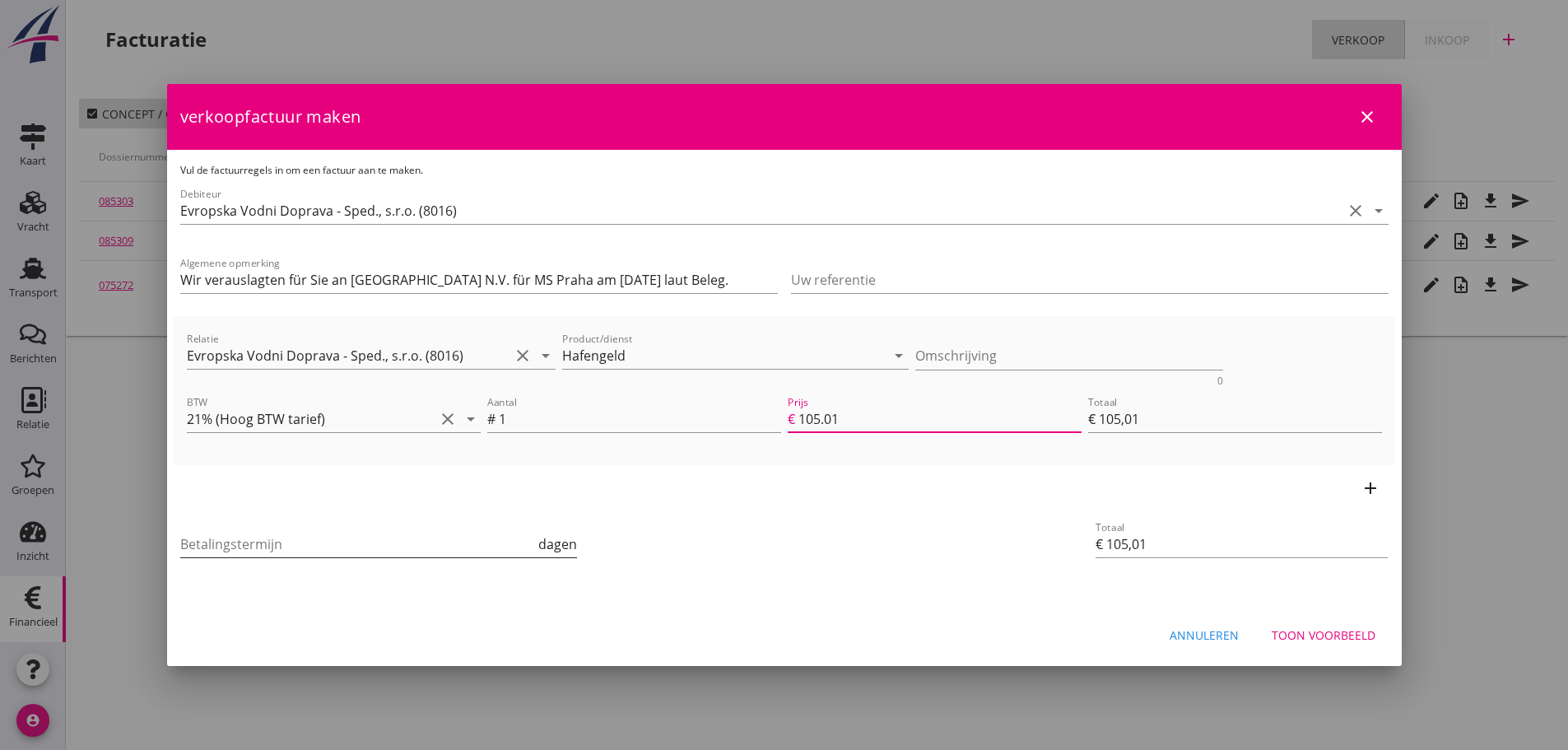
click at [210, 544] on input "Betalingstermijn" at bounding box center [357, 544] width 355 height 27
type input "21"
click at [1317, 639] on div "Toon voorbeeld" at bounding box center [1323, 636] width 103 height 18
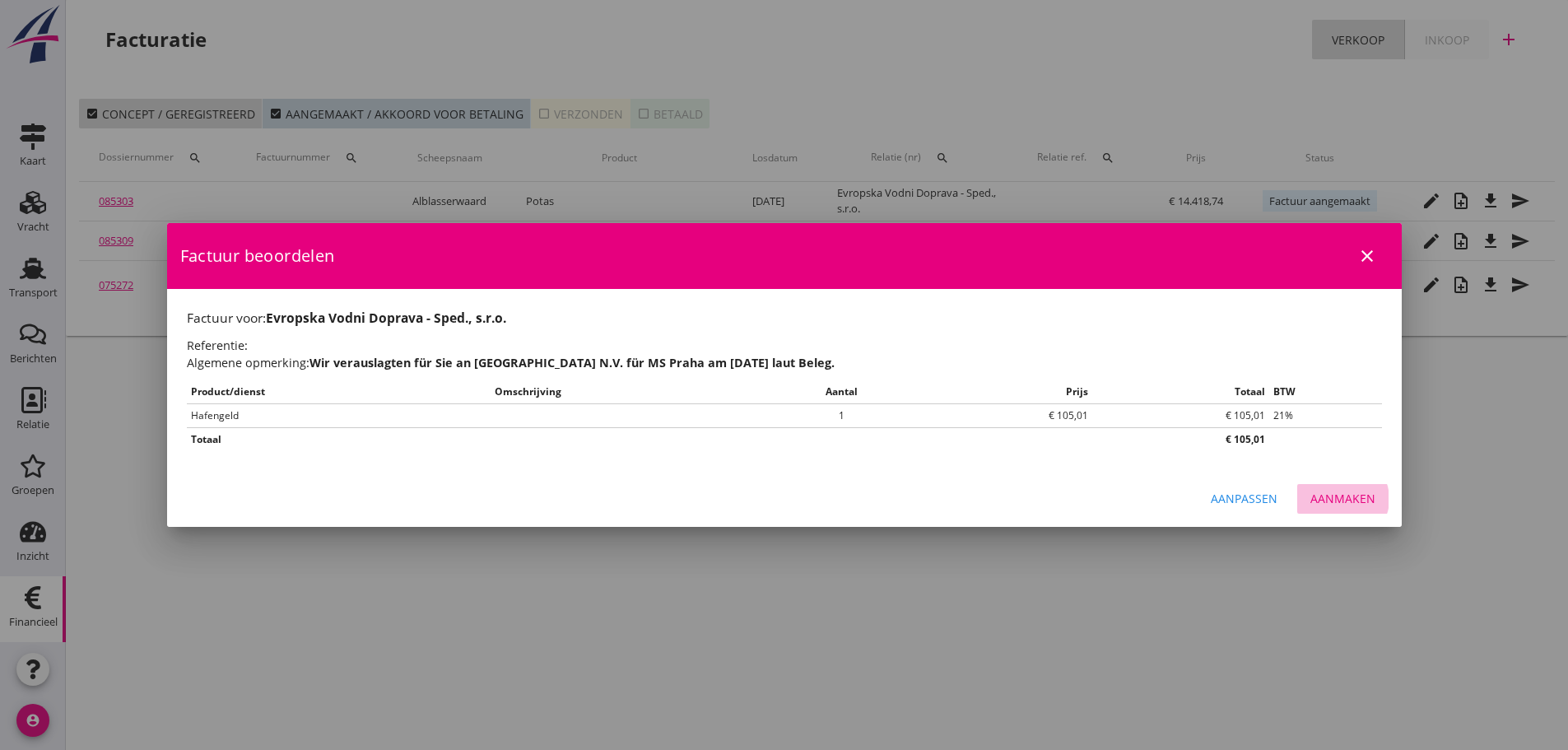
click at [1351, 497] on div "Aanmaken" at bounding box center [1343, 499] width 65 height 18
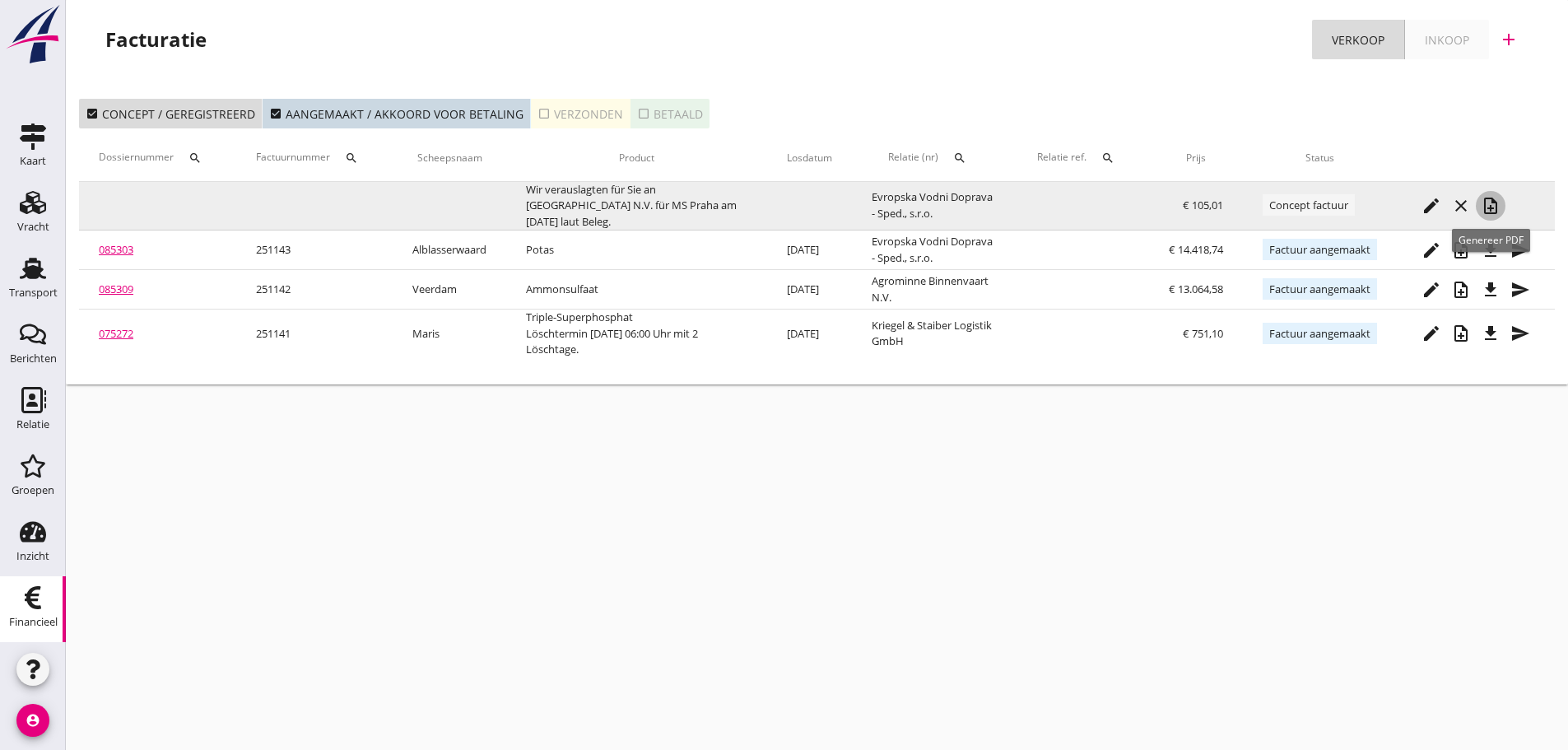
click at [1495, 201] on icon "note_add" at bounding box center [1490, 206] width 20 height 20
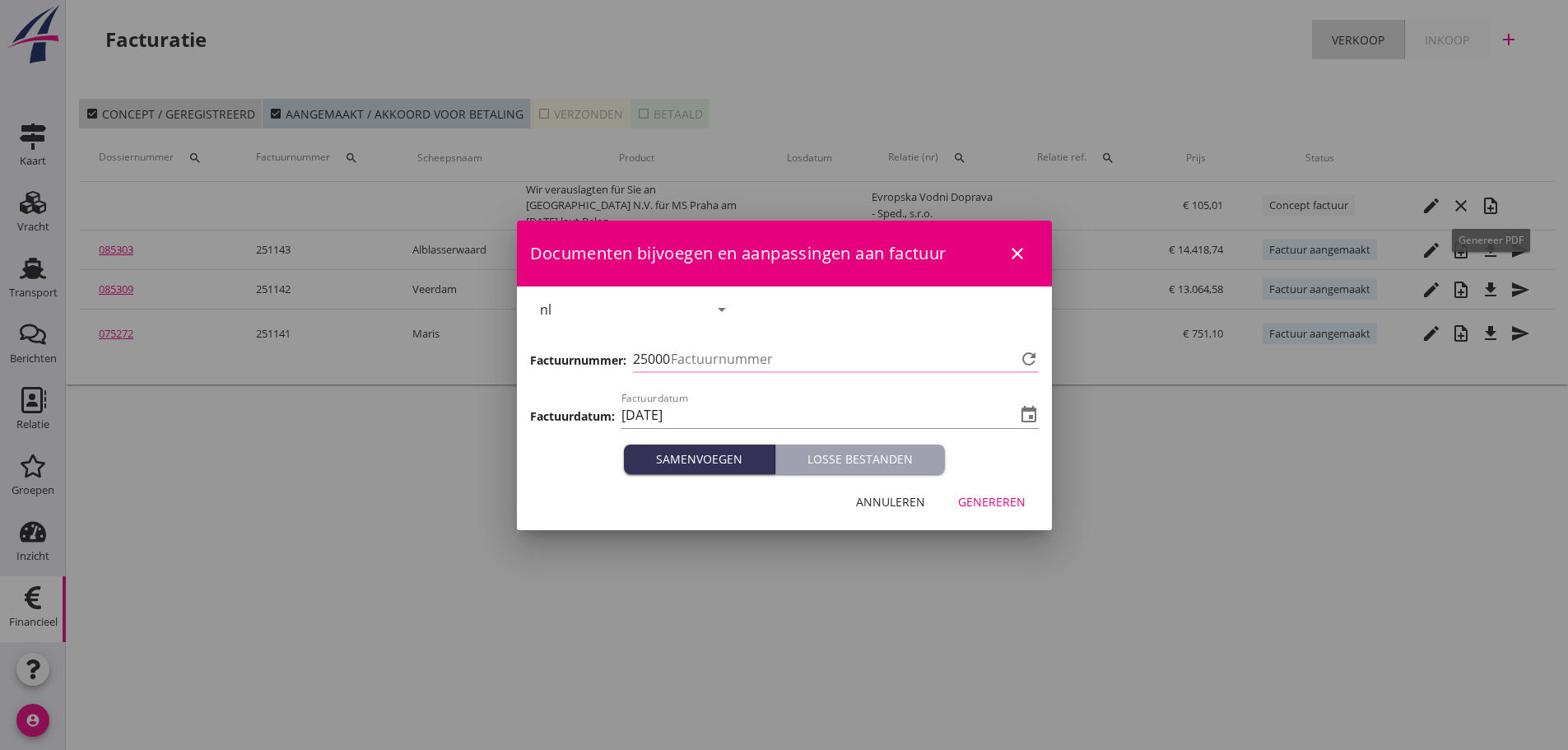
type input "1144"
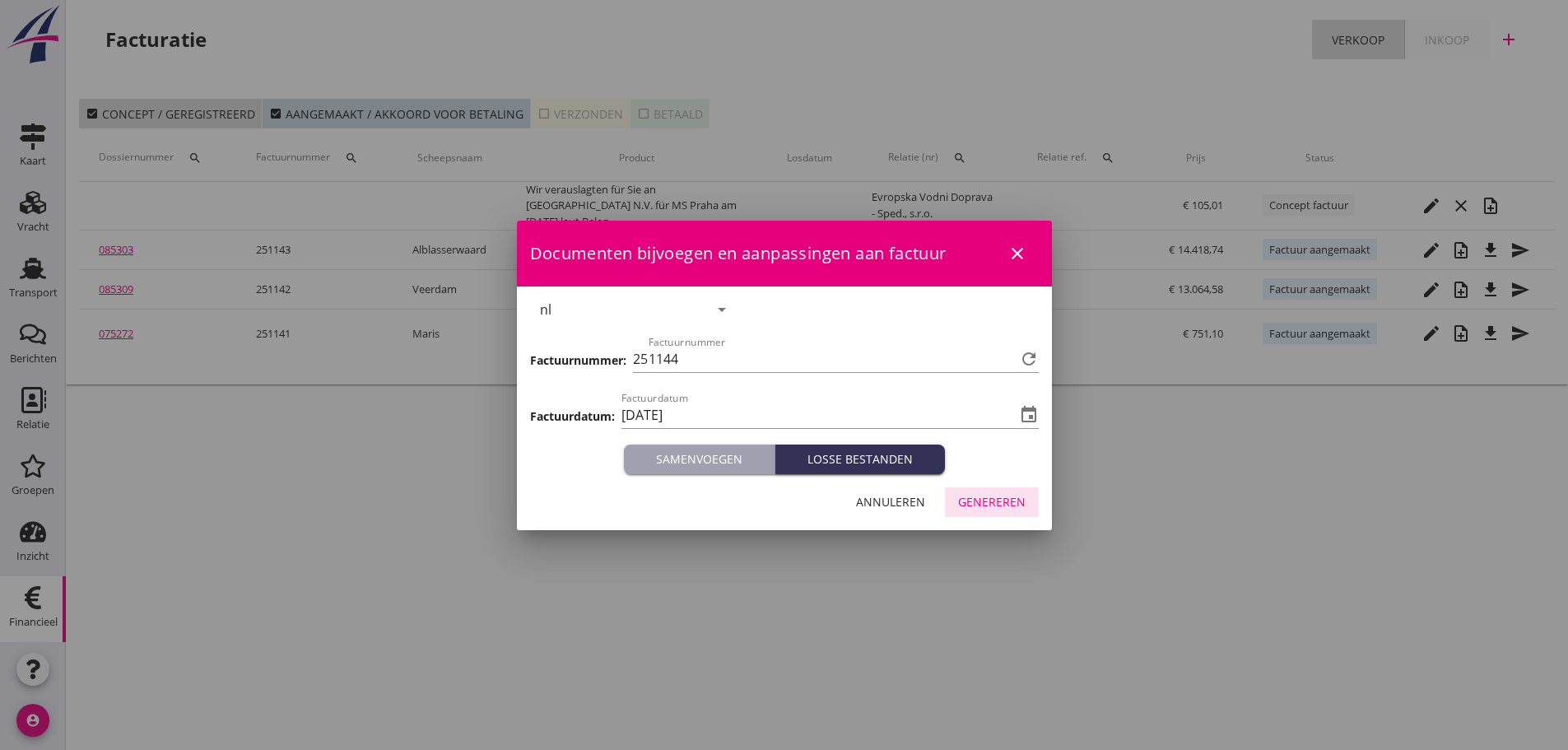
click at [1020, 503] on div "Genereren" at bounding box center [992, 502] width 68 height 18
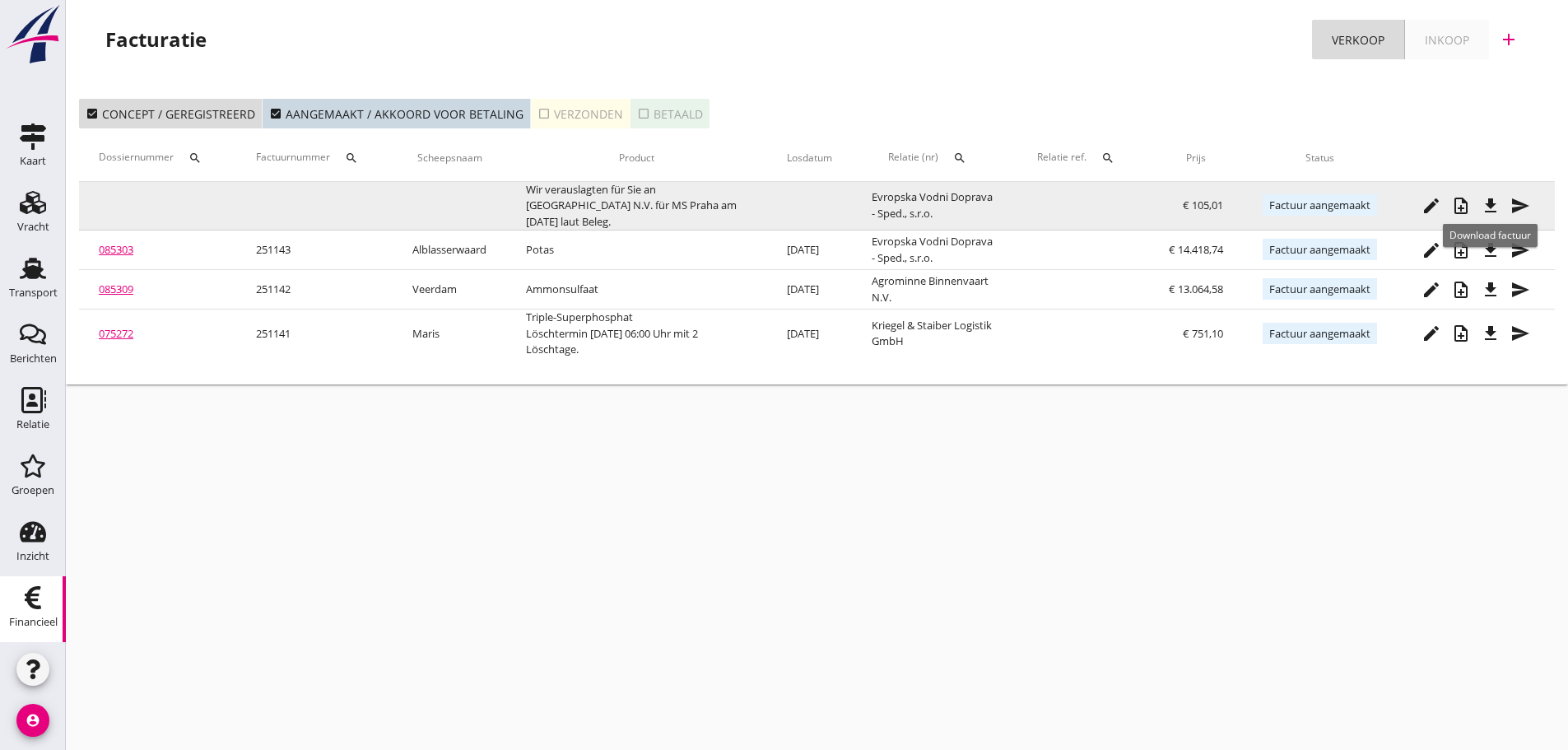
click at [1495, 209] on icon "file_download" at bounding box center [1490, 206] width 20 height 20
click at [1431, 208] on icon "edit" at bounding box center [1431, 206] width 20 height 20
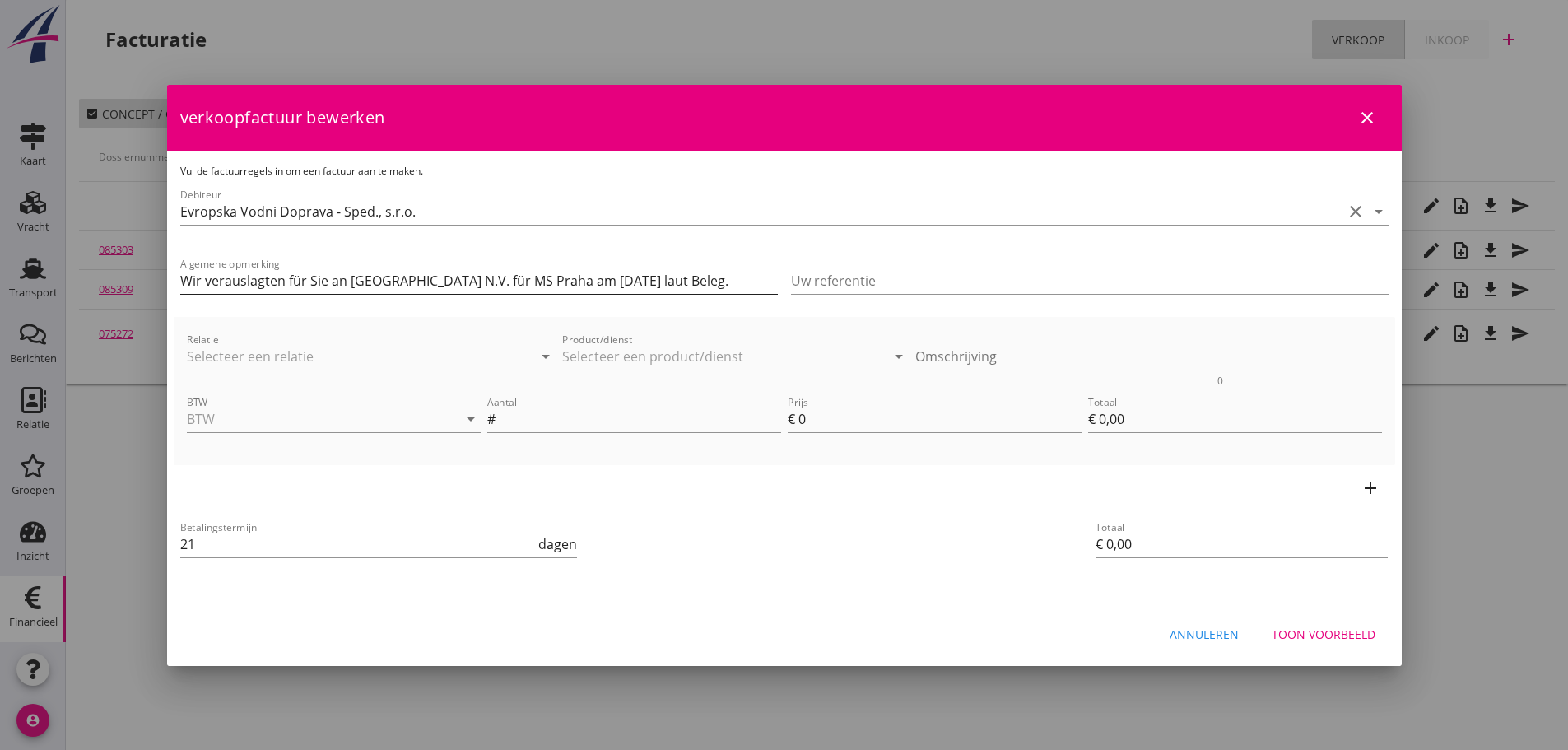
drag, startPoint x: 177, startPoint y: 281, endPoint x: 214, endPoint y: 284, distance: 37.1
click at [214, 284] on div "Algemene opmerking Wir verauslagten für Sie an [GEOGRAPHIC_DATA] N.V. für MS Pr…" at bounding box center [479, 282] width 611 height 69
drag, startPoint x: 180, startPoint y: 278, endPoint x: 802, endPoint y: 250, distance: 622.6
click at [801, 248] on div "Algemene opmerking Wir verauslagten für Sie an [GEOGRAPHIC_DATA] N.V. für MS Pr…" at bounding box center [785, 282] width 1222 height 69
click at [1369, 129] on button "close" at bounding box center [1367, 118] width 30 height 30
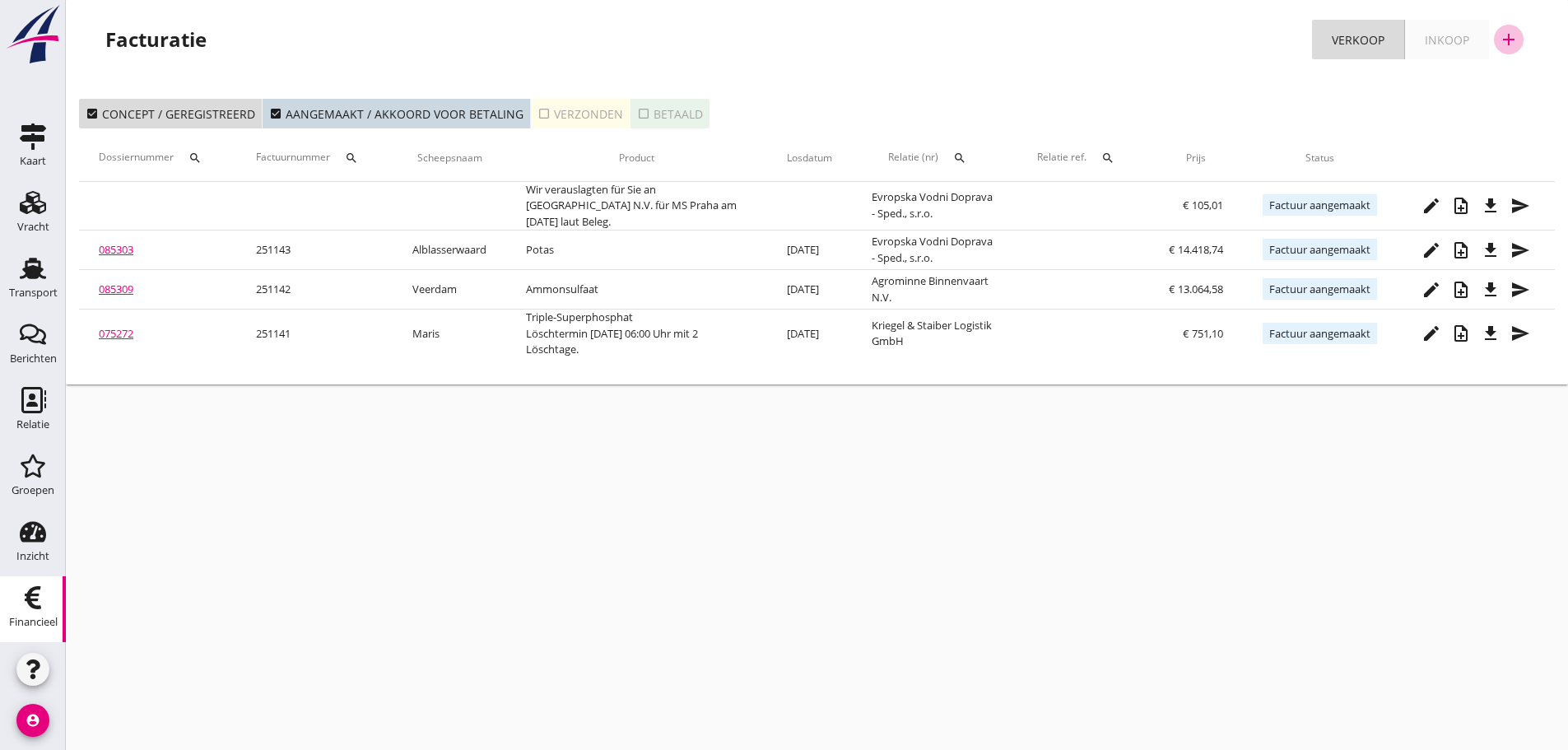
drag, startPoint x: 1504, startPoint y: 36, endPoint x: 1322, endPoint y: 89, distance: 189.6
click at [1505, 36] on icon "add" at bounding box center [1509, 39] width 20 height 20
click at [1500, 82] on div "Verkoopfactuur" at bounding box center [1499, 81] width 98 height 20
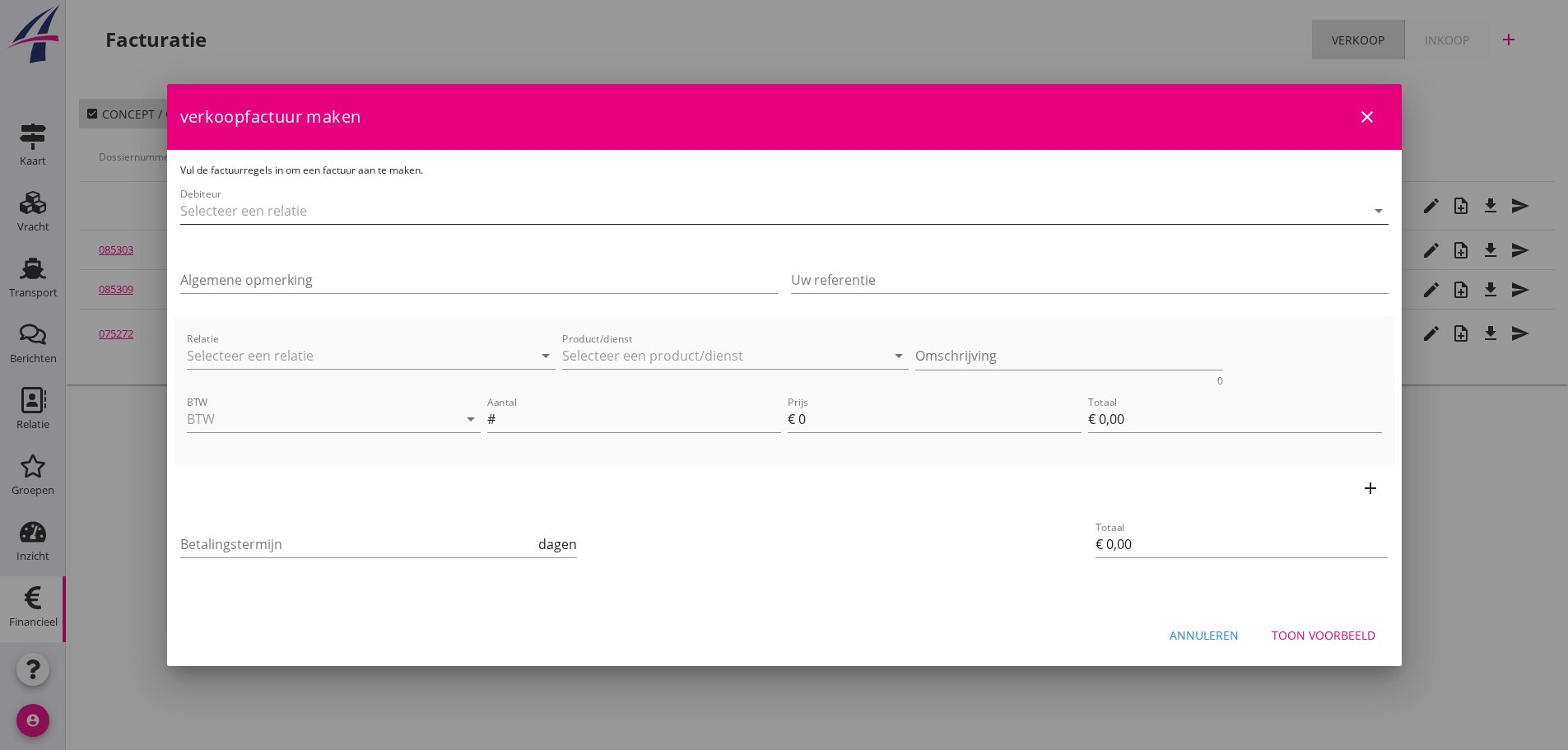
click at [216, 205] on input "Debiteur" at bounding box center [761, 211] width 1163 height 27
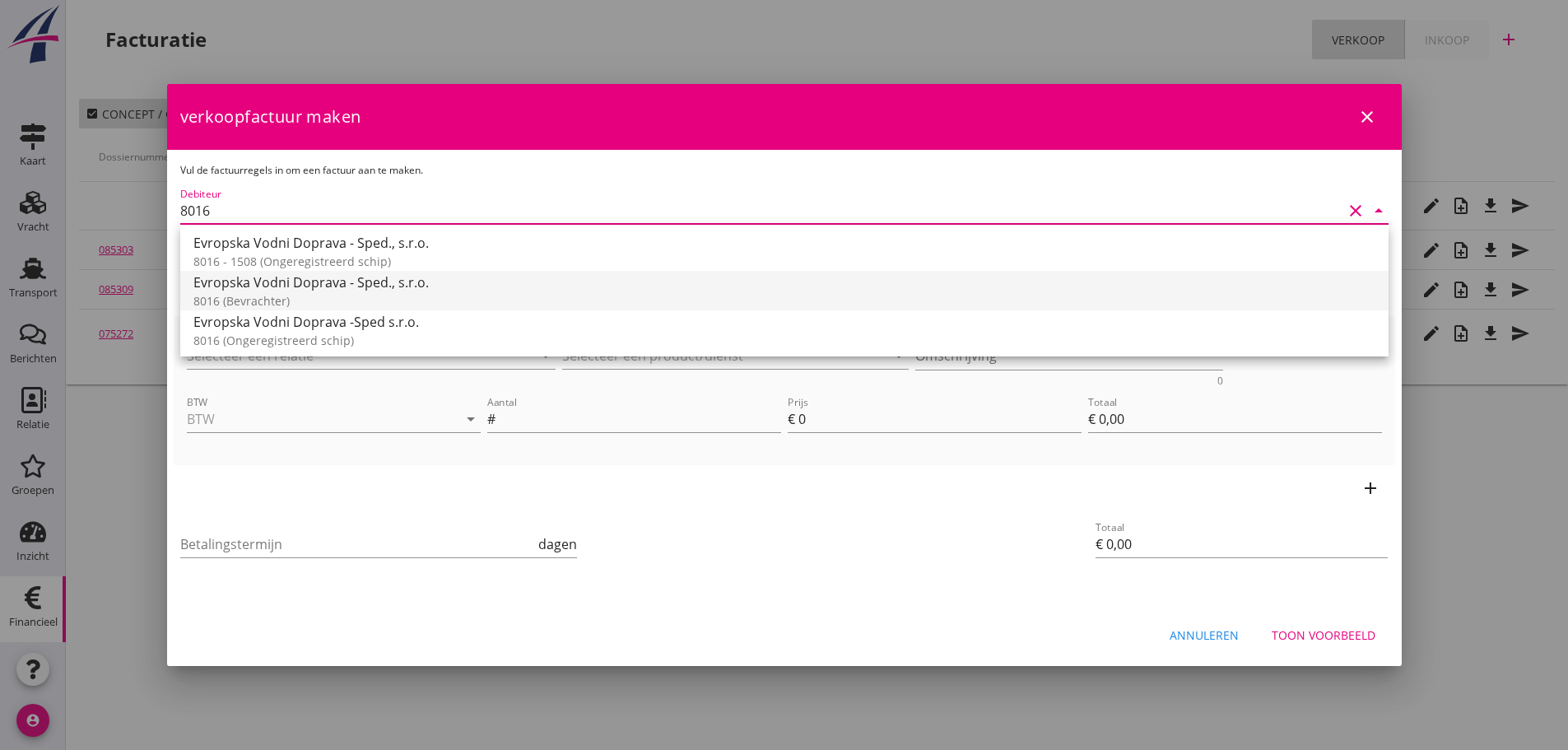
click at [279, 284] on div "Evropska Vodni Doprava - Sped., s.r.o." at bounding box center [785, 282] width 1182 height 20
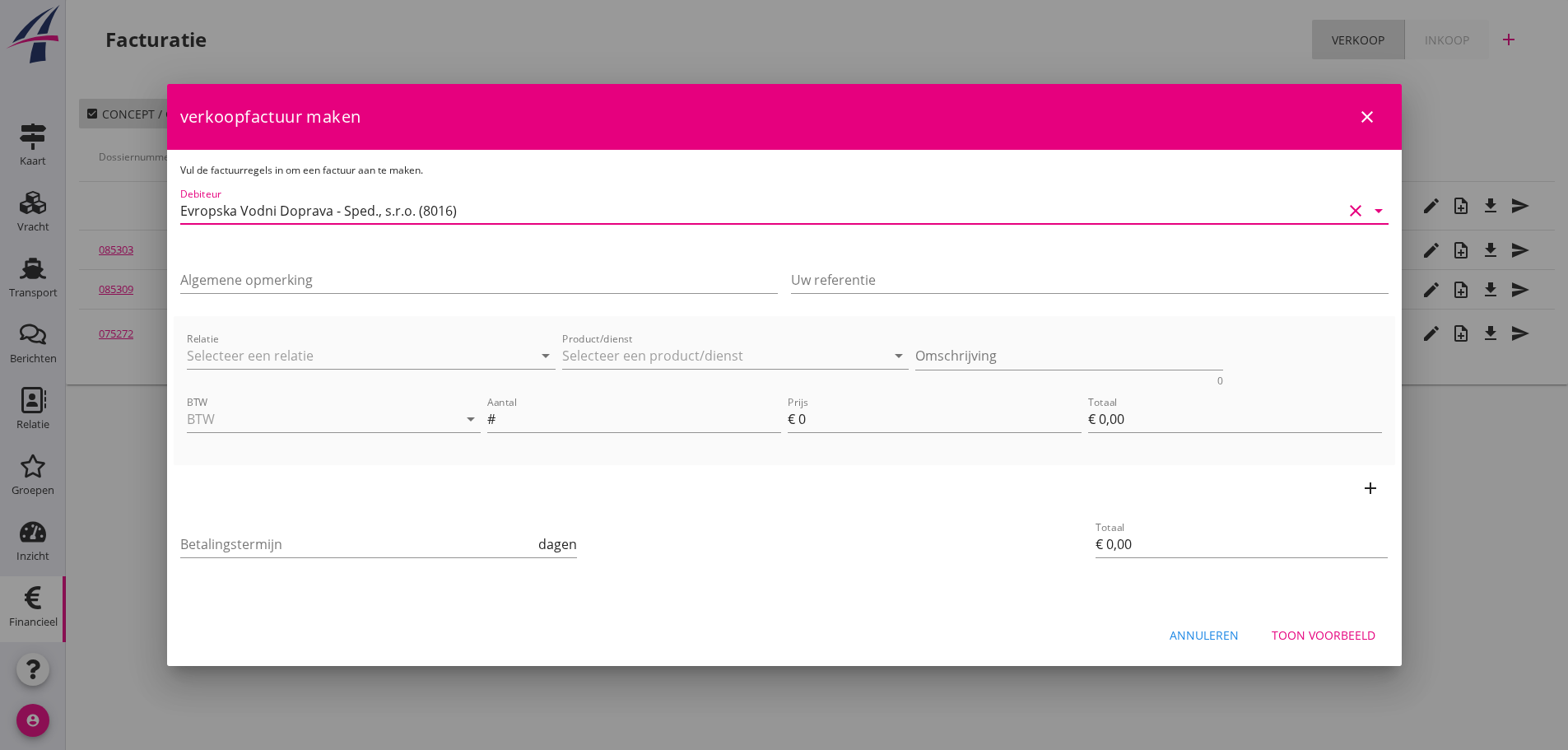
type input "Evropska Vodni Doprava - Sped., s.r.o. (8016)"
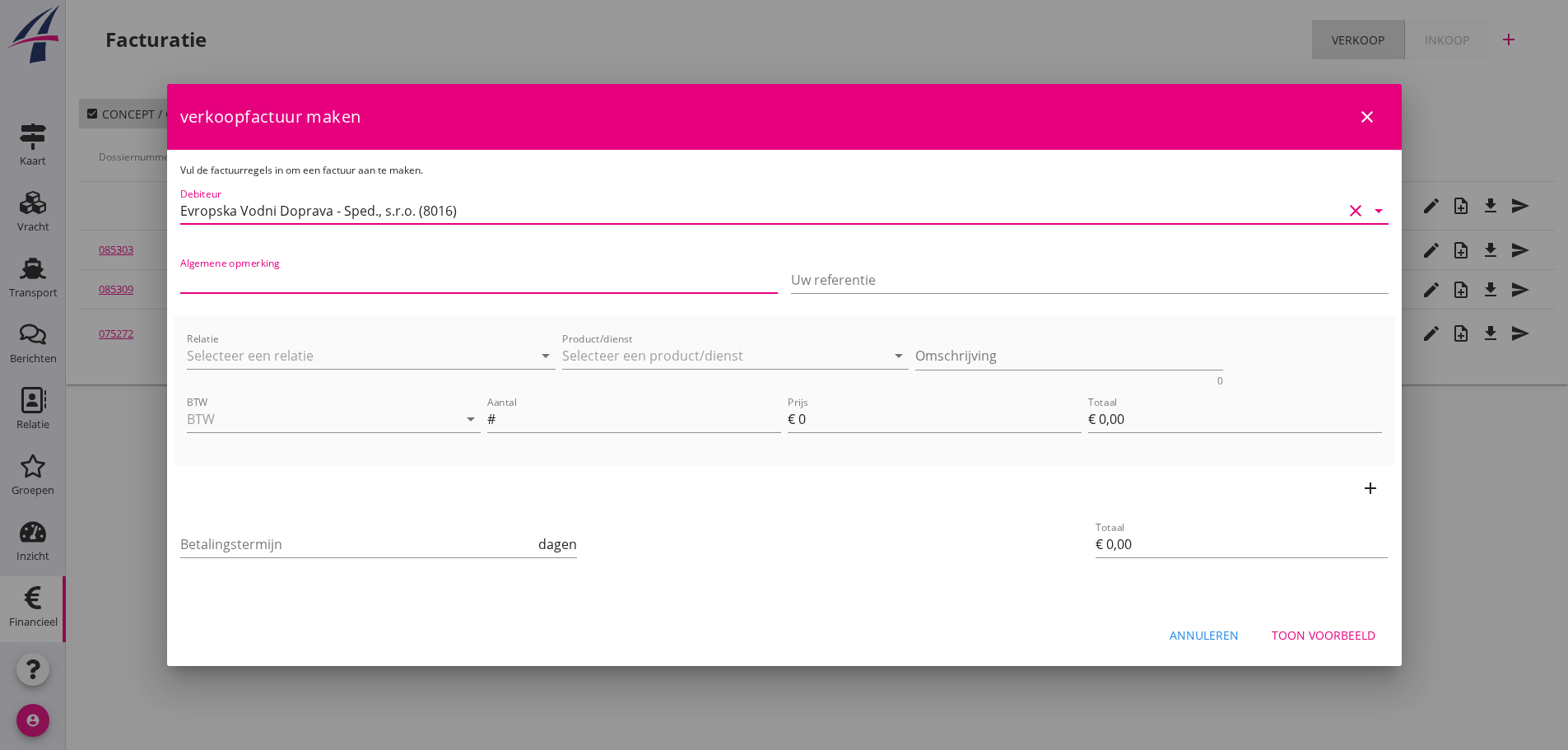
click at [279, 284] on input "Algemene opmerking" at bounding box center [478, 280] width 597 height 27
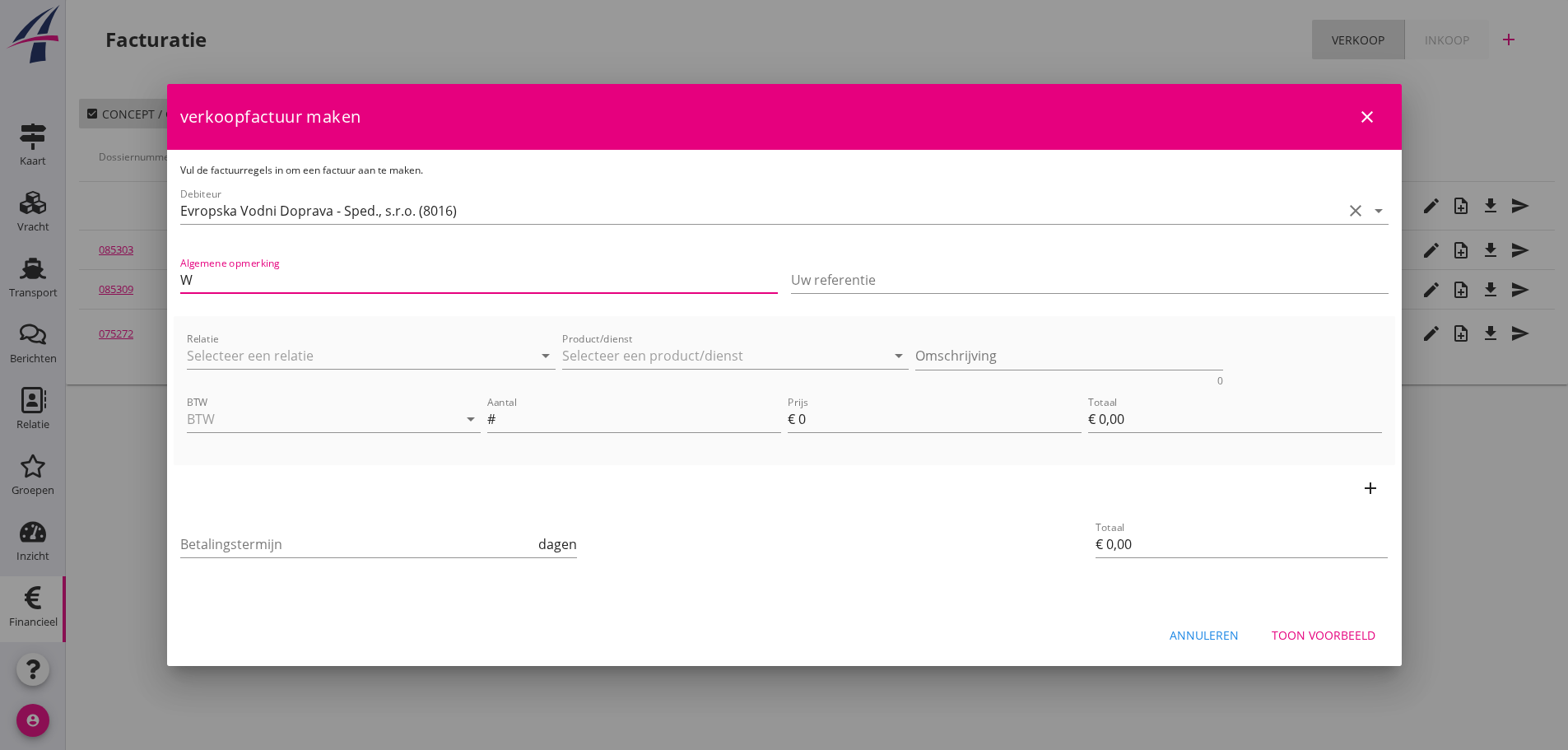
type input "Wir verauslagten für Sie an [GEOGRAPHIC_DATA] N.V. für MS Praha am [DATE] laut …"
click at [573, 279] on input "Wir verauslagten für Sie an [GEOGRAPHIC_DATA] N.V. für MS Praha am [DATE] laut …" at bounding box center [478, 280] width 597 height 27
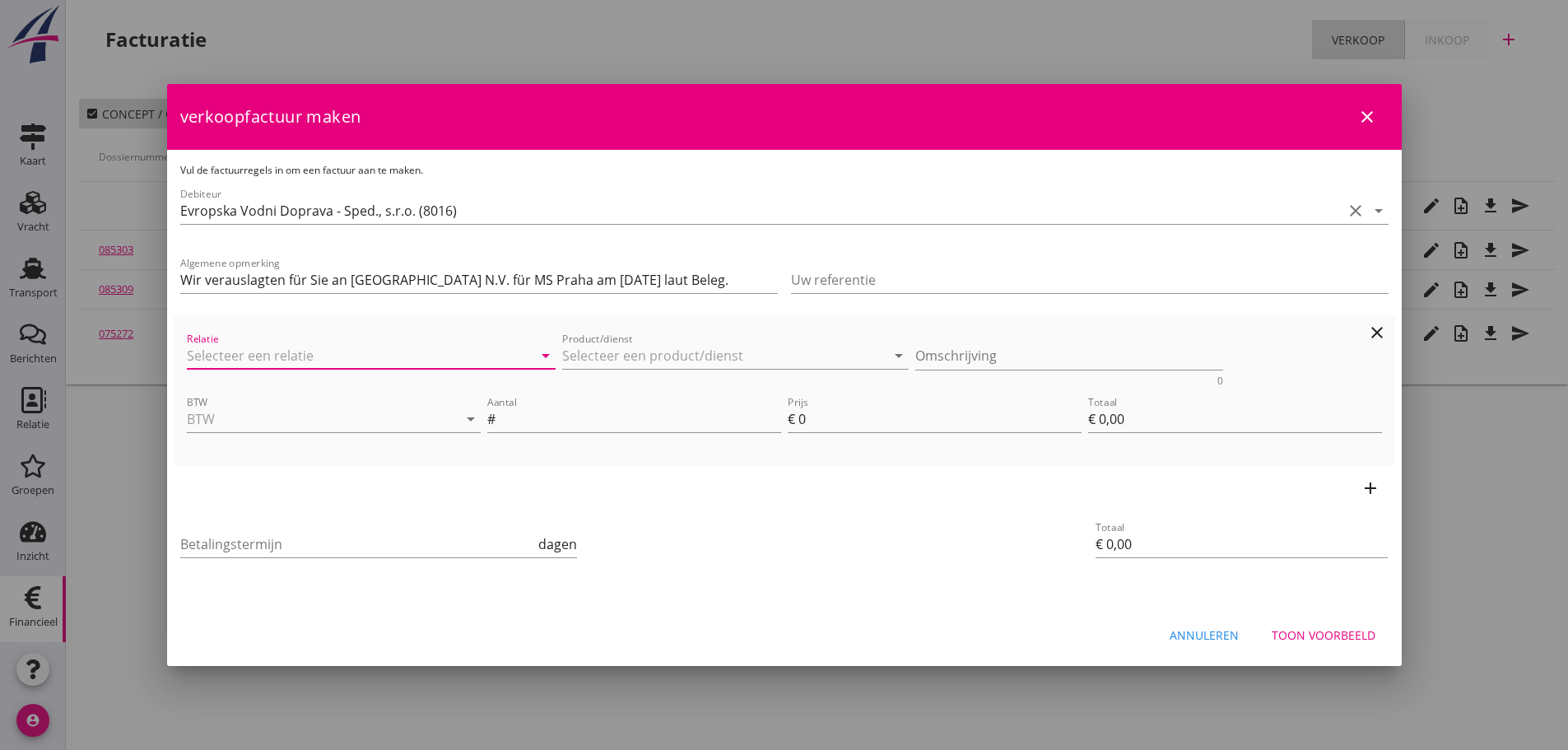
click at [263, 368] on div "Relatie arrow_drop_down" at bounding box center [372, 355] width 370 height 27
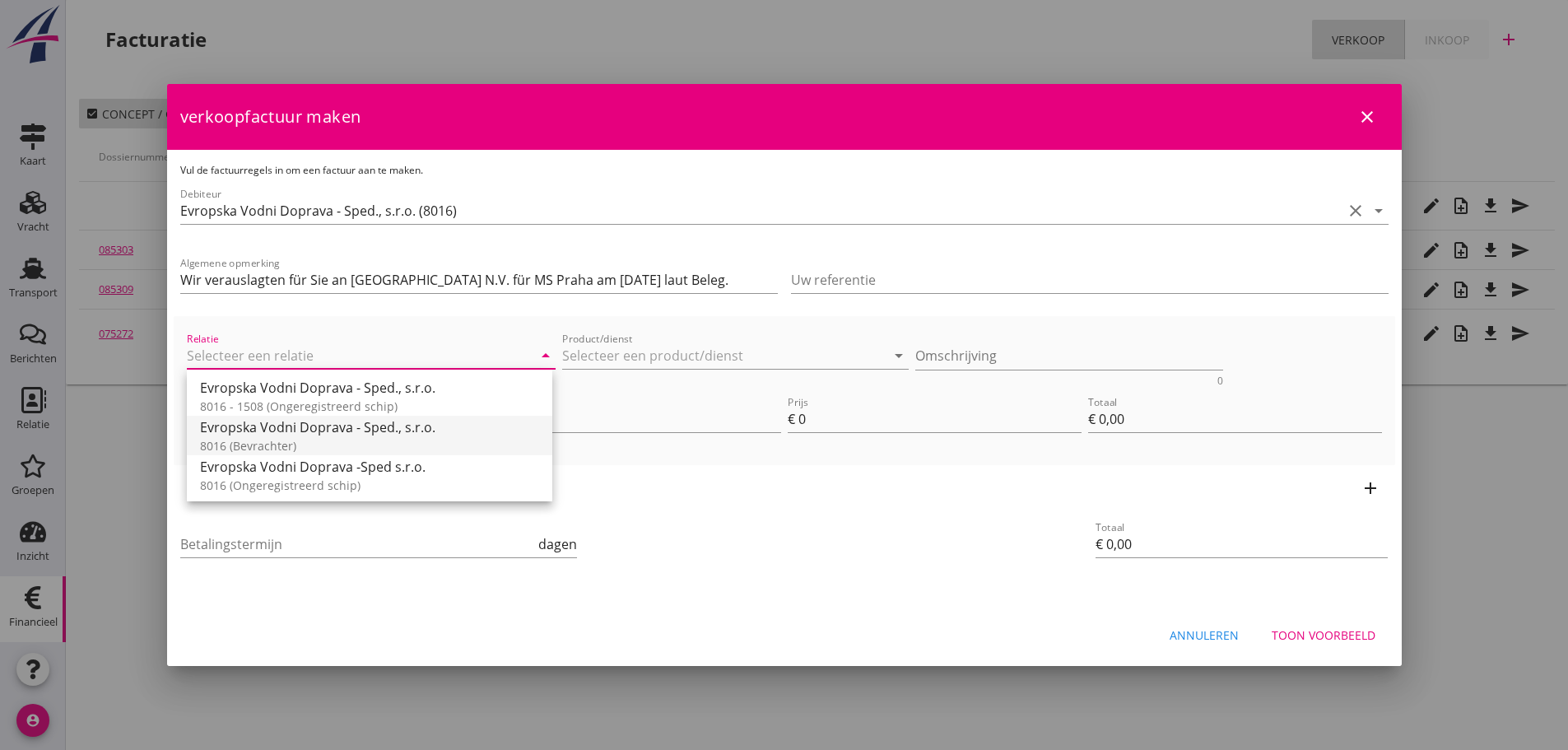
click at [348, 442] on div "8016 (Bevrachter)" at bounding box center [369, 446] width 339 height 18
type input "Evropska Vodni Doprava - Sped., s.r.o. (8016)"
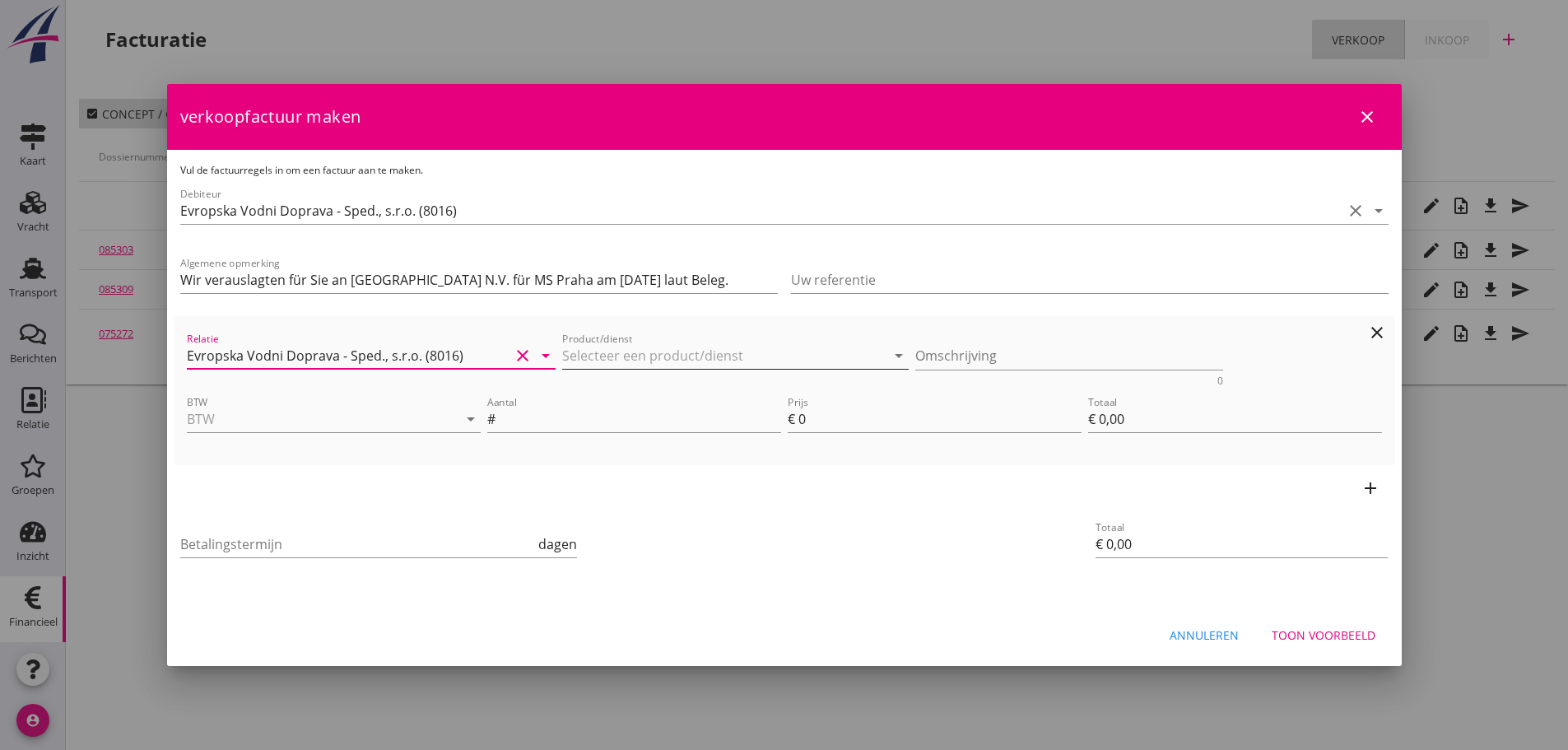
click at [669, 355] on input "Product/dienst" at bounding box center [724, 355] width 324 height 27
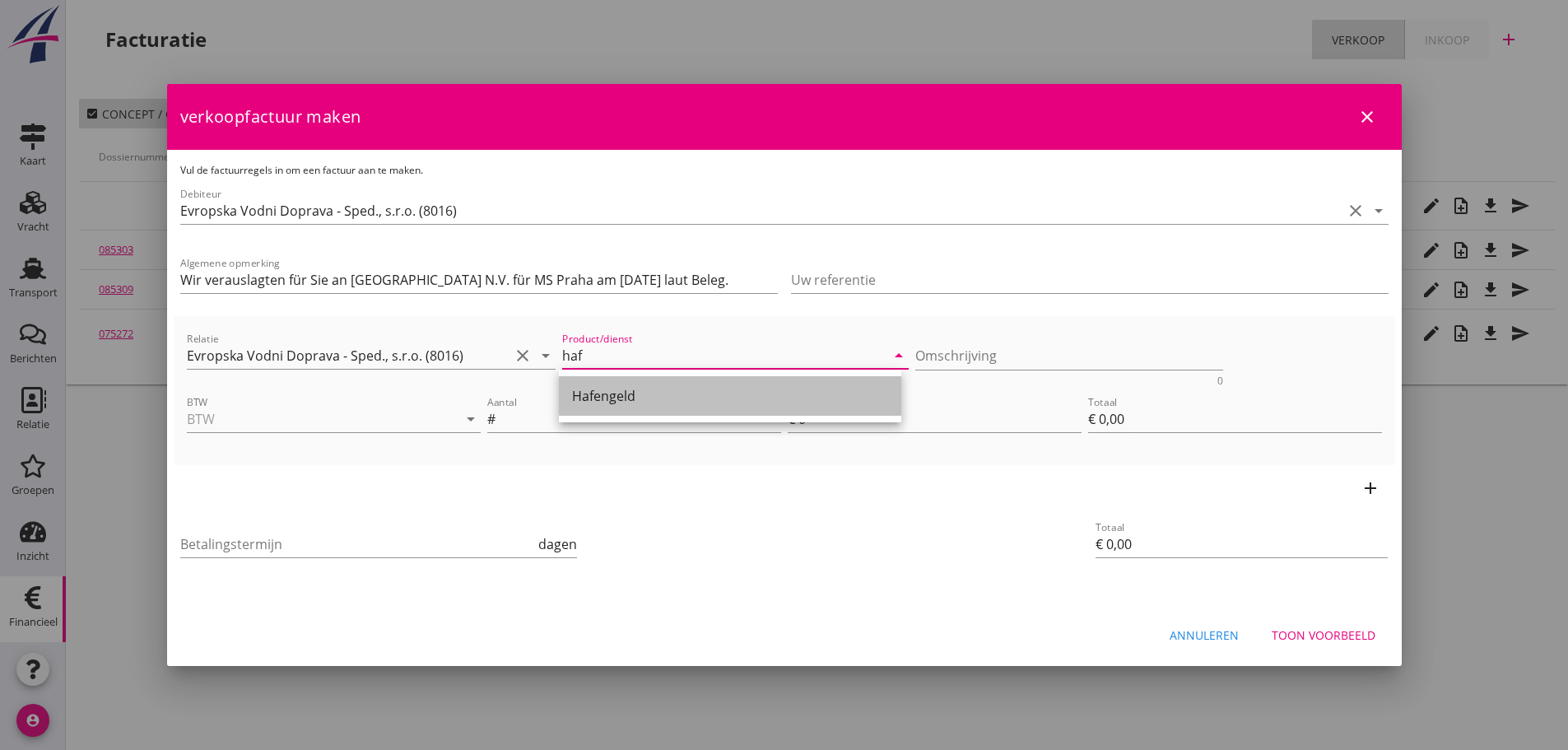
click at [592, 410] on div "Hafengeld" at bounding box center [730, 396] width 316 height 39
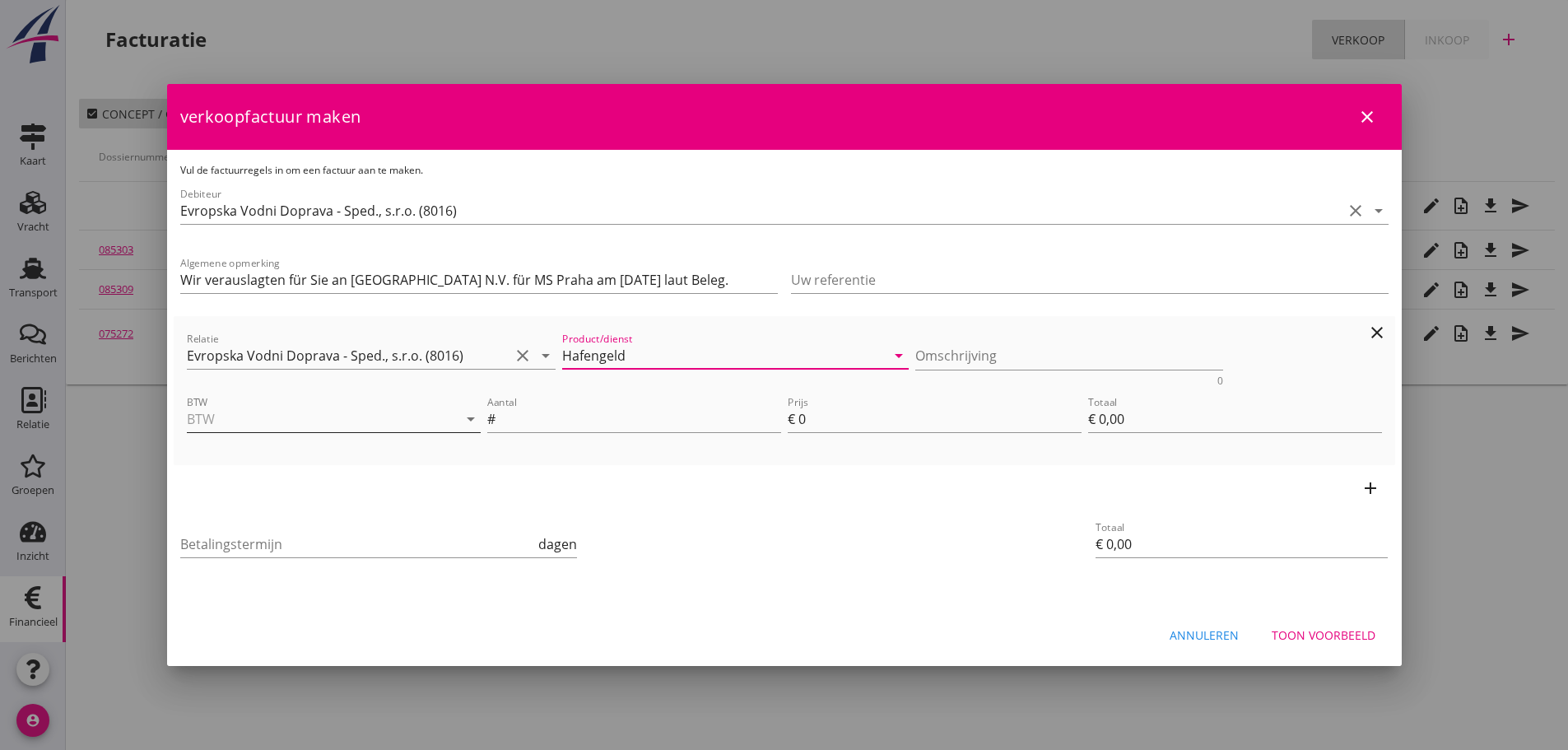
type input "Hafengeld"
click at [208, 427] on input "BTW" at bounding box center [311, 419] width 248 height 27
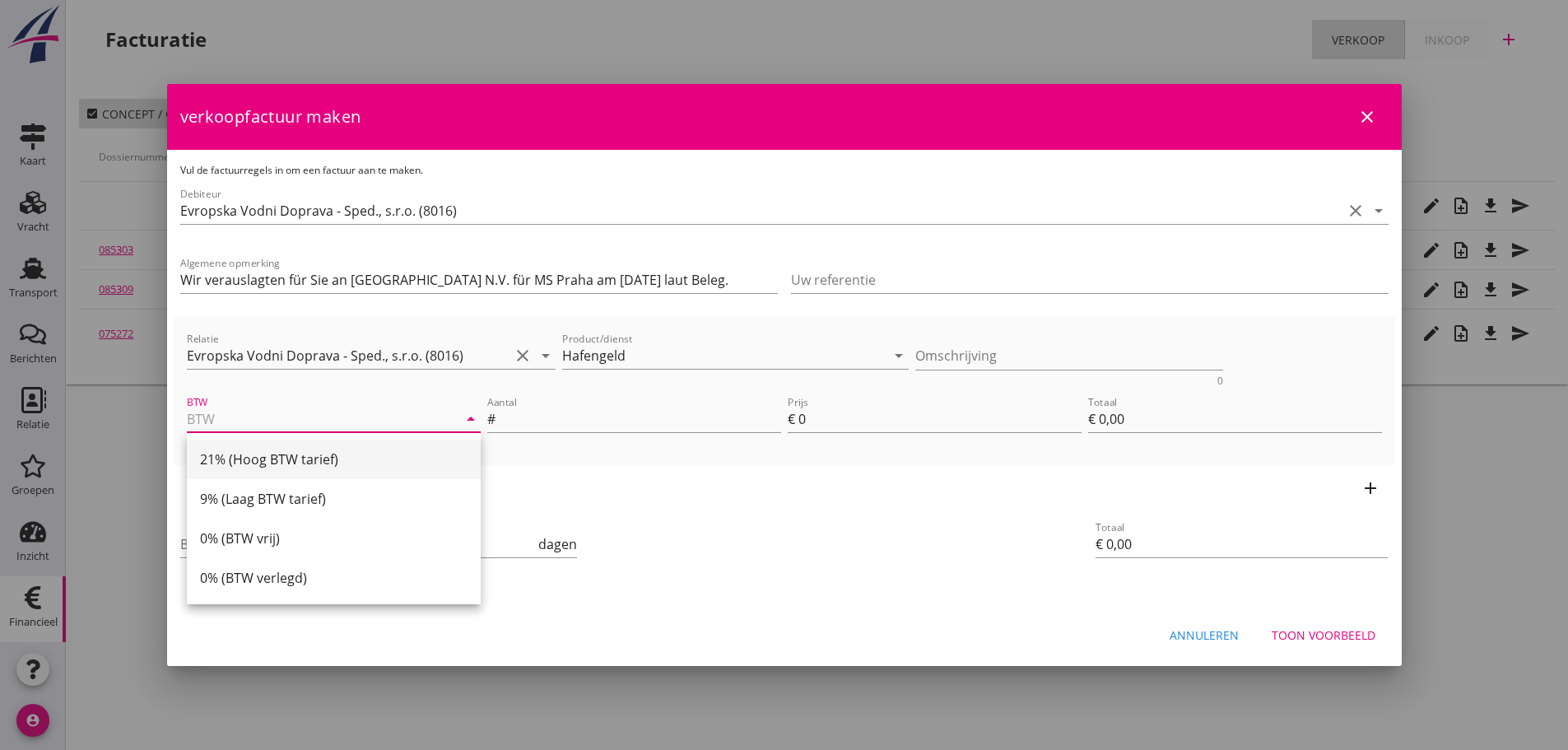
click at [239, 459] on div "21% (Hoog BTW tarief)" at bounding box center [333, 460] width 268 height 20
type input "21% (Hoog BTW tarief)"
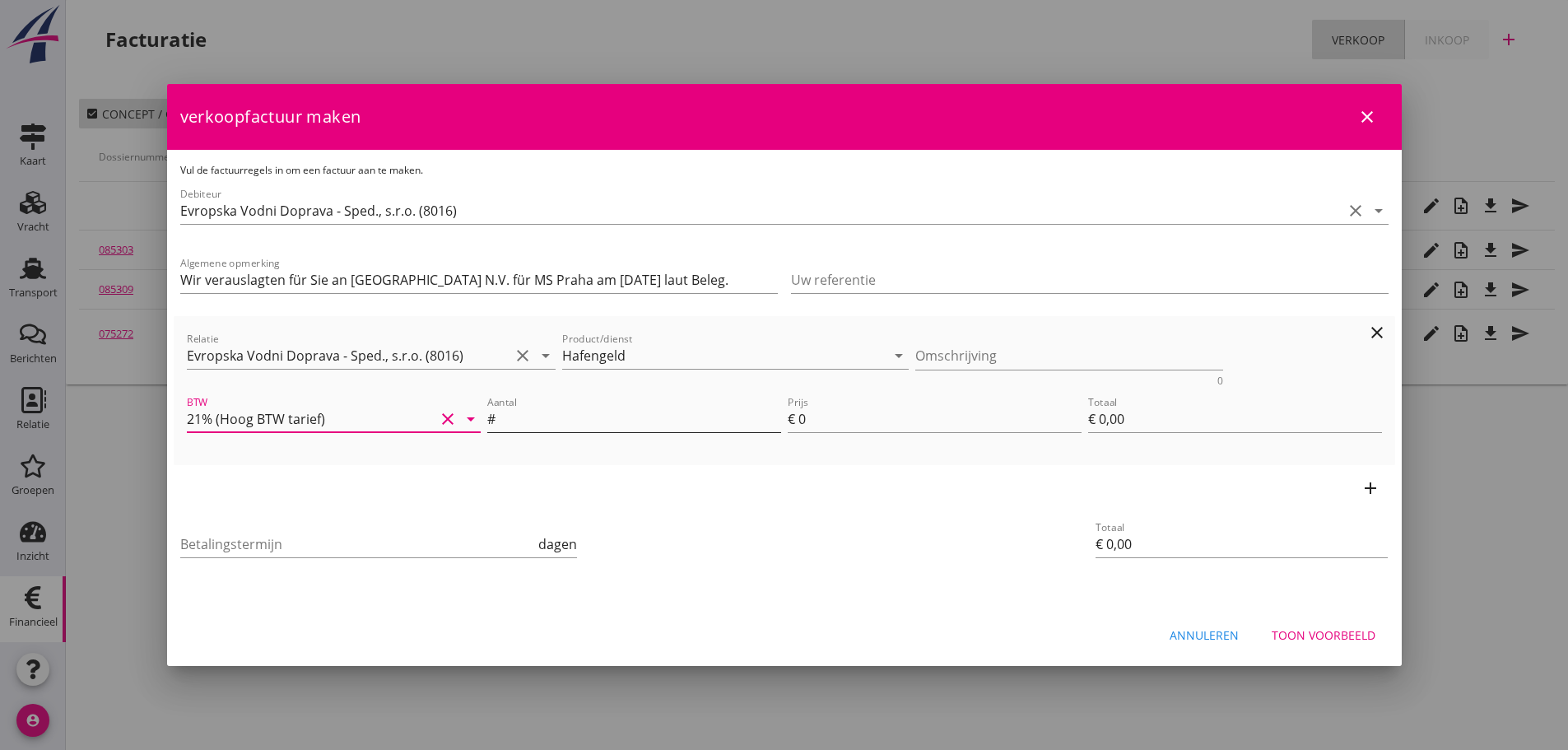
click at [577, 421] on input "Aantal" at bounding box center [639, 419] width 282 height 27
type input "1"
type input "€ 1,00"
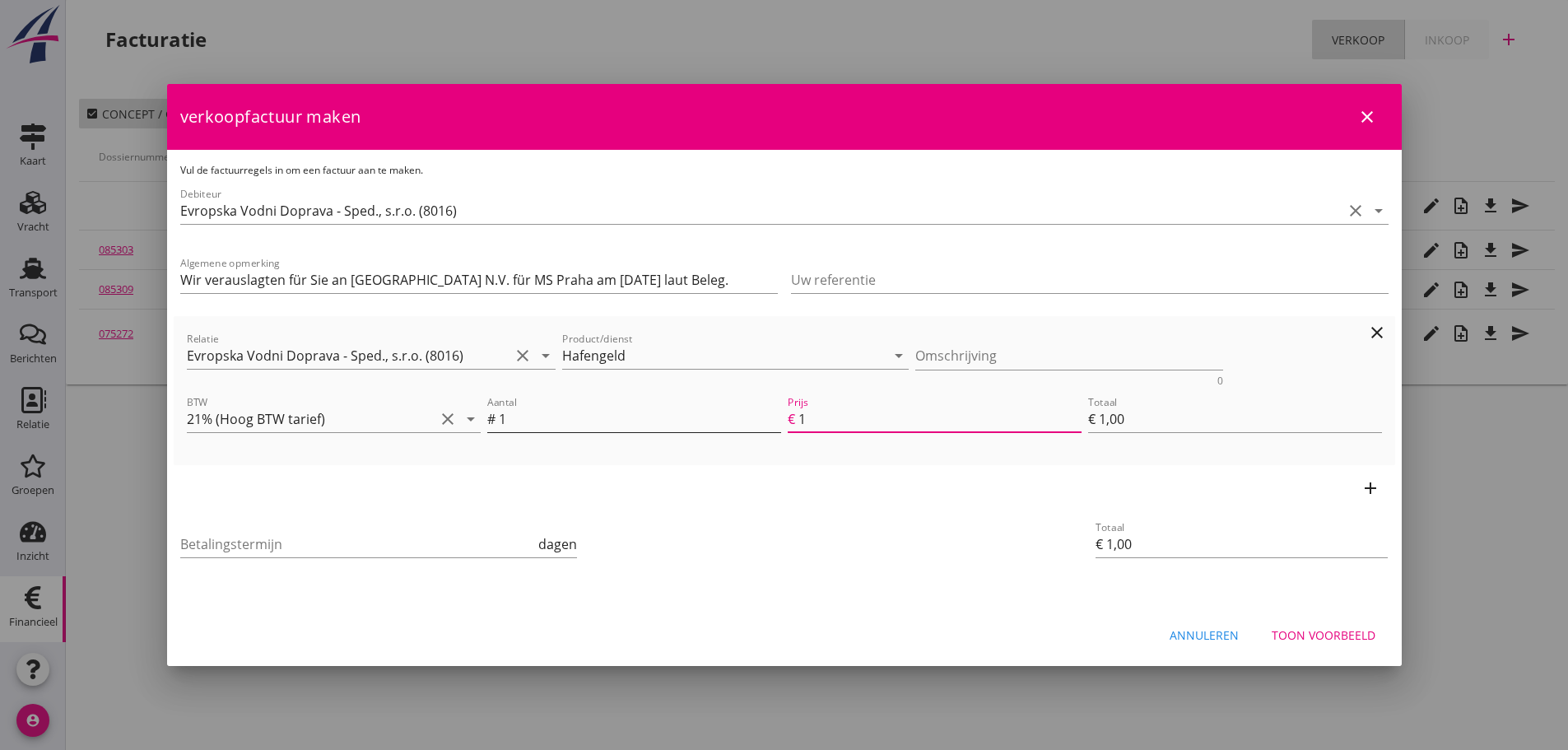
type input "13"
type input "€ 13,00"
type input "130"
type input "€ 130,00"
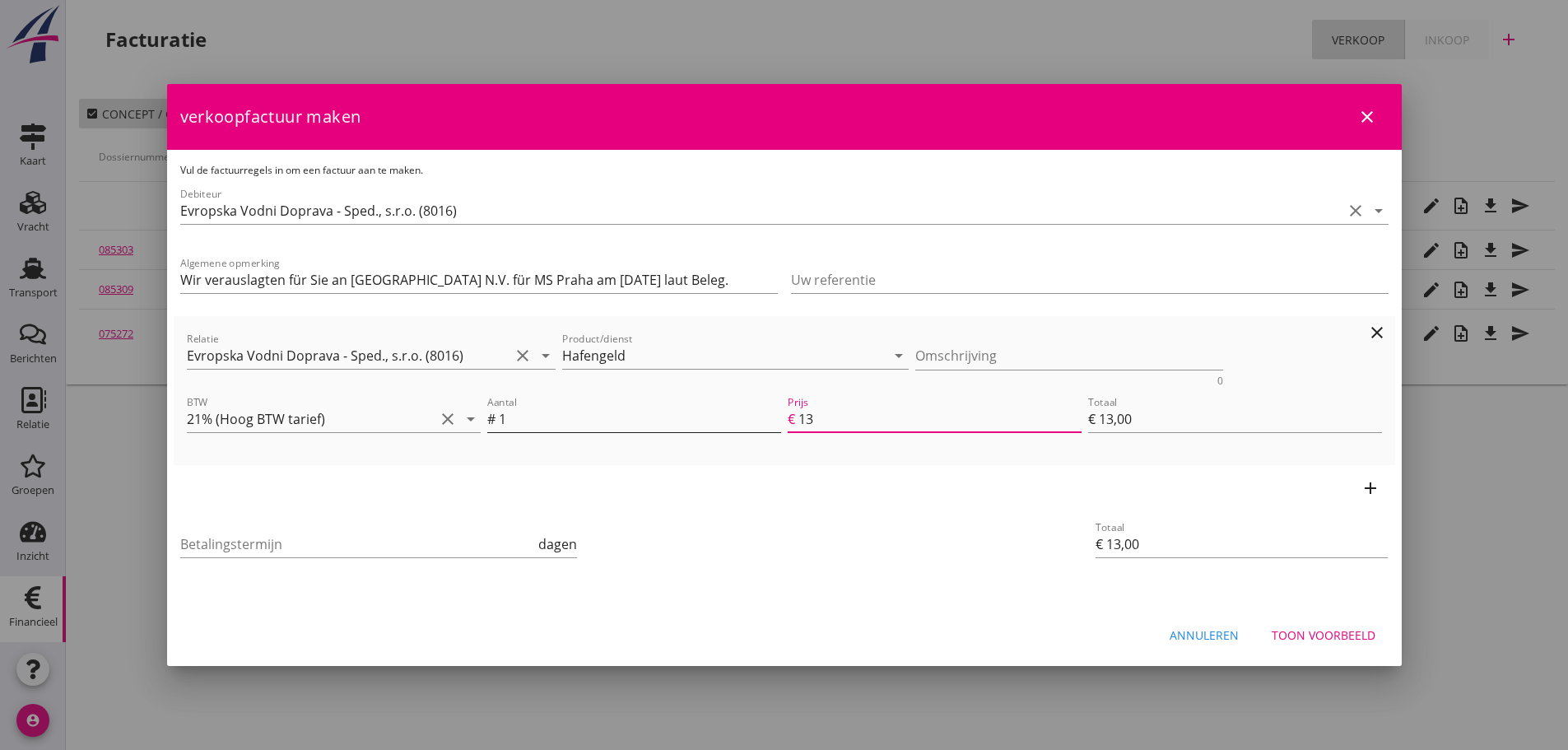
type input "€ 130,00"
type input "€ 0,00"
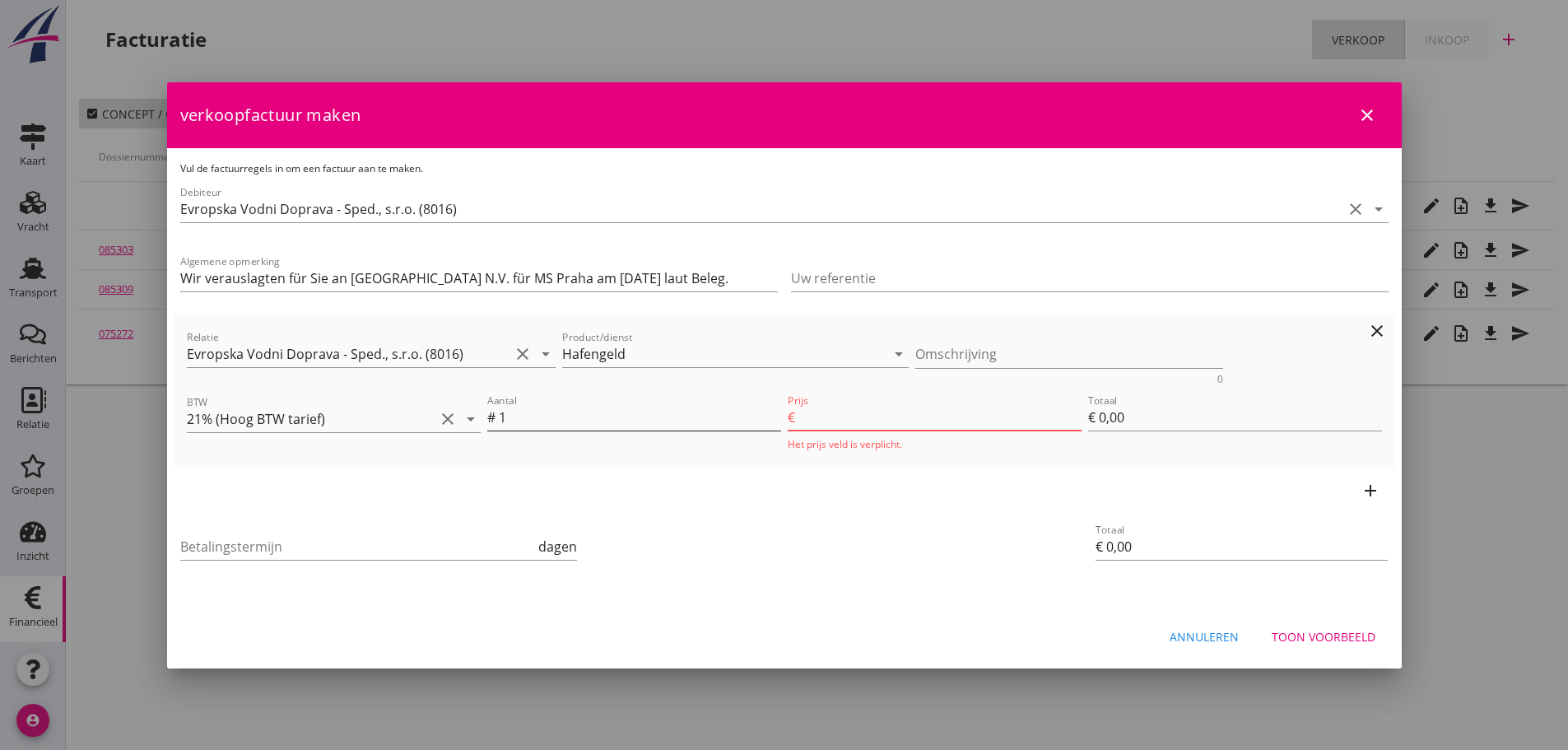
type input "130.1"
type input "€ 130,10"
type input "130.18"
type input "€ 130,18"
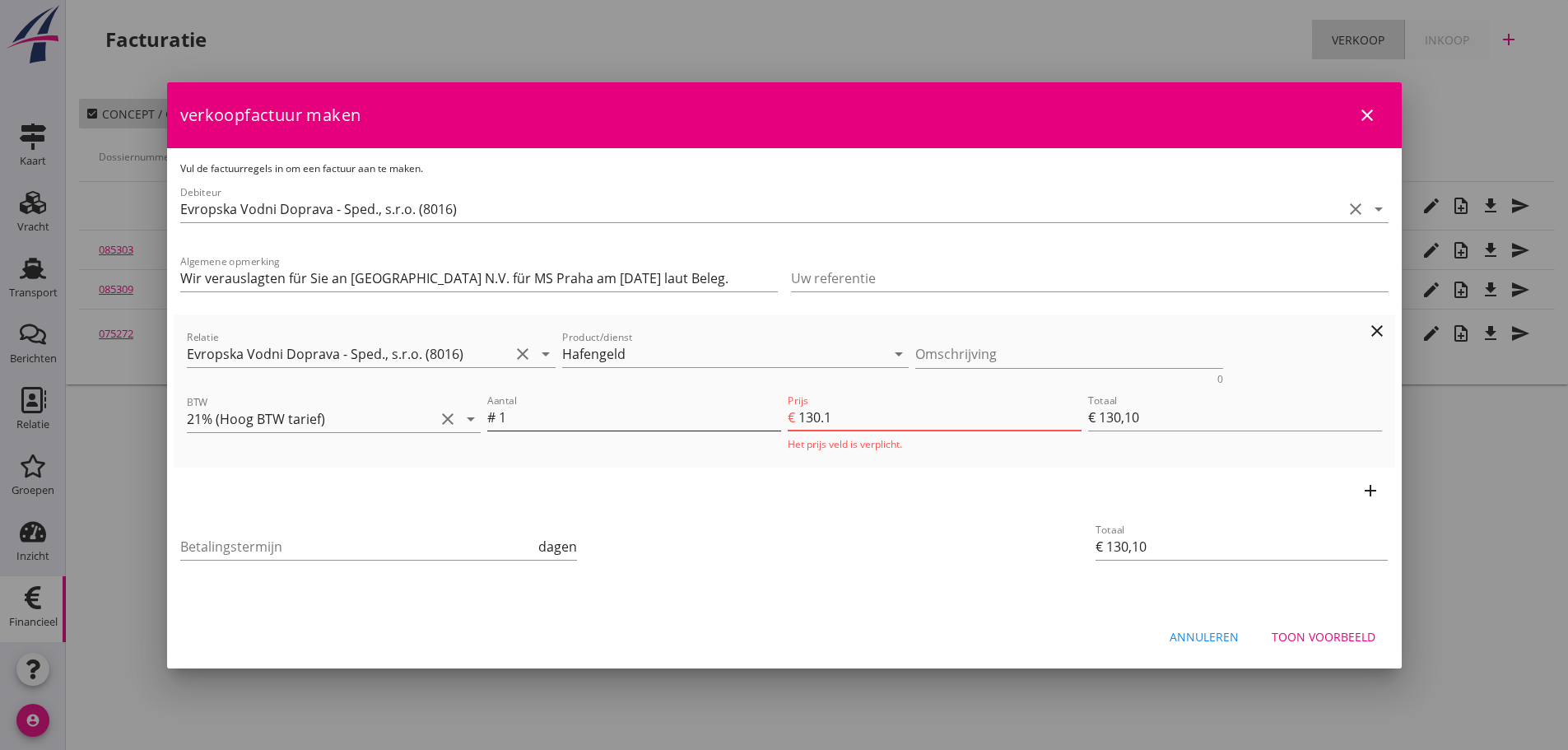
type input "€ 130,18"
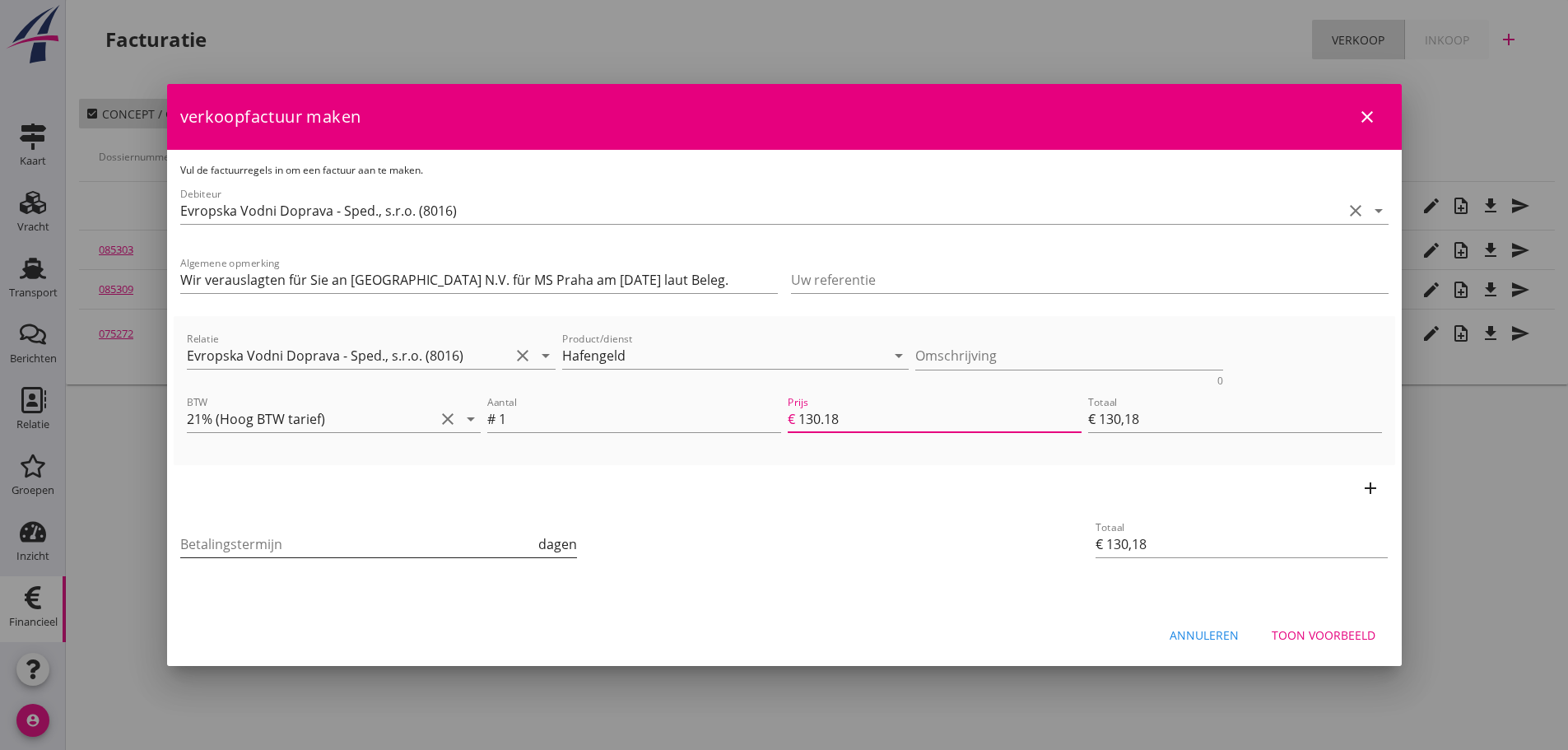
type input "130.18"
click at [204, 557] on div "Betalingstermijn dagen" at bounding box center [379, 544] width 397 height 27
type input "21"
click at [1336, 633] on div "Toon voorbeeld" at bounding box center [1323, 636] width 103 height 18
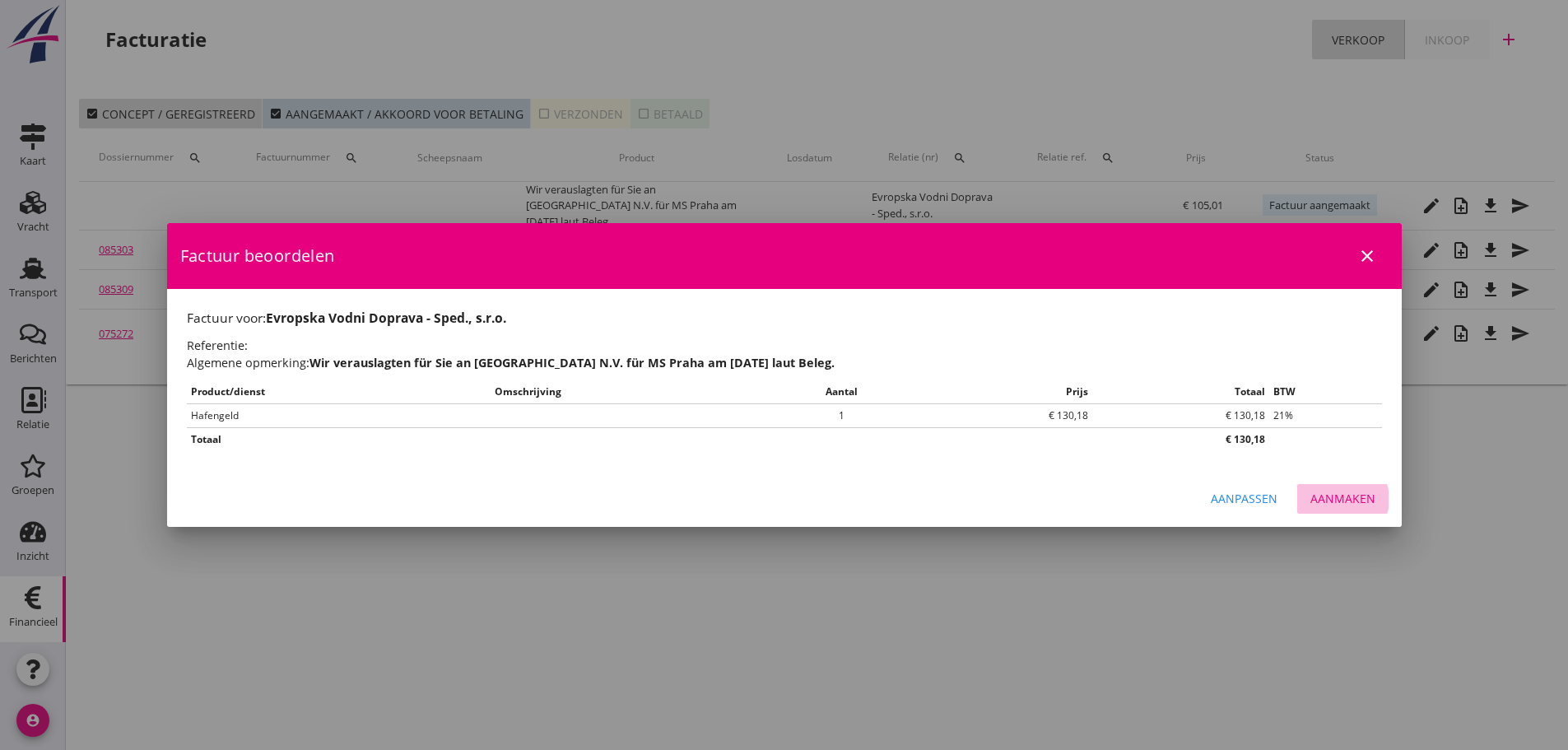
click at [1355, 502] on div "Aanmaken" at bounding box center [1343, 499] width 65 height 18
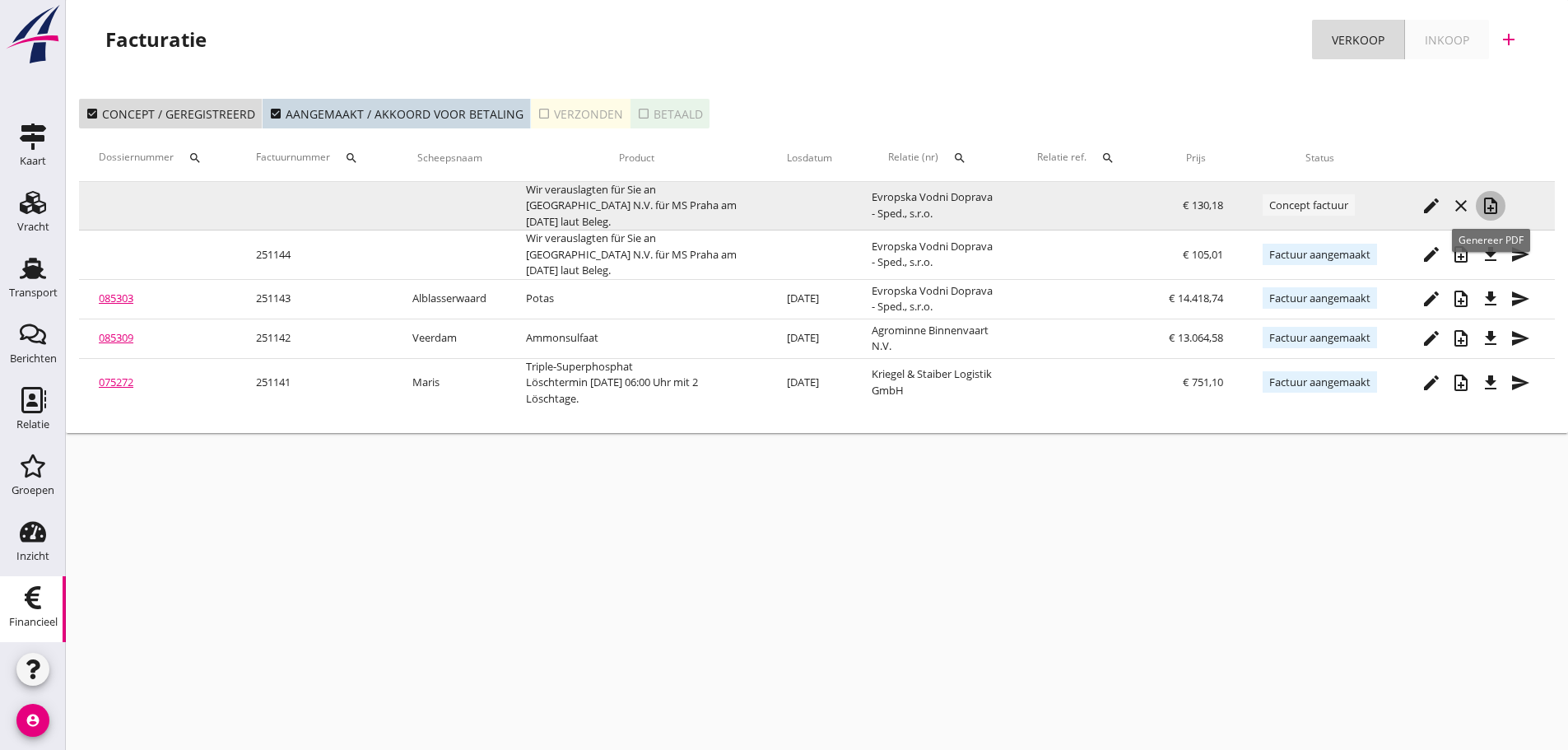
click at [1492, 199] on icon "note_add" at bounding box center [1490, 206] width 20 height 20
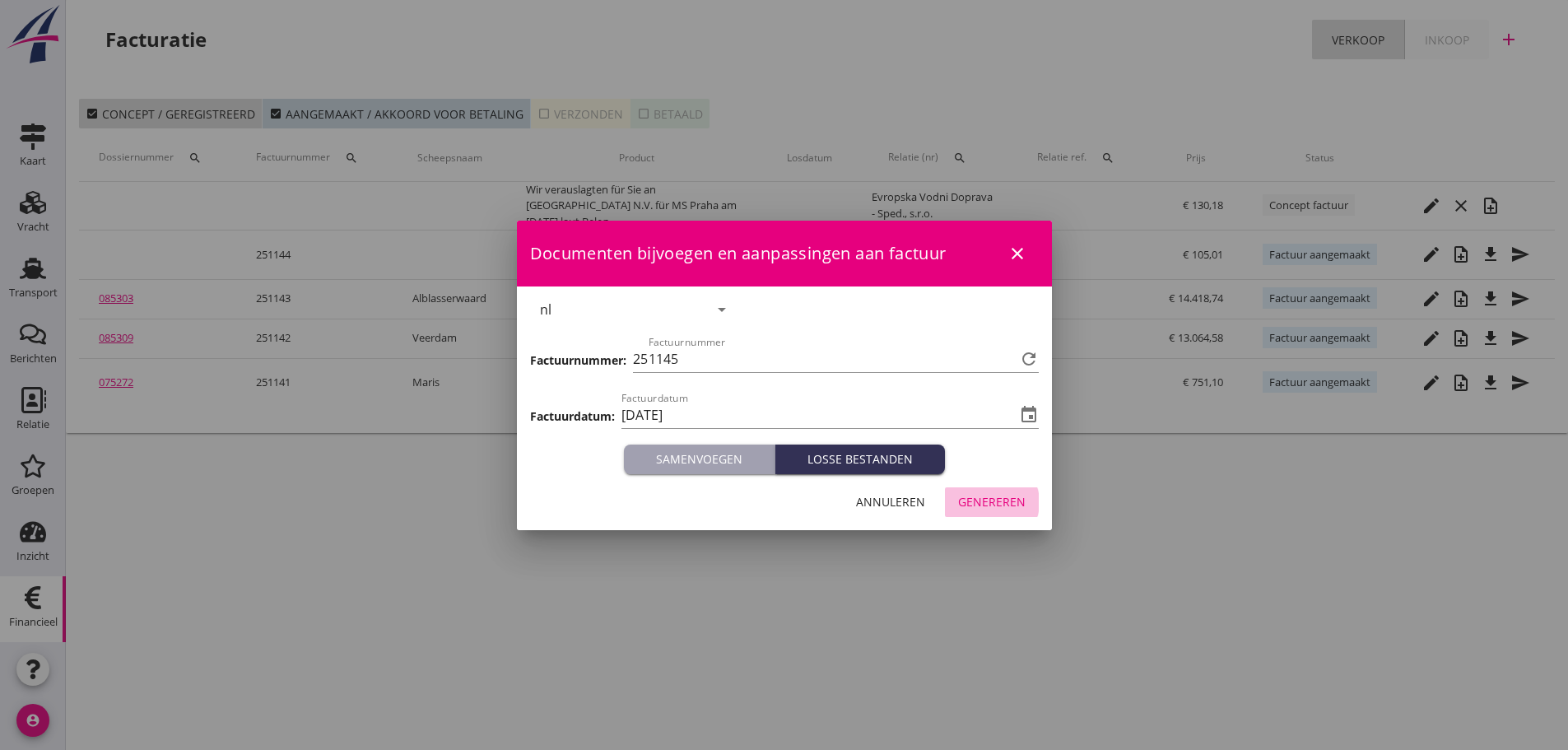
click at [991, 502] on div "Genereren" at bounding box center [992, 502] width 68 height 18
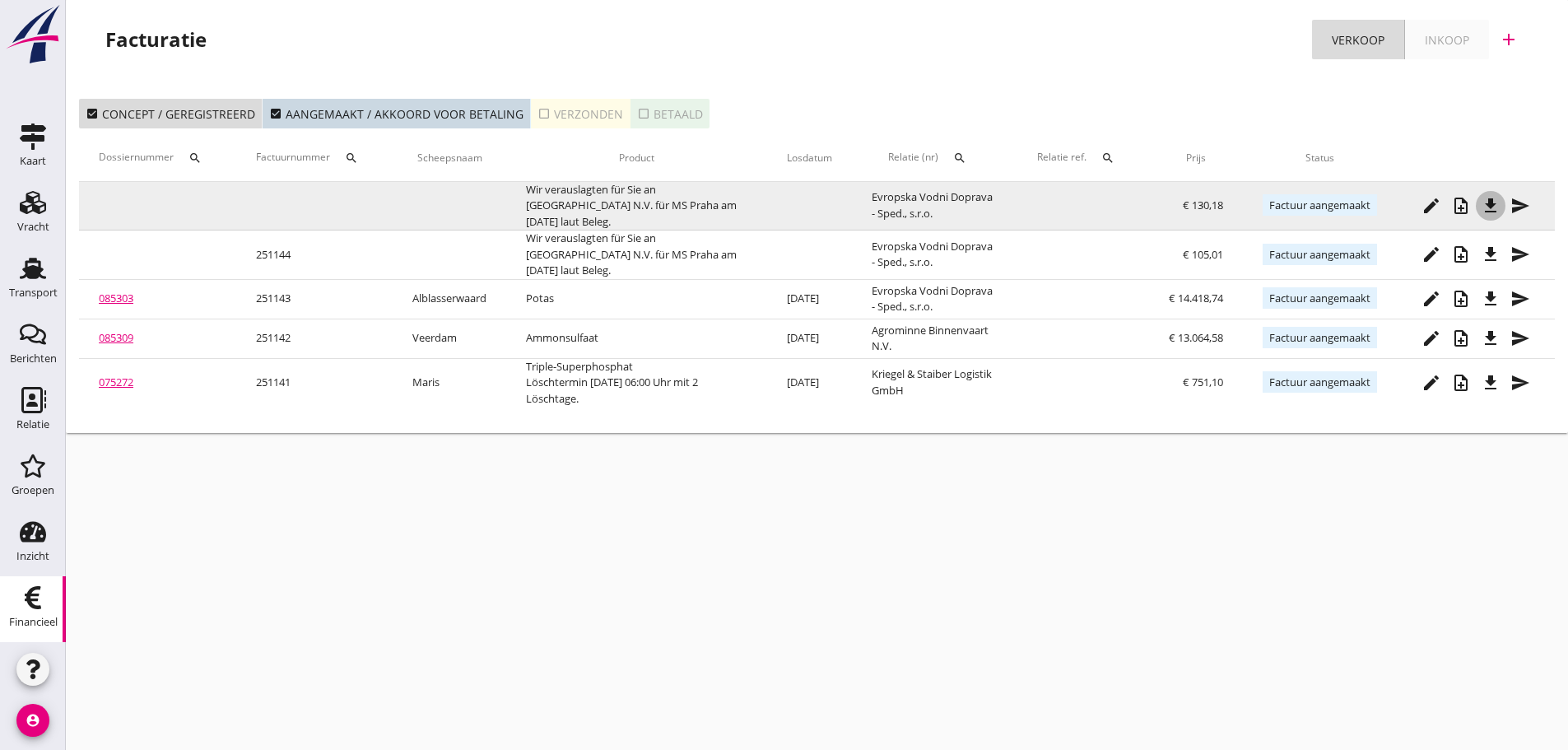
click at [1500, 211] on icon "file_download" at bounding box center [1490, 206] width 20 height 20
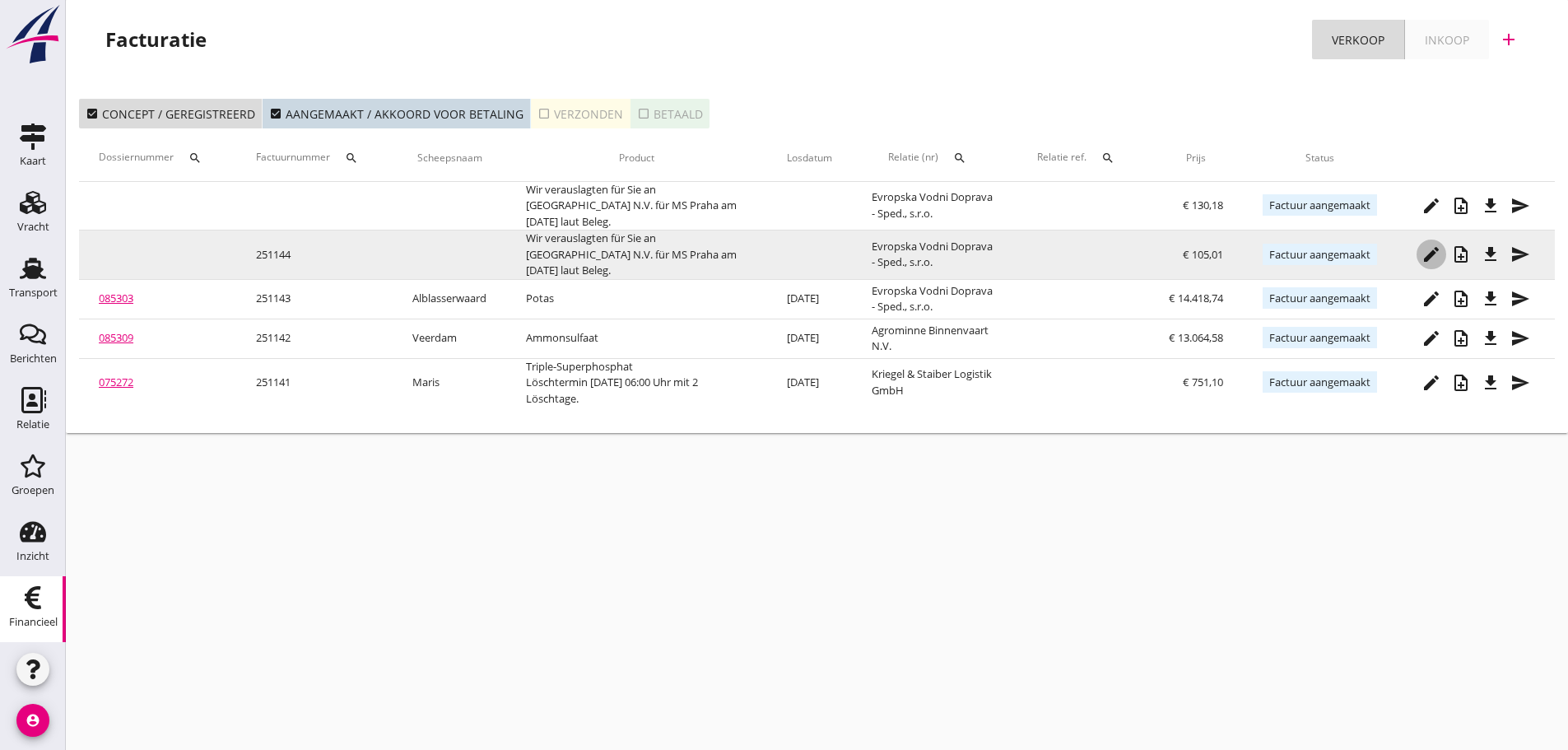
click at [1434, 253] on icon "edit" at bounding box center [1431, 255] width 20 height 20
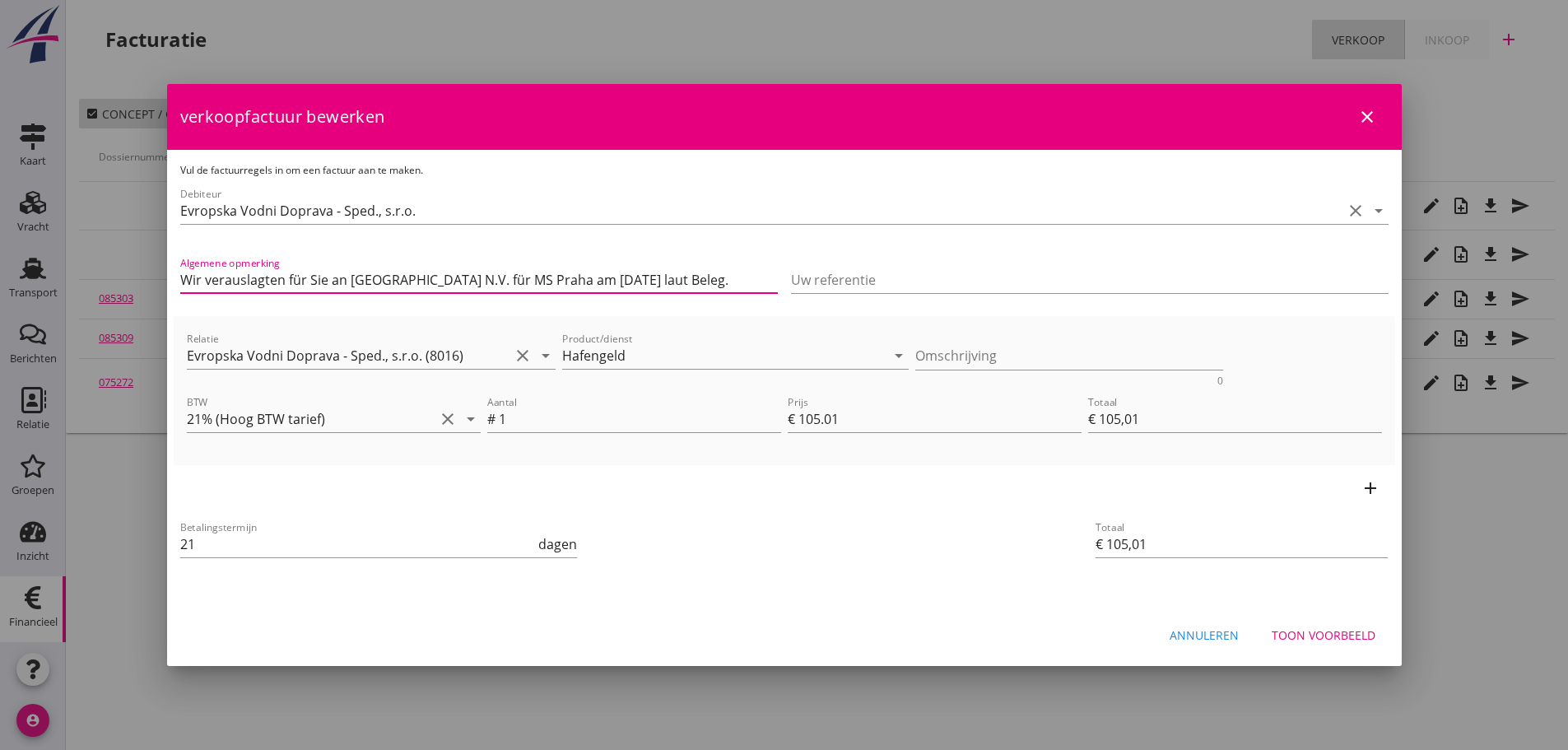
click at [569, 282] on input "Wir verauslagten für Sie an [GEOGRAPHIC_DATA] N.V. für MS Praha am [DATE] laut …" at bounding box center [478, 280] width 597 height 27
type input "Wir verauslagten für Sie an [GEOGRAPHIC_DATA] N.V. für MS Praha-2 am [DATE] lau…"
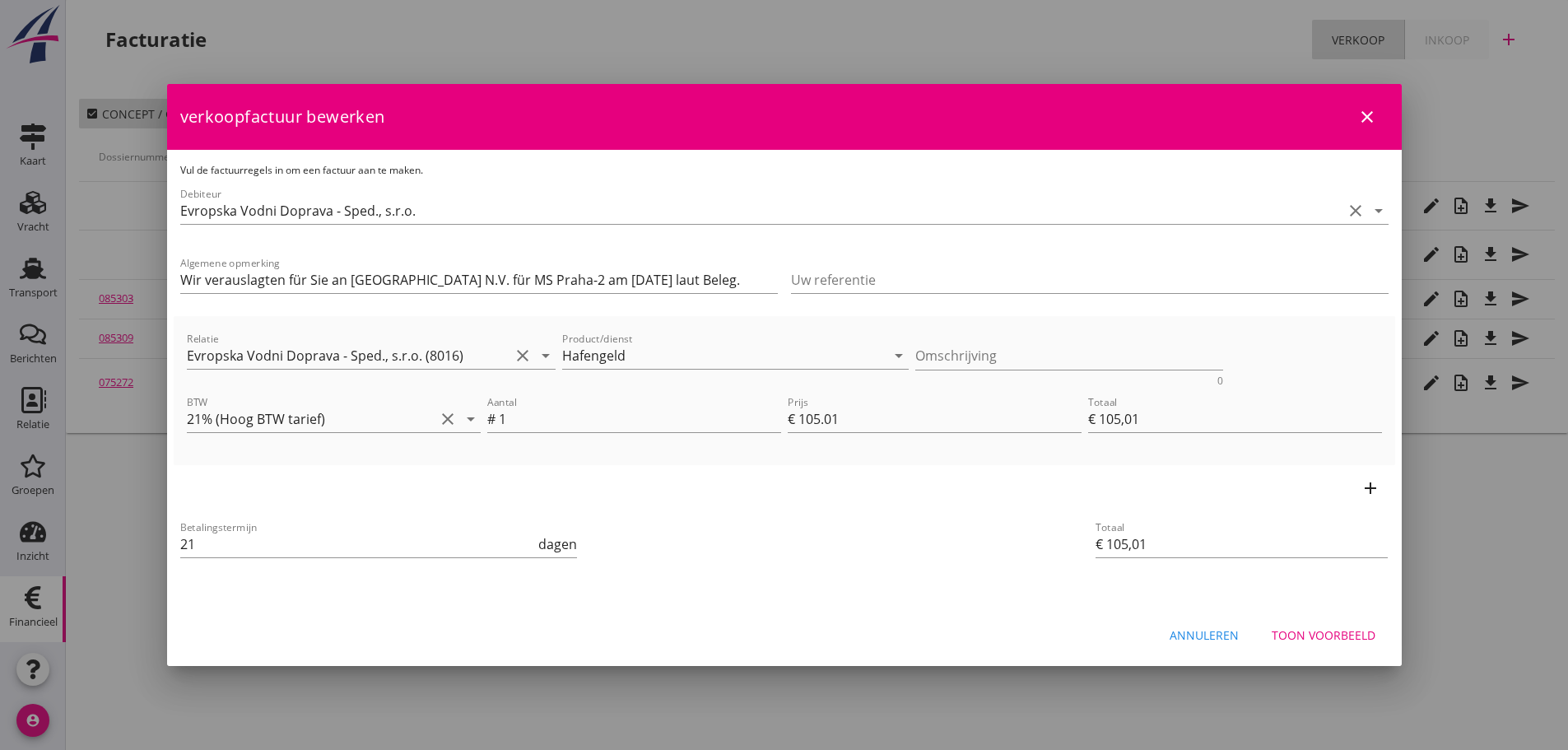
click at [1371, 112] on icon "close" at bounding box center [1367, 117] width 20 height 20
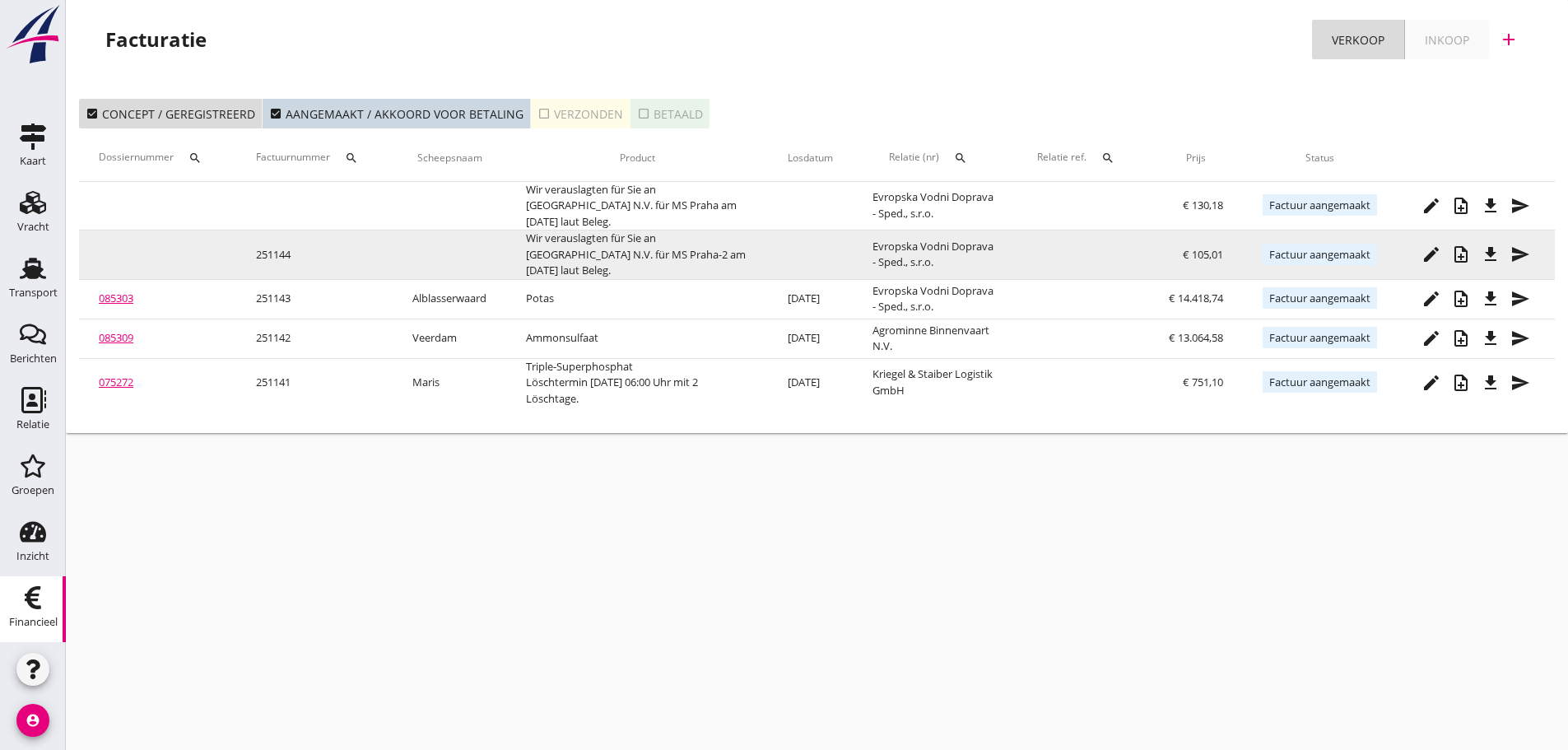
click at [1439, 260] on icon "edit" at bounding box center [1431, 255] width 20 height 20
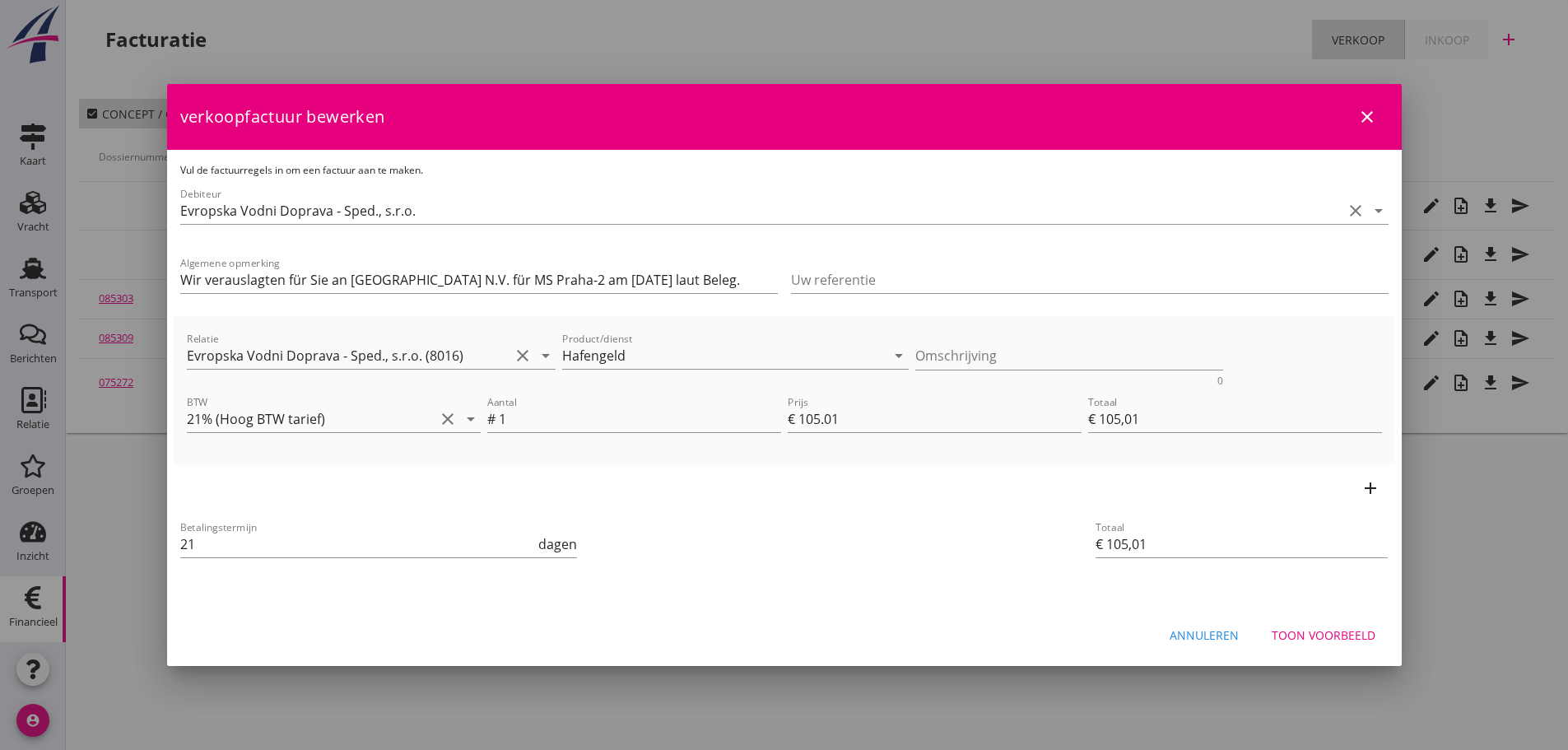
click at [913, 575] on div "Betalingstermijn 21 dagen" at bounding box center [580, 546] width 808 height 63
click at [1334, 631] on div "Toon voorbeeld" at bounding box center [1323, 636] width 103 height 18
click at [1334, 631] on div at bounding box center [784, 375] width 1568 height 750
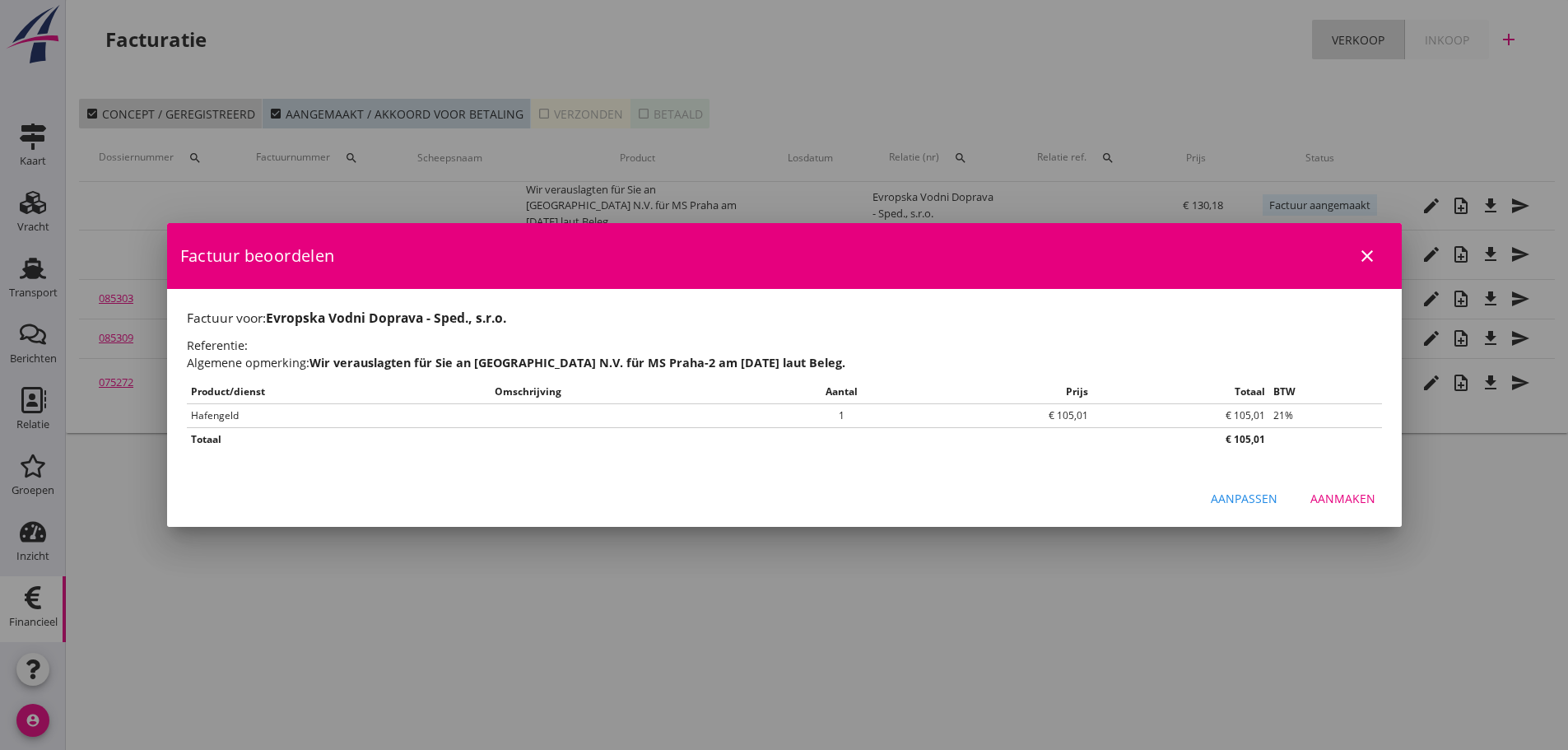
click at [1359, 502] on div "Aanmaken" at bounding box center [1343, 499] width 65 height 18
